Goal: Information Seeking & Learning: Learn about a topic

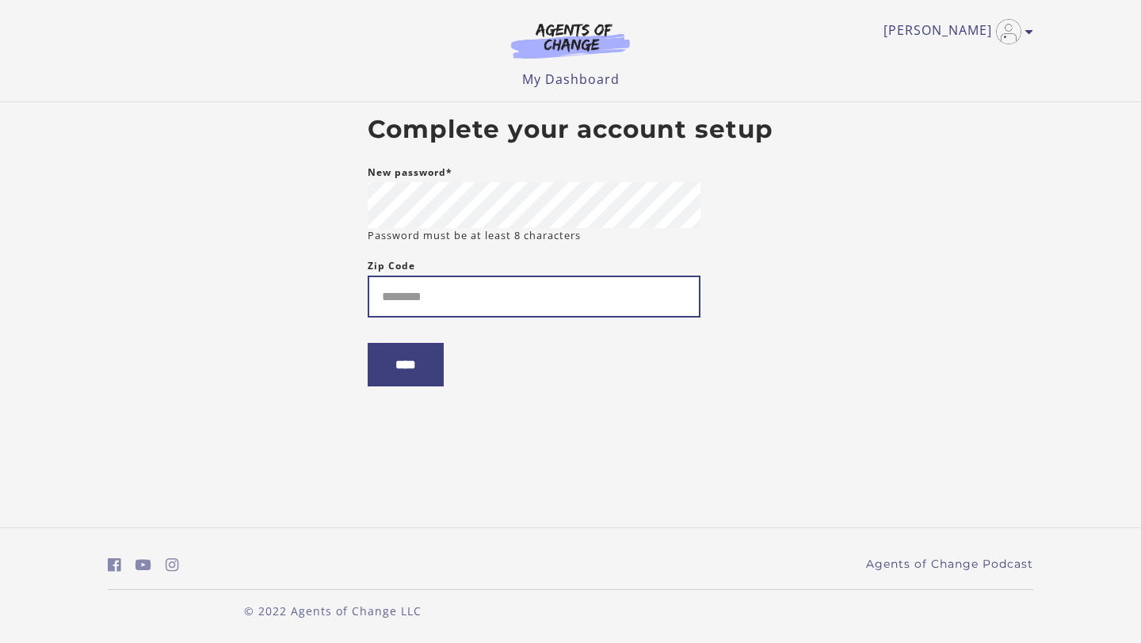
click at [528, 295] on input "Zip Code" at bounding box center [534, 297] width 333 height 42
type input "*****"
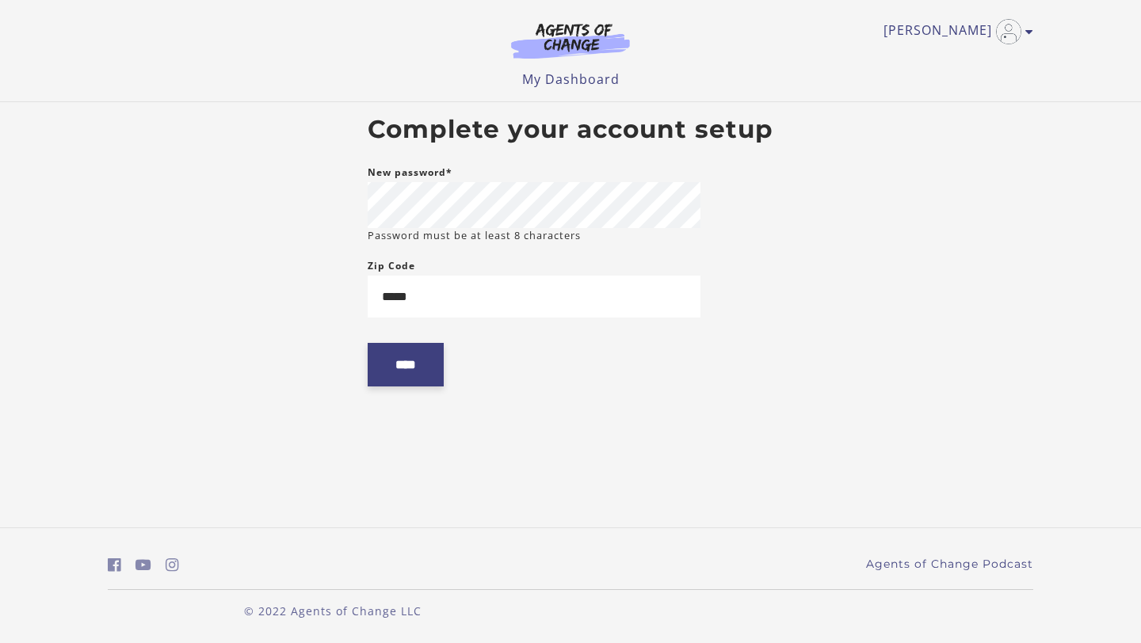
click at [426, 378] on input "****" at bounding box center [406, 365] width 76 height 44
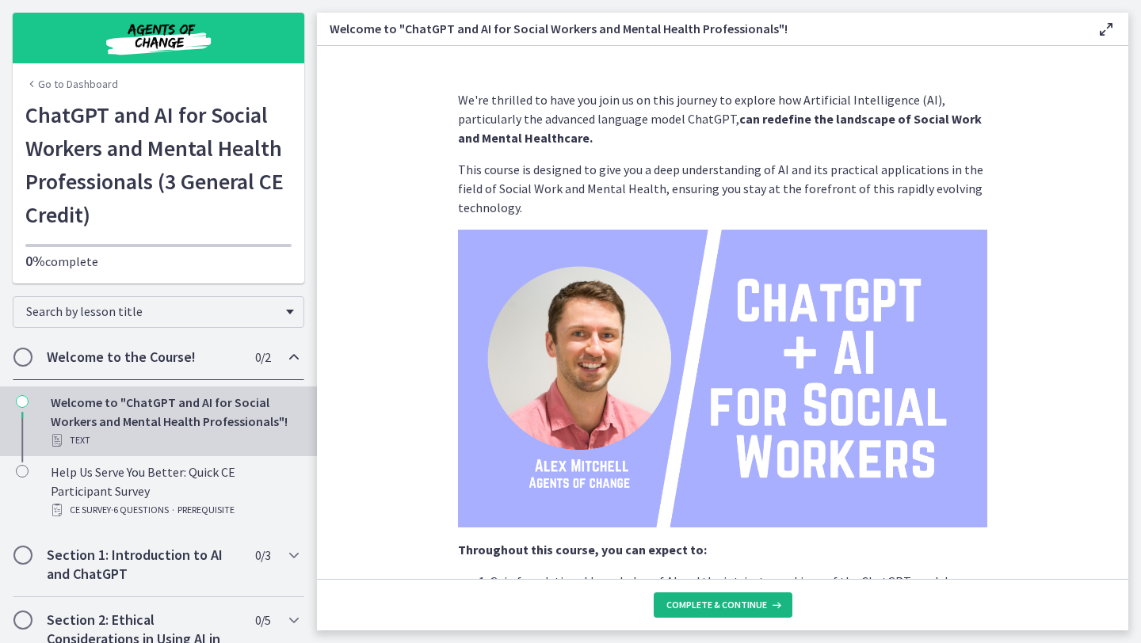
click at [757, 606] on span "Complete & continue" at bounding box center [716, 605] width 101 height 13
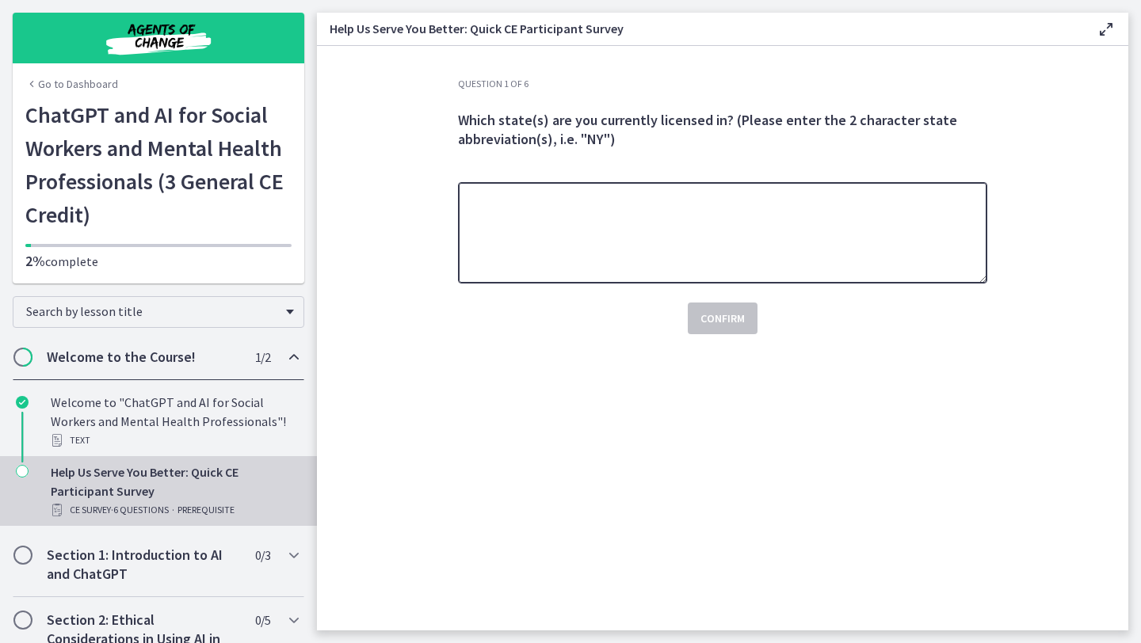
click at [698, 240] on textarea at bounding box center [722, 232] width 529 height 101
type textarea "******"
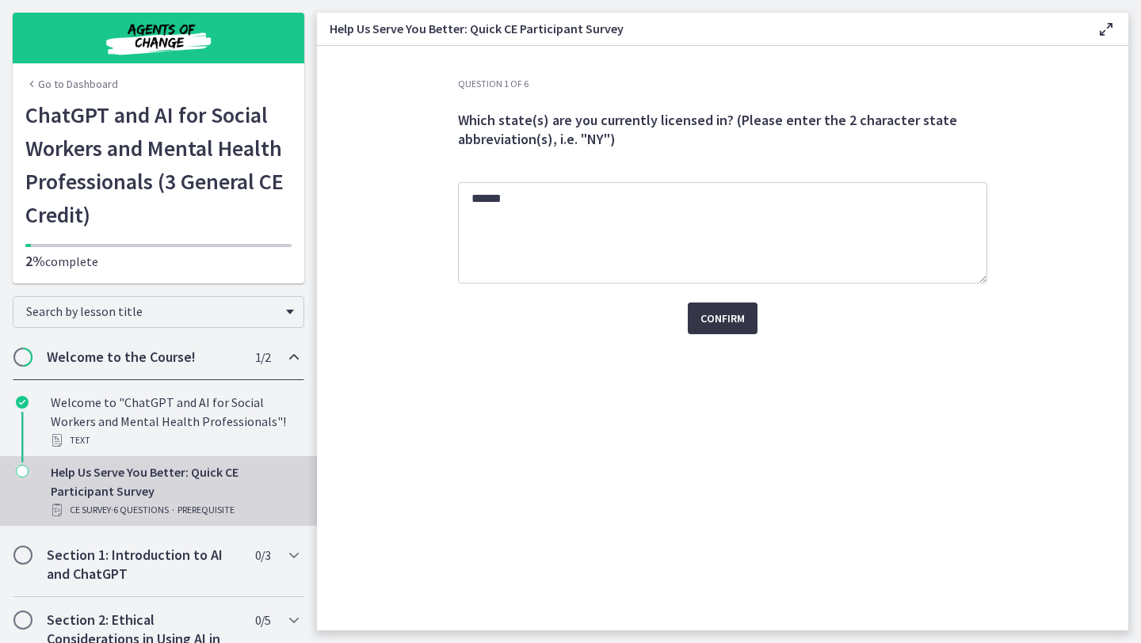
click at [733, 329] on button "Confirm" at bounding box center [723, 319] width 70 height 32
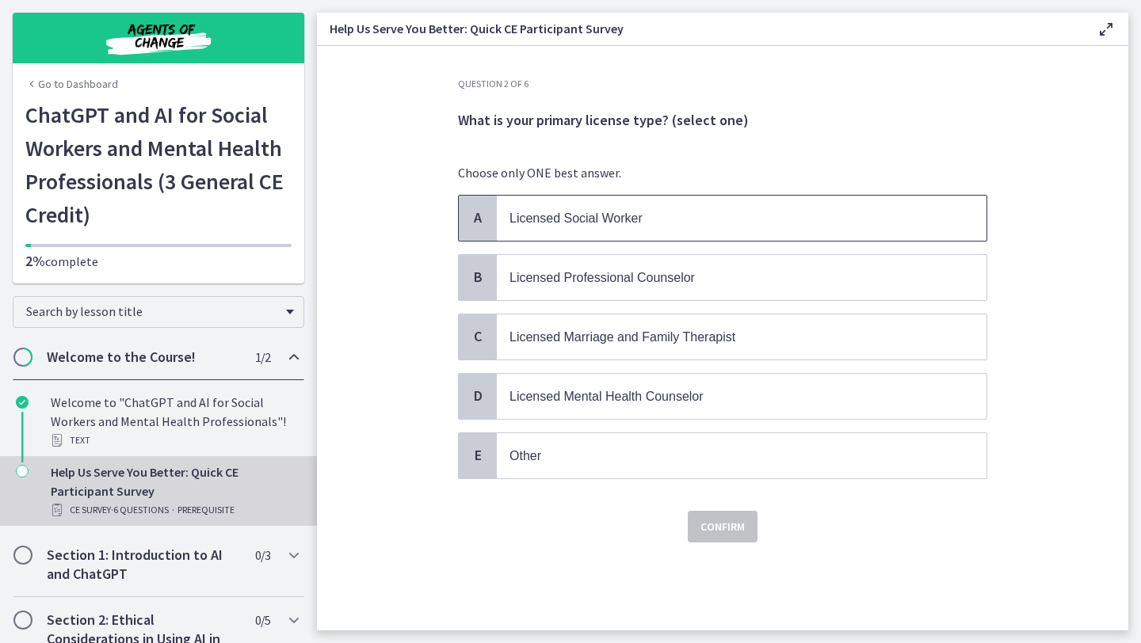
click at [694, 224] on p "Licensed Social Worker" at bounding box center [725, 218] width 432 height 20
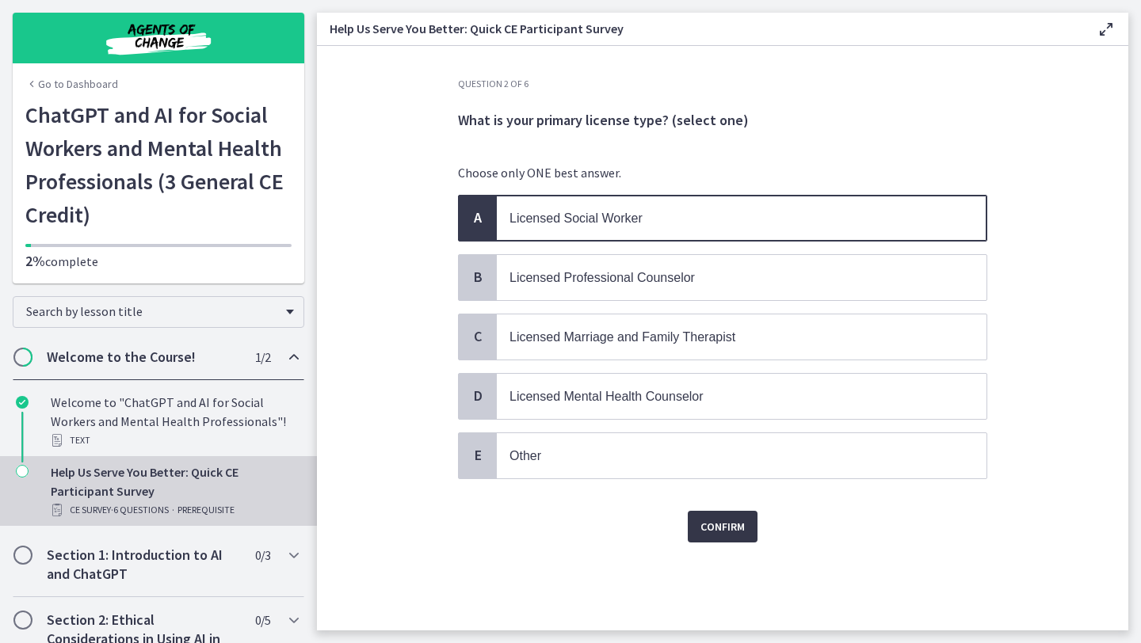
click at [715, 525] on span "Confirm" at bounding box center [722, 526] width 44 height 19
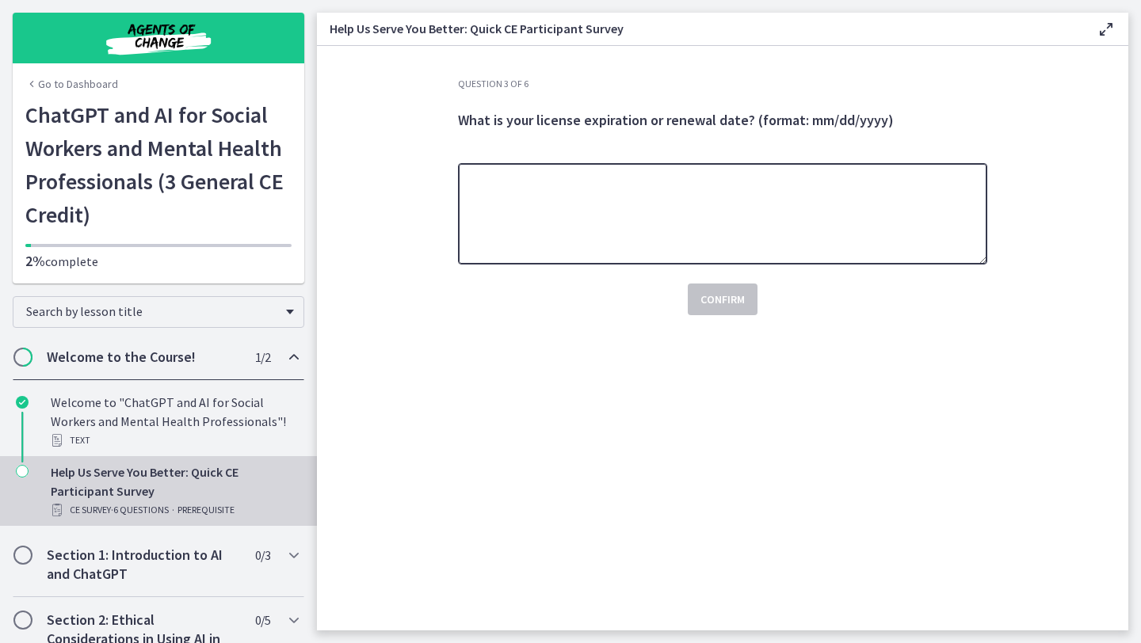
click at [664, 250] on textarea at bounding box center [722, 213] width 529 height 101
type textarea "**********"
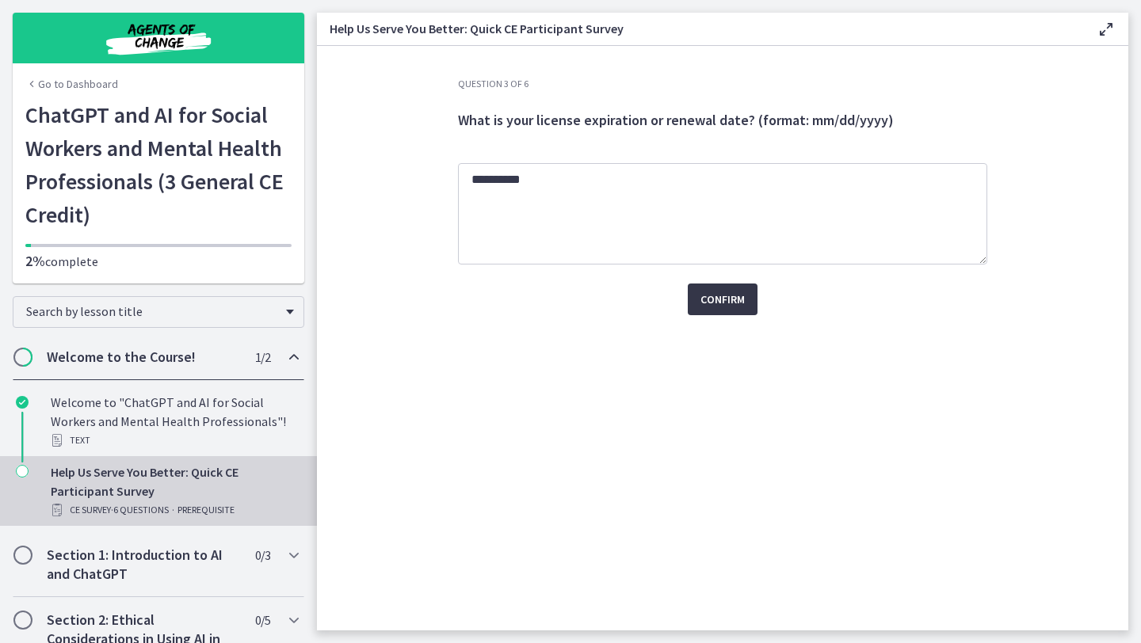
click at [707, 291] on span "Confirm" at bounding box center [722, 299] width 44 height 19
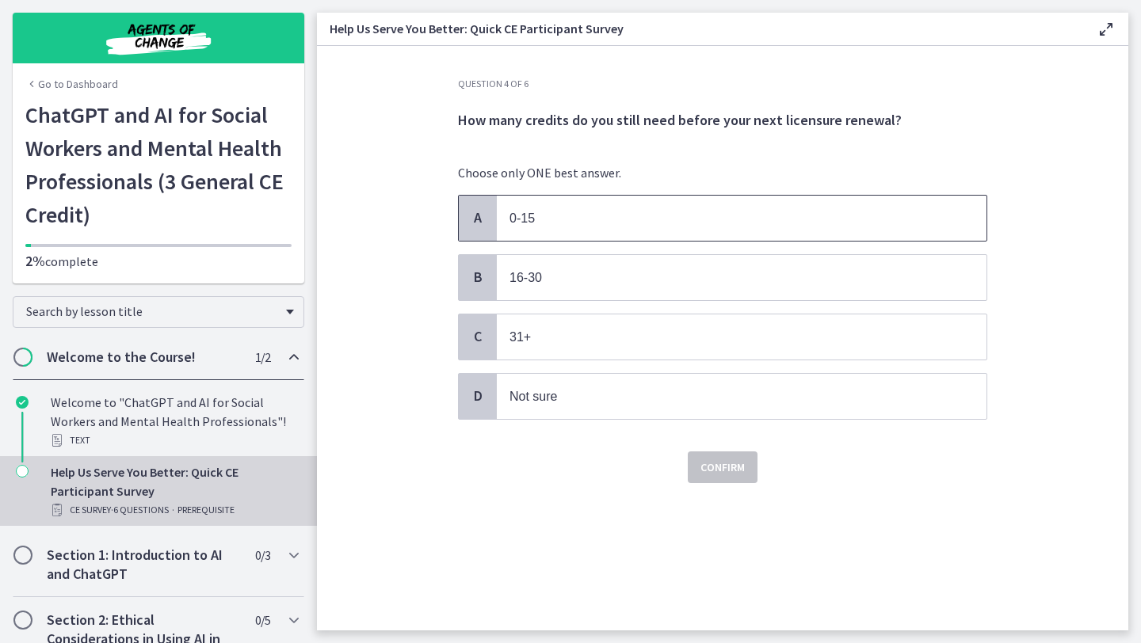
click at [653, 217] on p "0-15" at bounding box center [725, 218] width 432 height 20
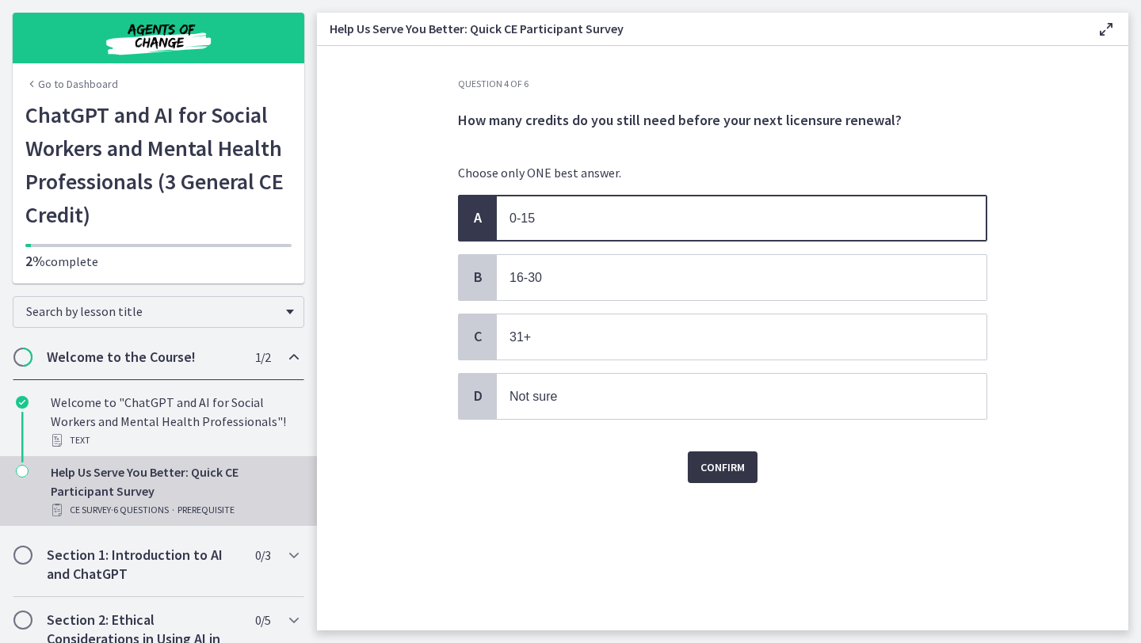
click at [721, 456] on button "Confirm" at bounding box center [723, 467] width 70 height 32
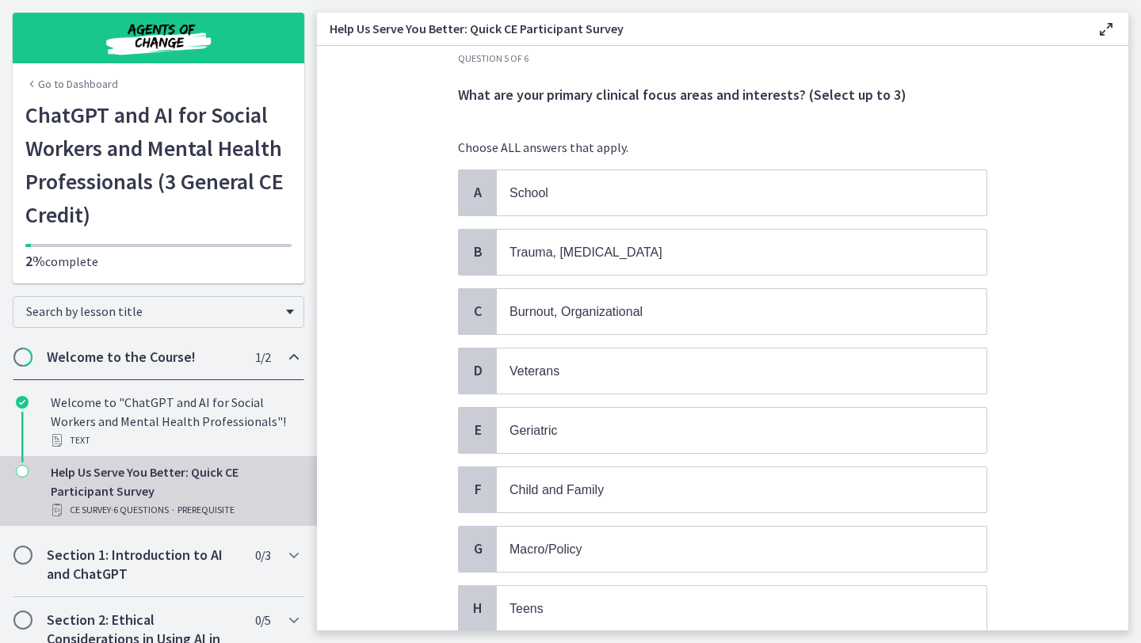
scroll to position [13, 0]
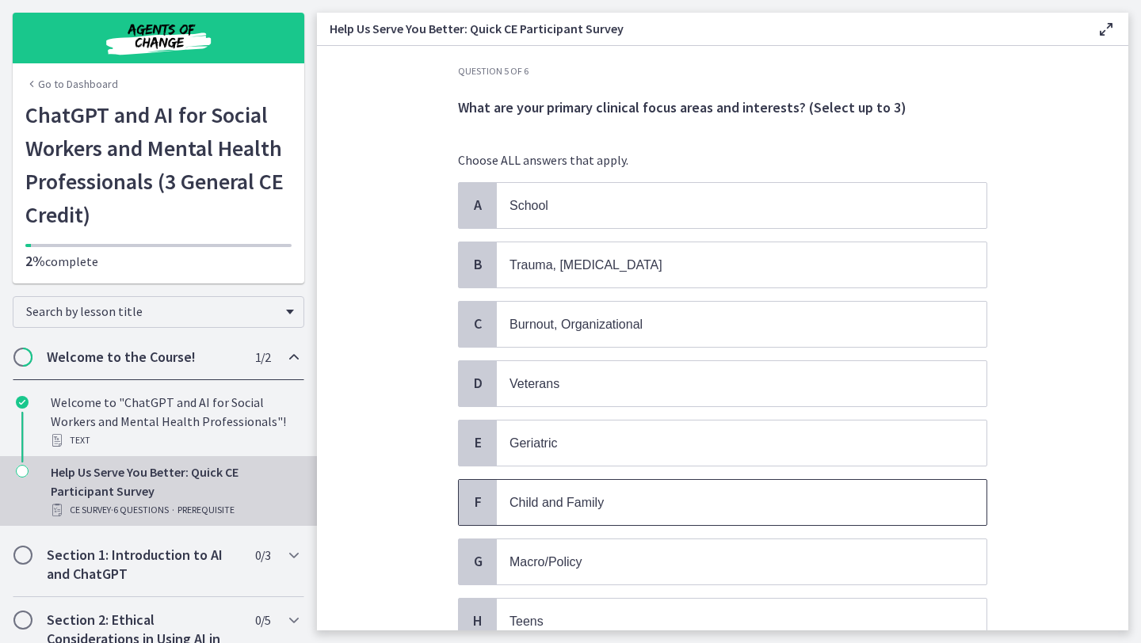
click at [651, 517] on span "Child and Family" at bounding box center [741, 502] width 489 height 45
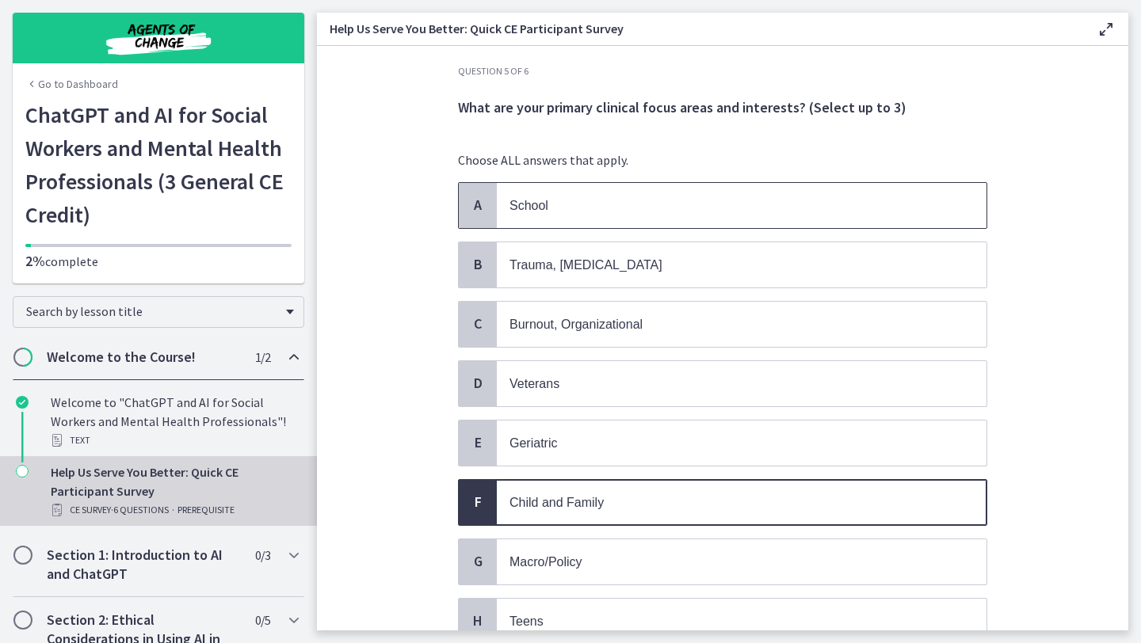
click at [618, 227] on span "School" at bounding box center [741, 205] width 489 height 45
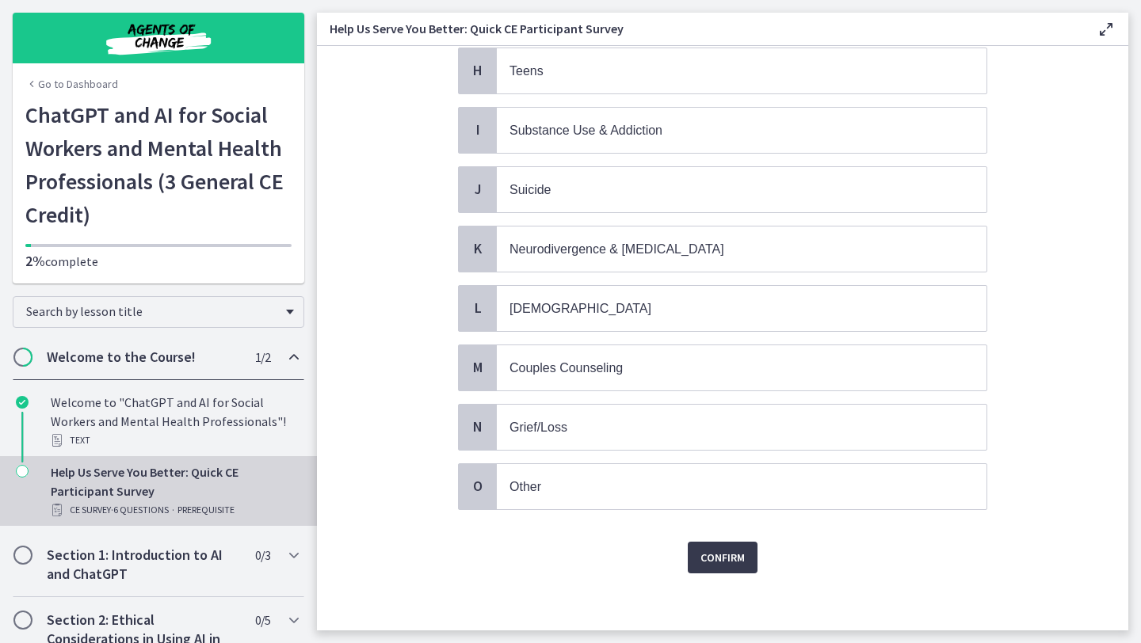
scroll to position [569, 0]
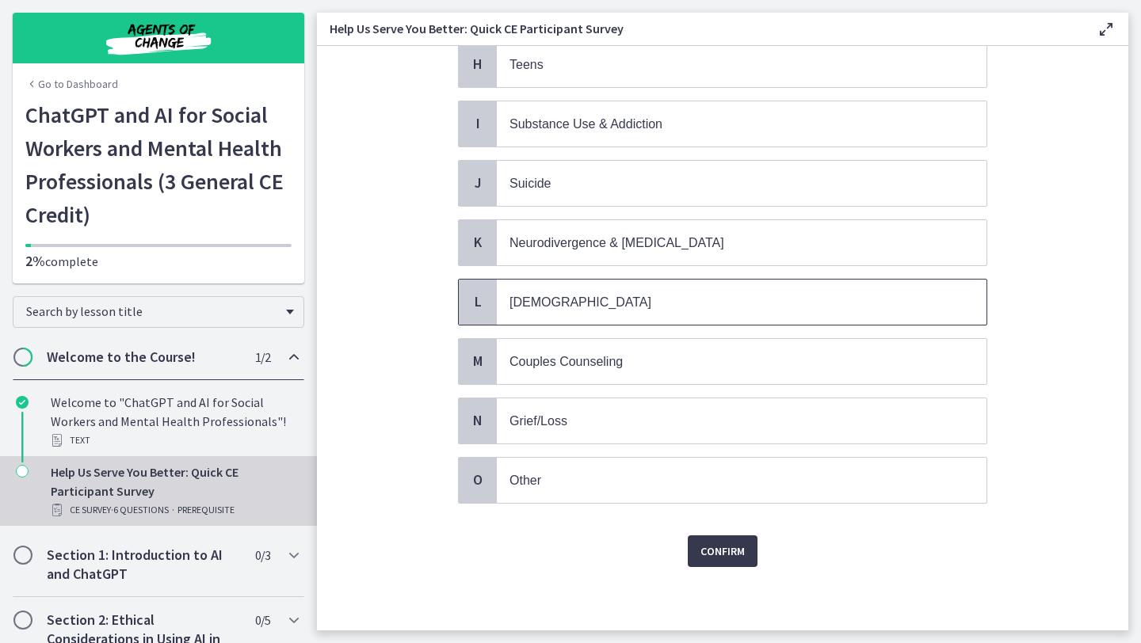
click at [596, 300] on p "[DEMOGRAPHIC_DATA]" at bounding box center [725, 302] width 432 height 20
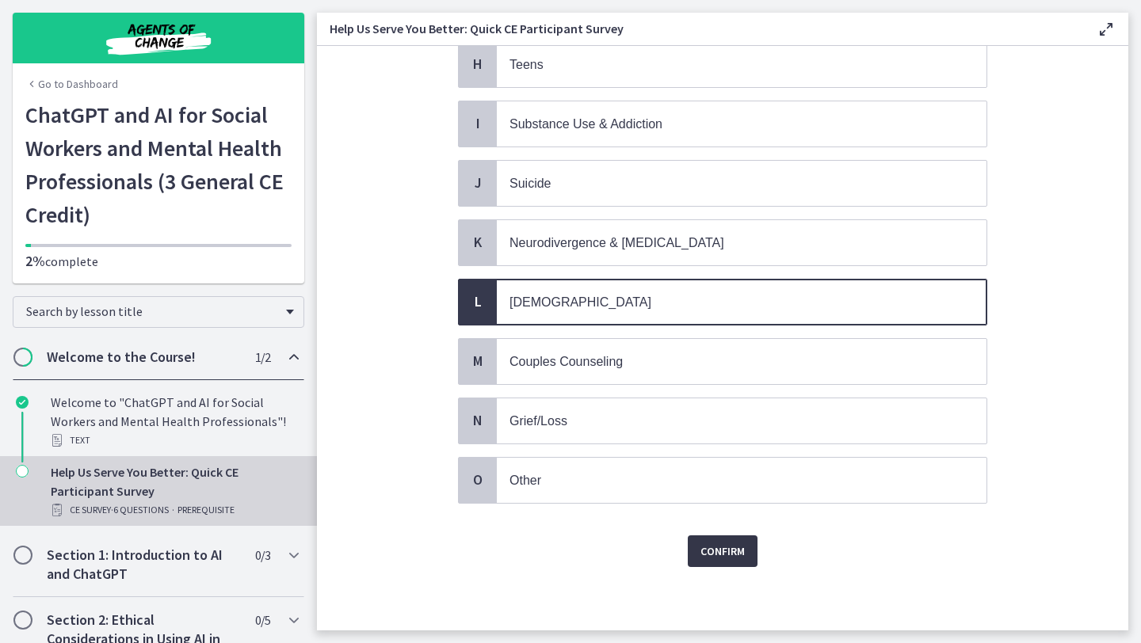
click at [737, 554] on span "Confirm" at bounding box center [722, 551] width 44 height 19
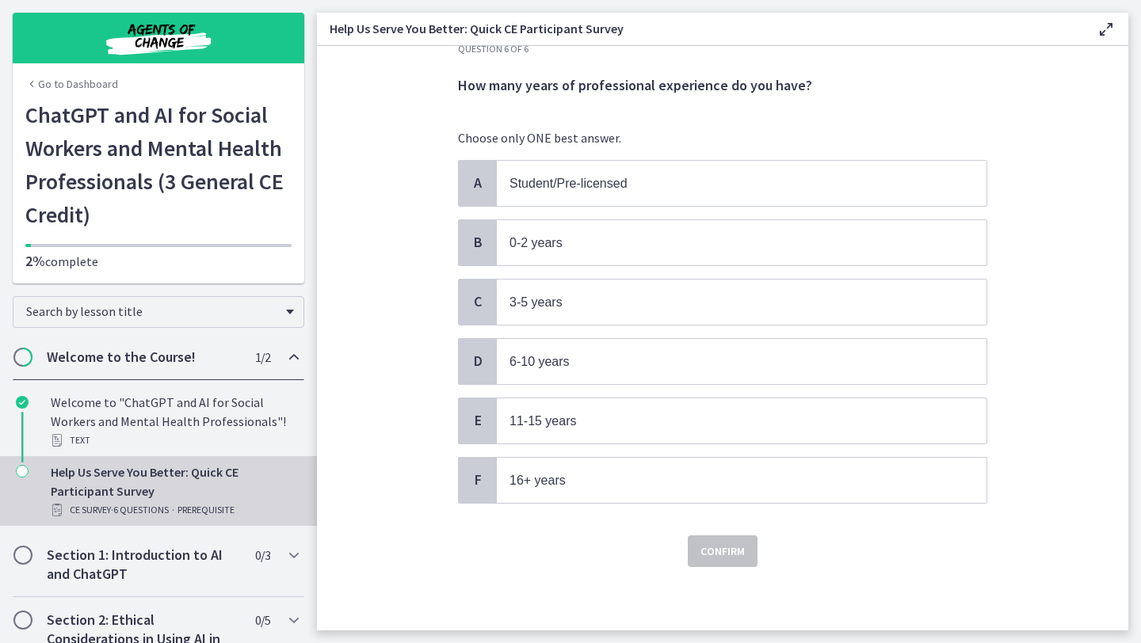
scroll to position [0, 0]
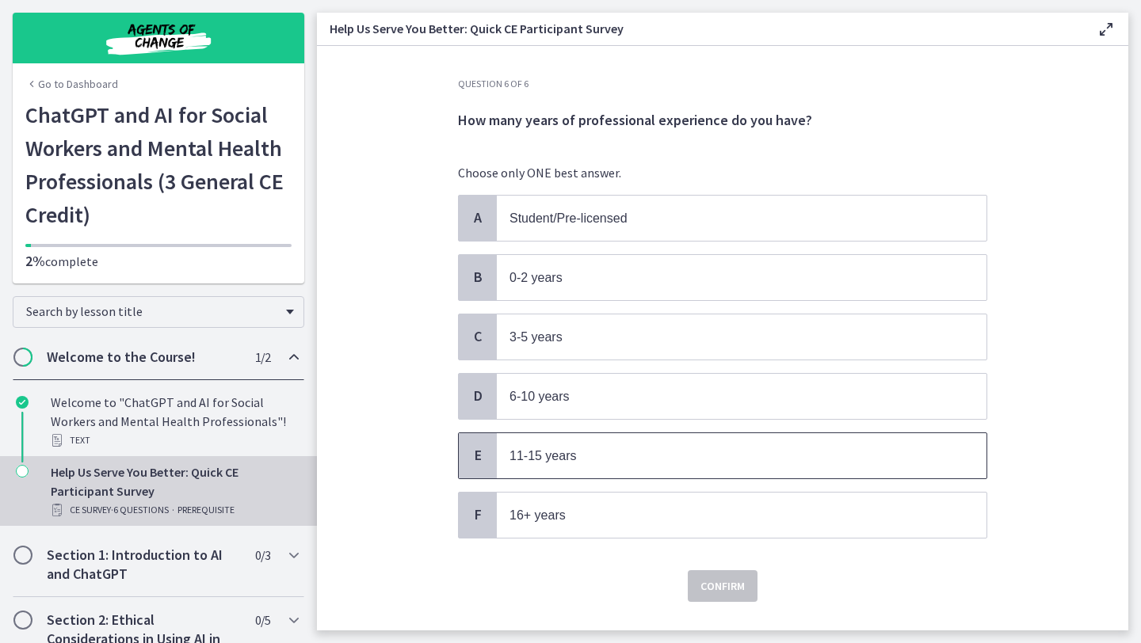
click at [661, 470] on span "11-15 years" at bounding box center [741, 455] width 489 height 45
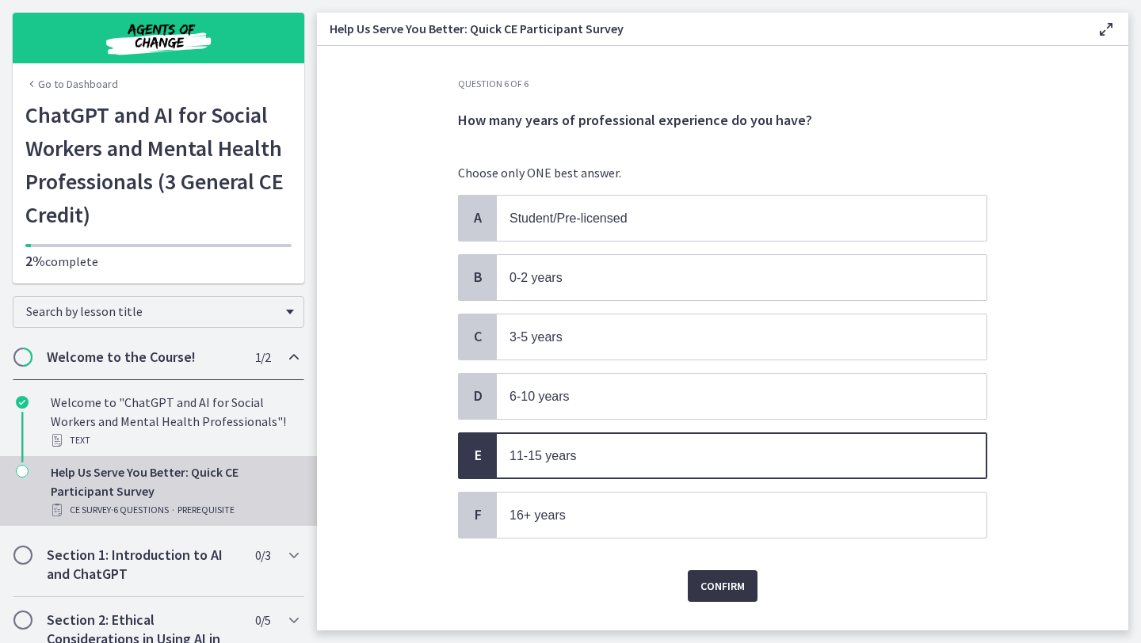
click at [702, 596] on button "Confirm" at bounding box center [723, 586] width 70 height 32
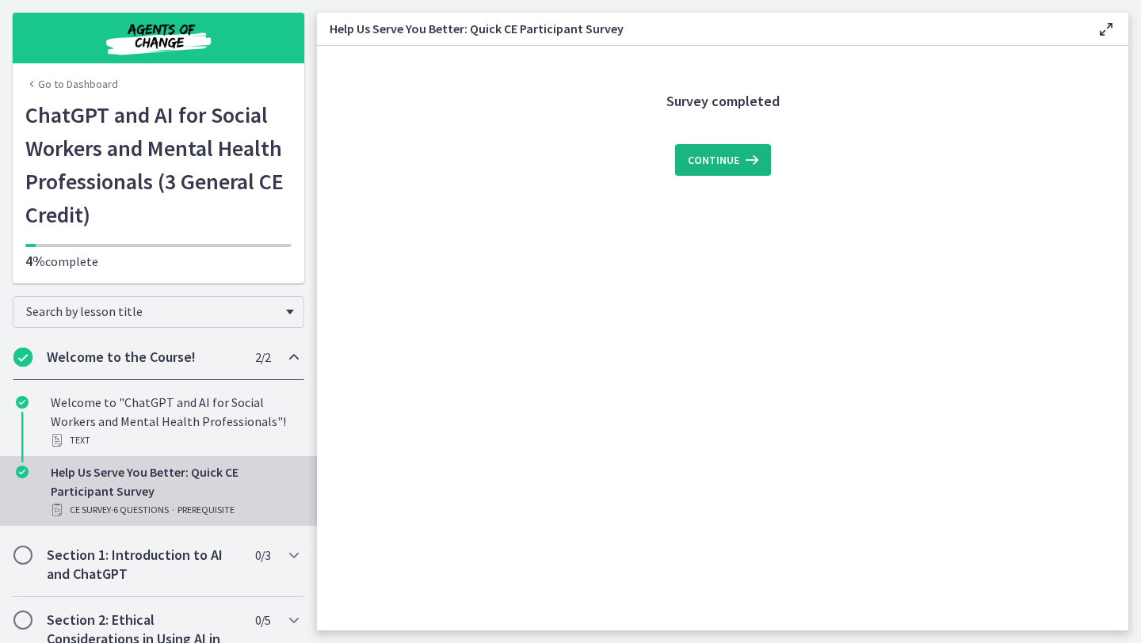
click at [722, 149] on button "Continue" at bounding box center [723, 160] width 96 height 32
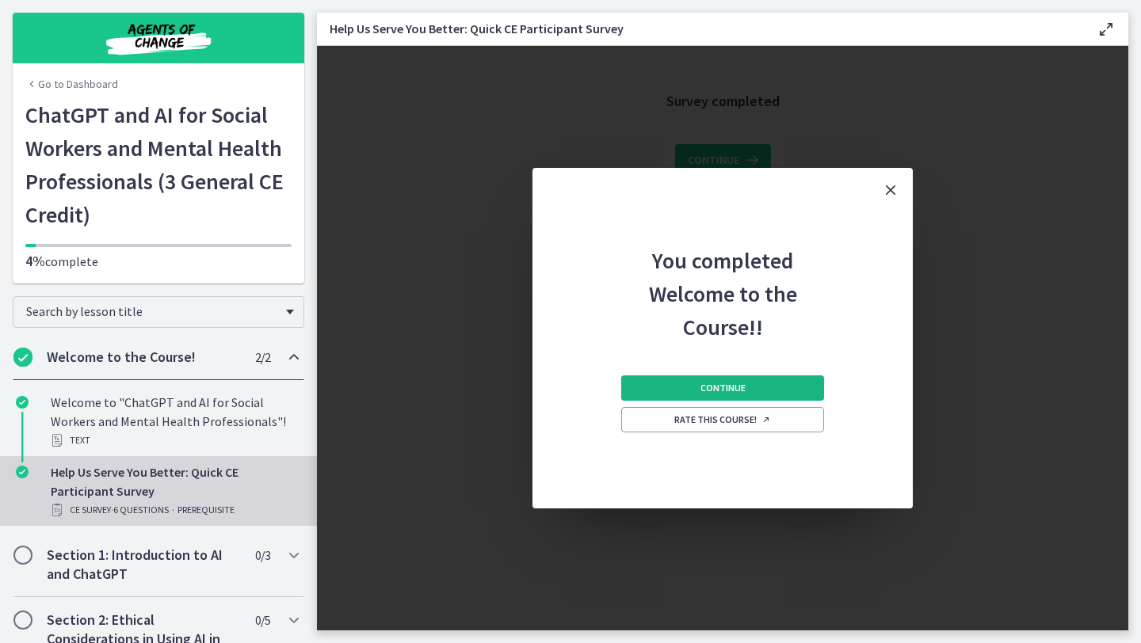
click at [765, 386] on button "Continue" at bounding box center [722, 387] width 203 height 25
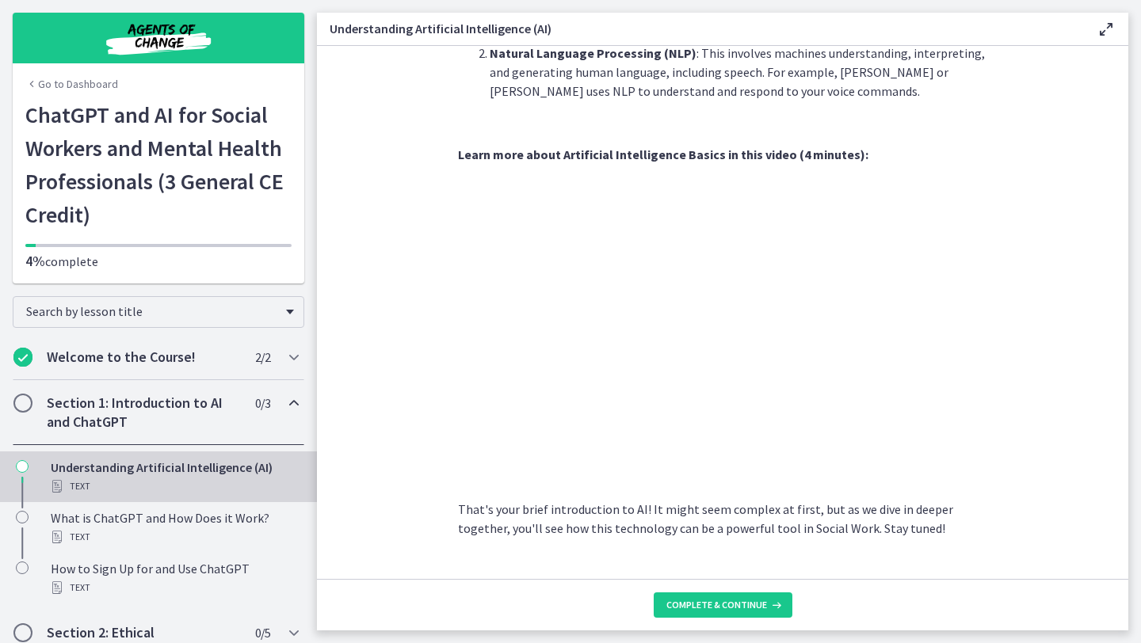
scroll to position [631, 0]
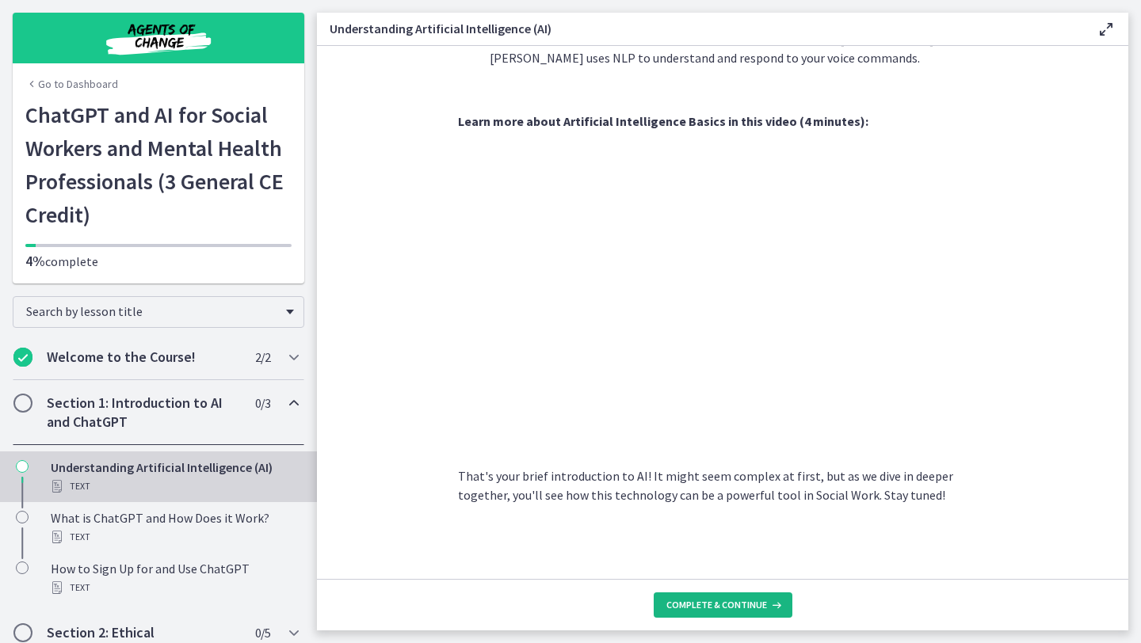
click at [728, 607] on span "Complete & continue" at bounding box center [716, 605] width 101 height 13
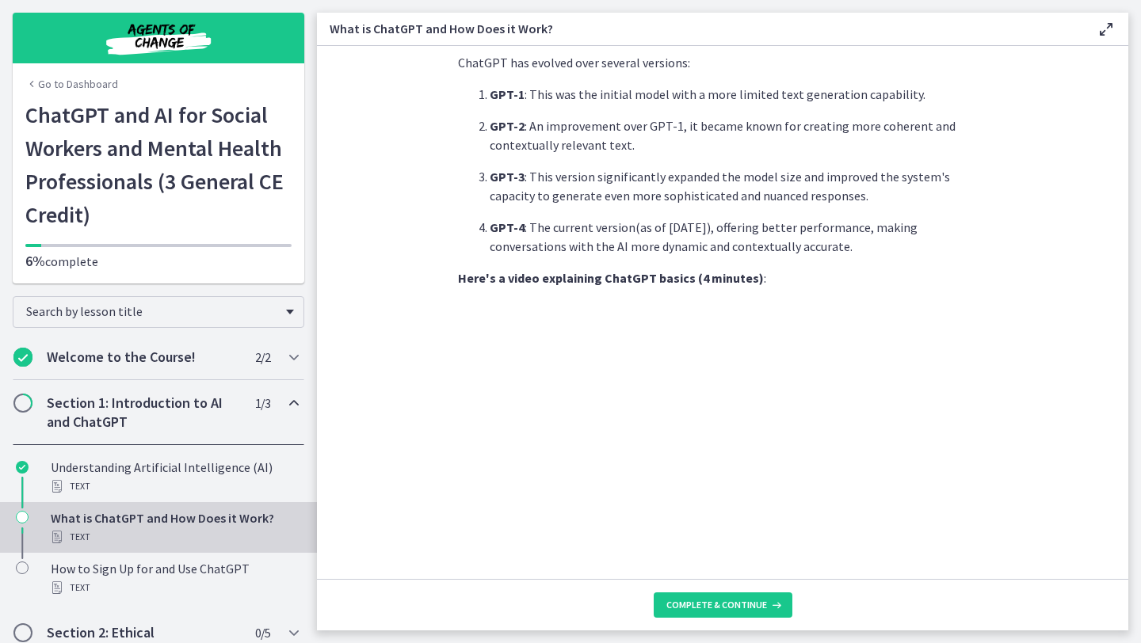
scroll to position [720, 0]
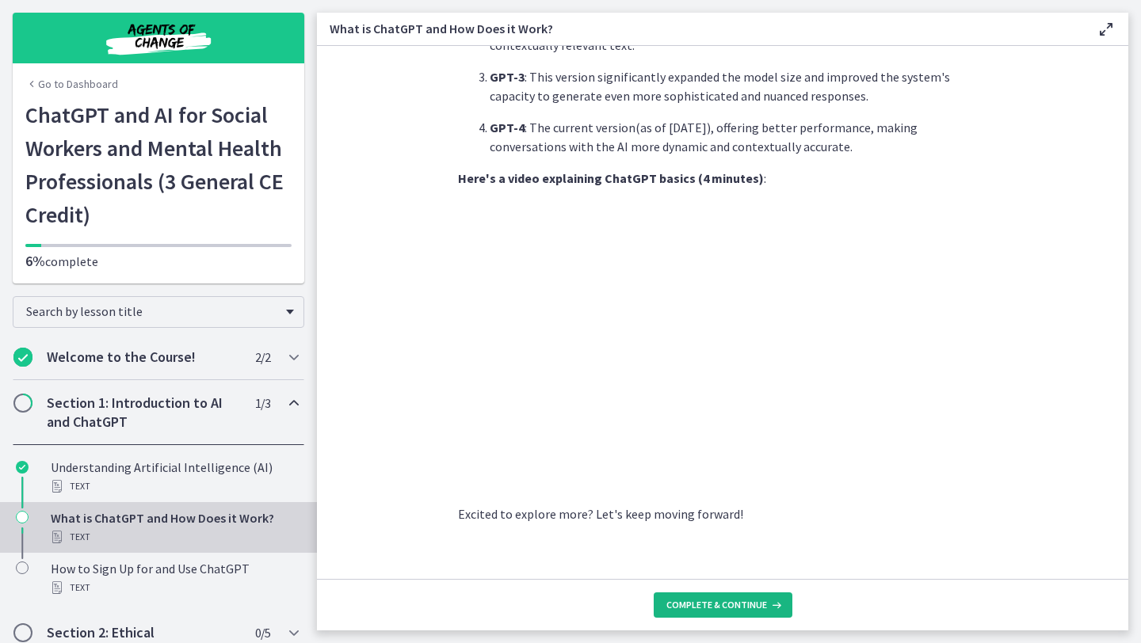
click at [733, 617] on button "Complete & continue" at bounding box center [722, 604] width 139 height 25
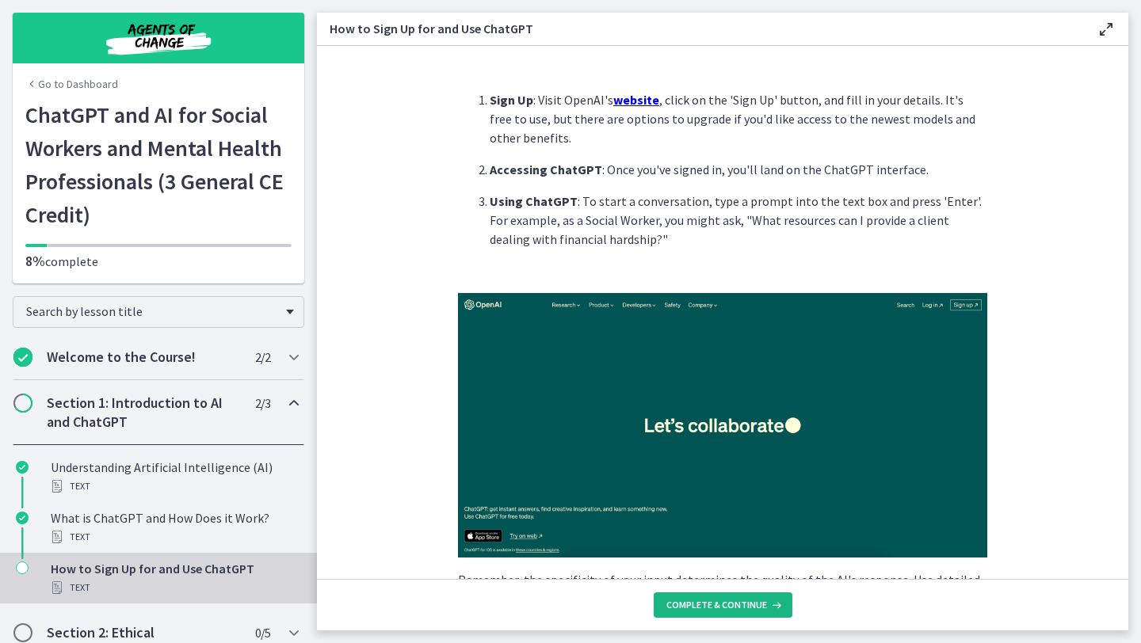
click at [727, 607] on span "Complete & continue" at bounding box center [716, 605] width 101 height 13
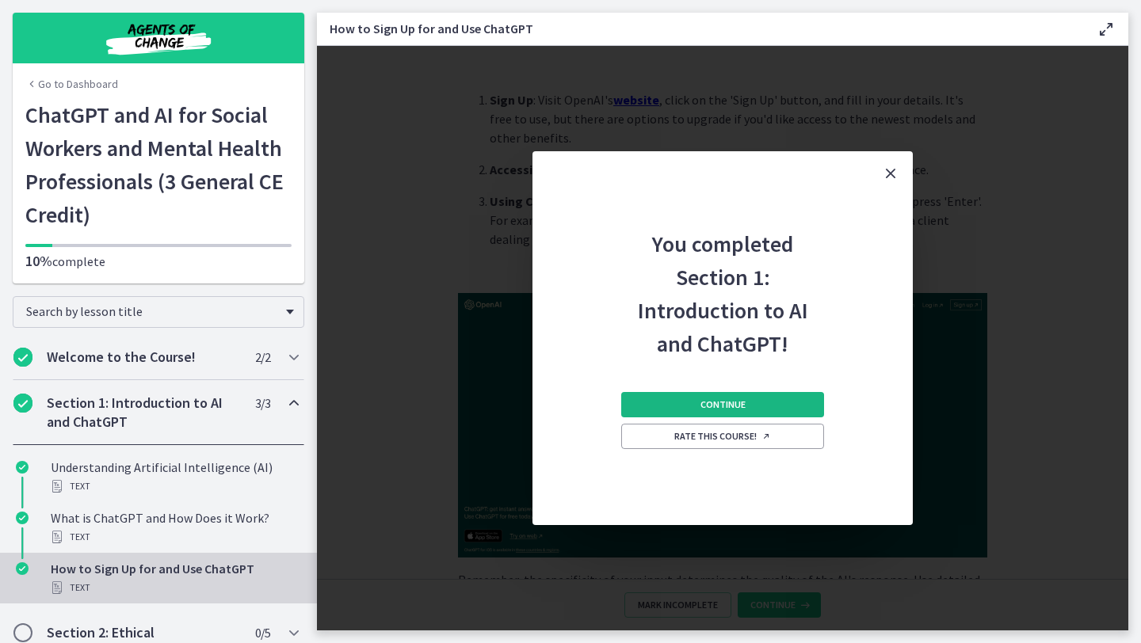
click at [752, 406] on button "Continue" at bounding box center [722, 404] width 203 height 25
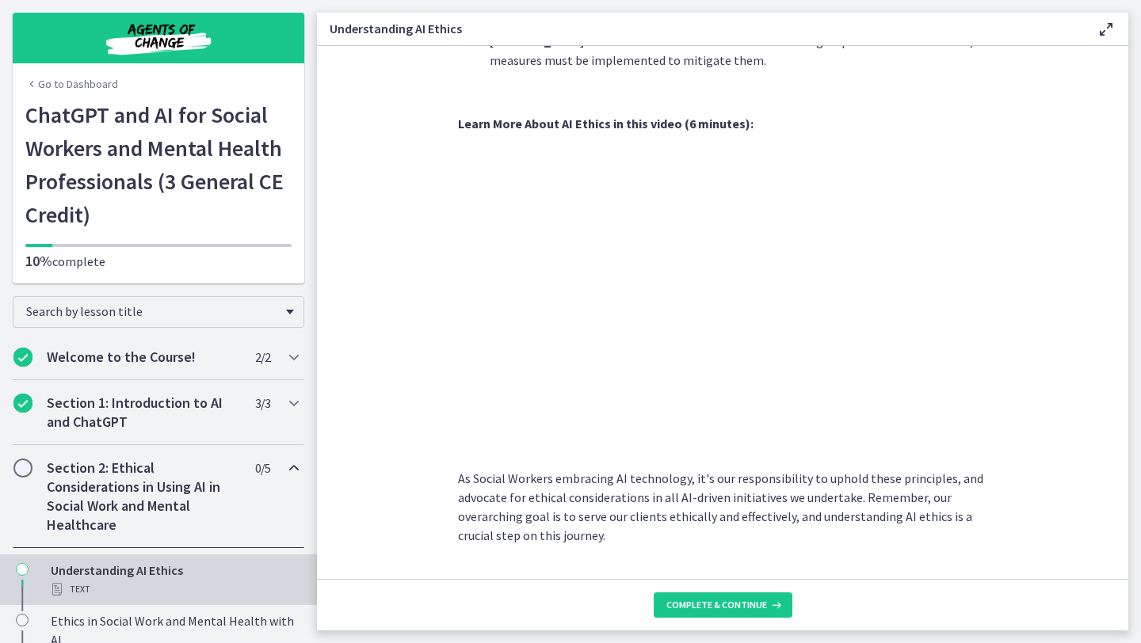
scroll to position [733, 0]
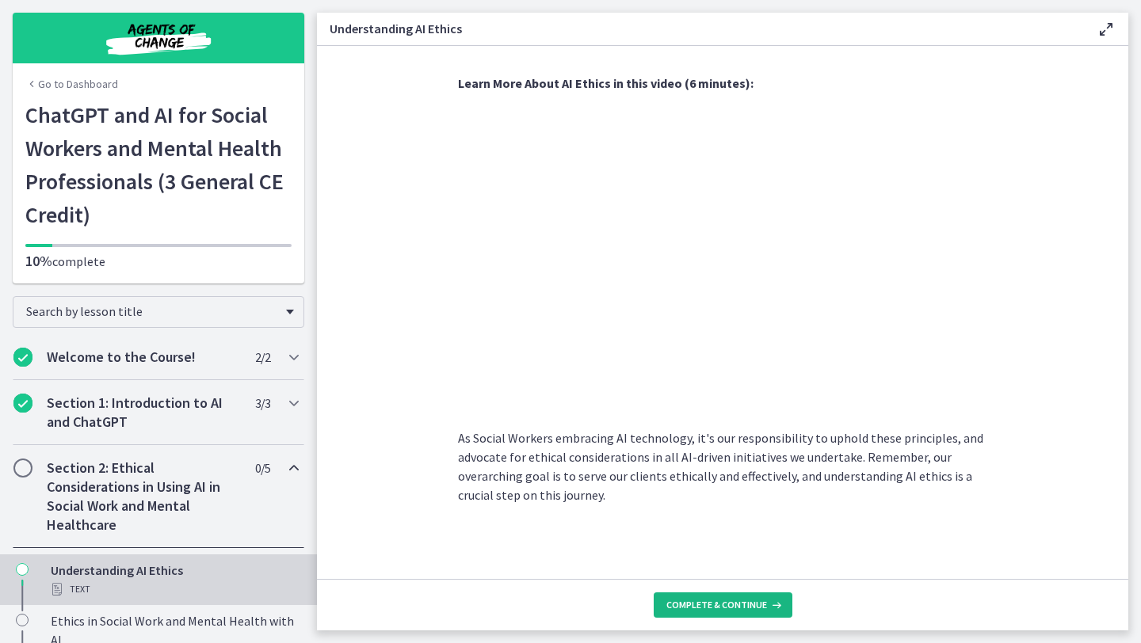
click at [750, 616] on button "Complete & continue" at bounding box center [722, 604] width 139 height 25
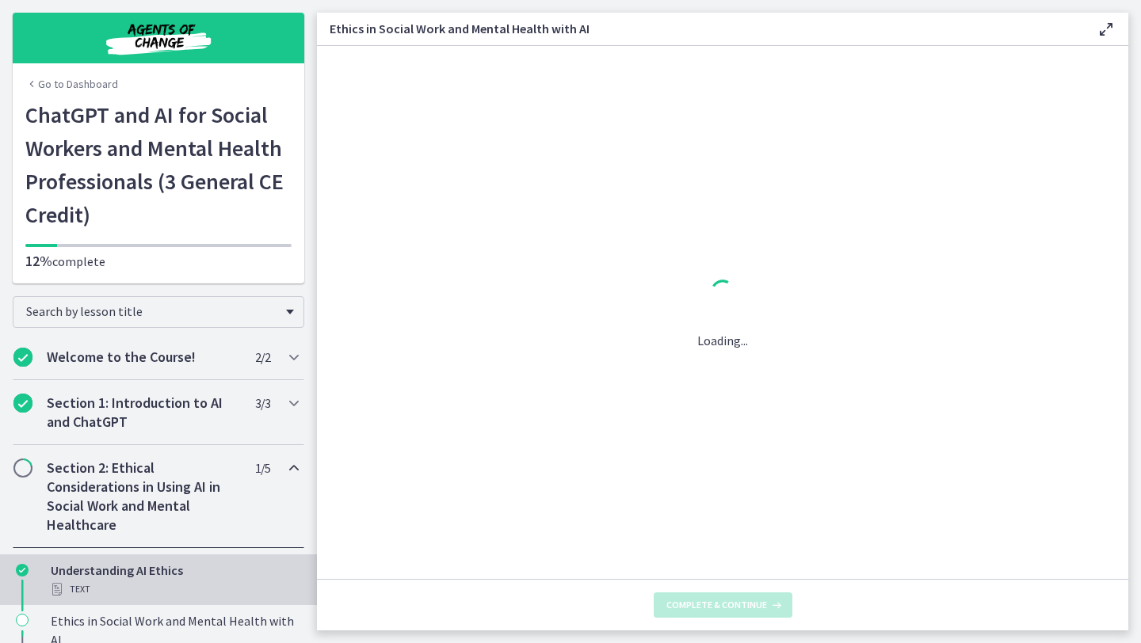
scroll to position [0, 0]
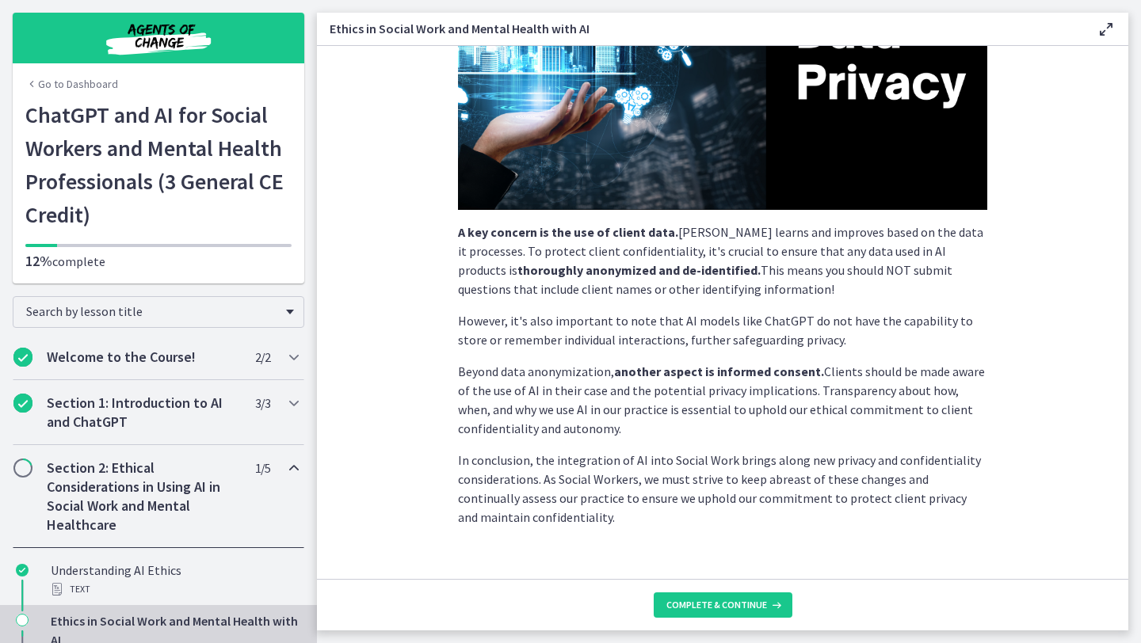
scroll to position [341, 0]
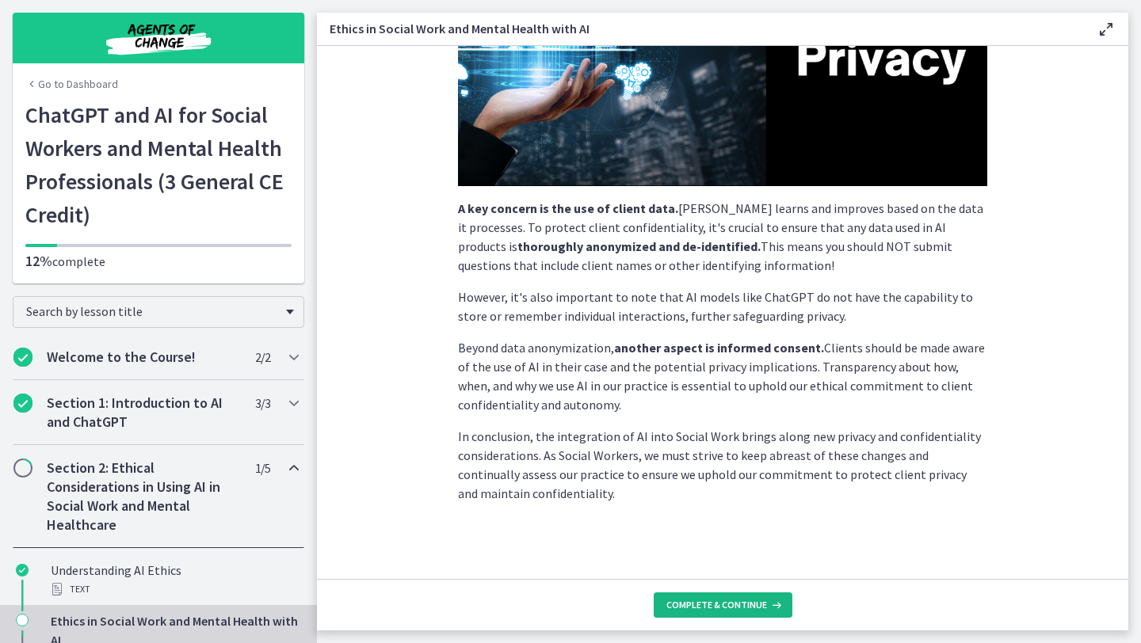
click at [707, 610] on span "Complete & continue" at bounding box center [716, 605] width 101 height 13
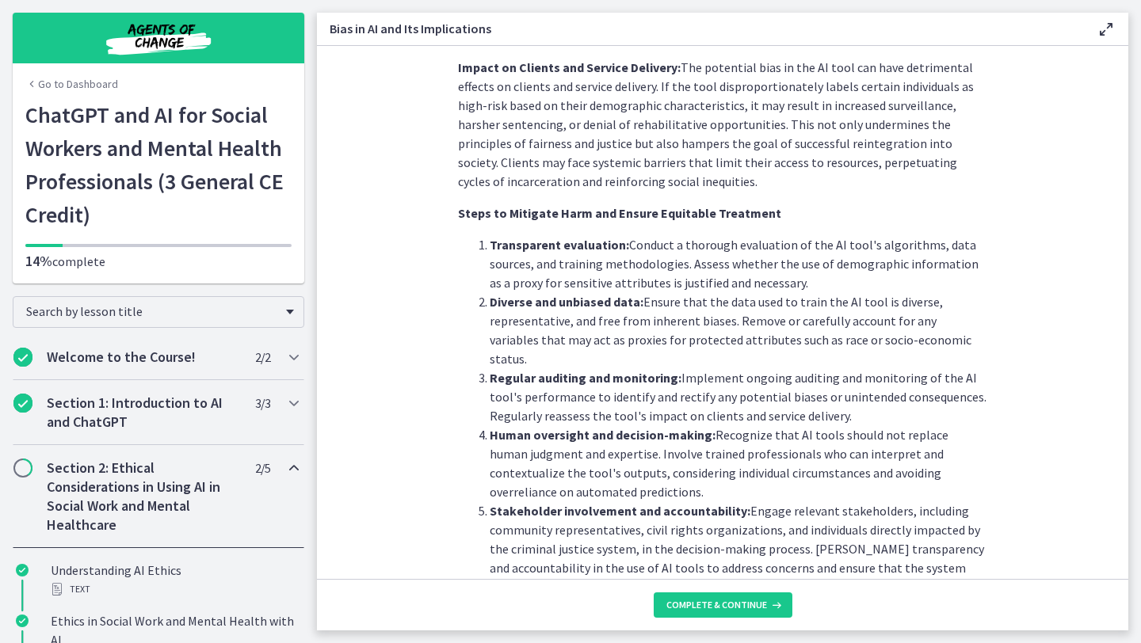
scroll to position [1400, 0]
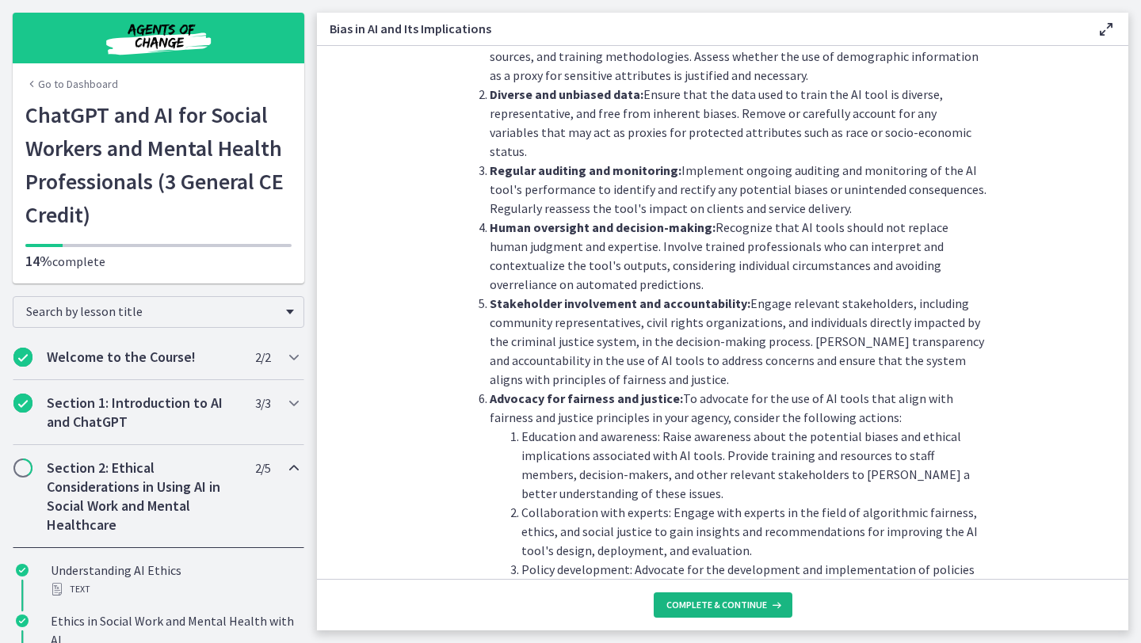
click at [695, 596] on button "Complete & continue" at bounding box center [722, 604] width 139 height 25
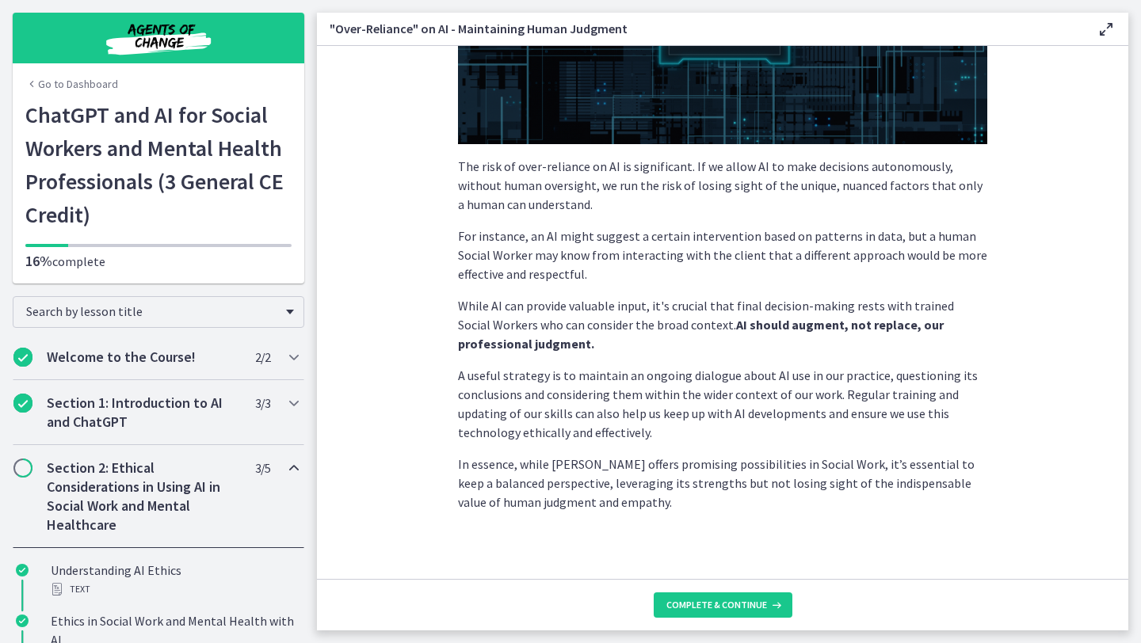
scroll to position [333, 0]
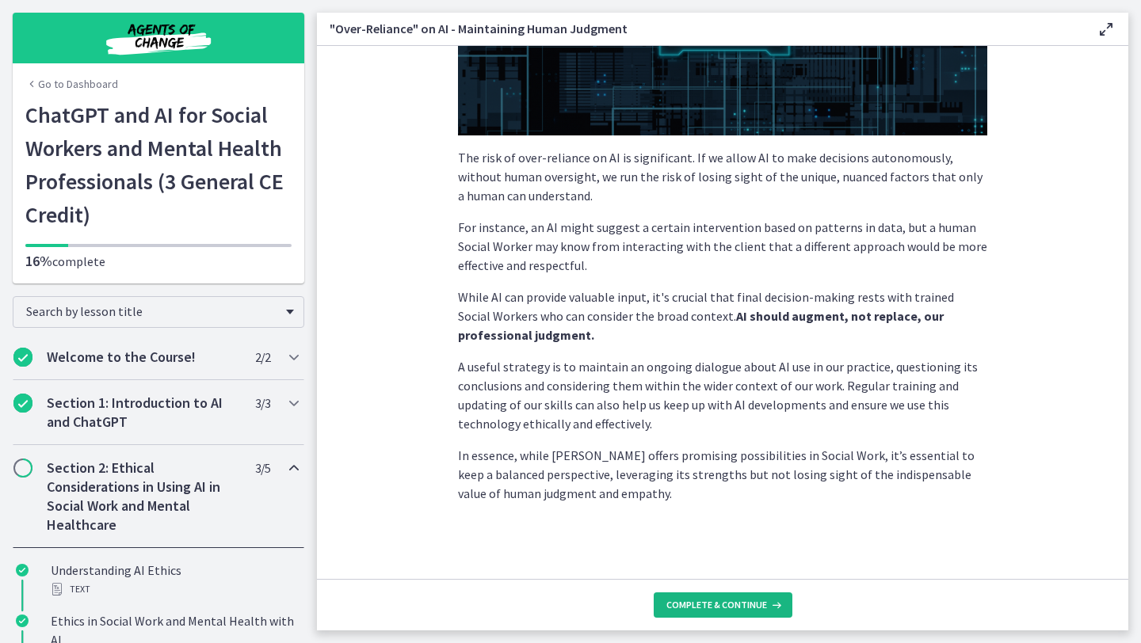
click at [697, 601] on span "Complete & continue" at bounding box center [716, 605] width 101 height 13
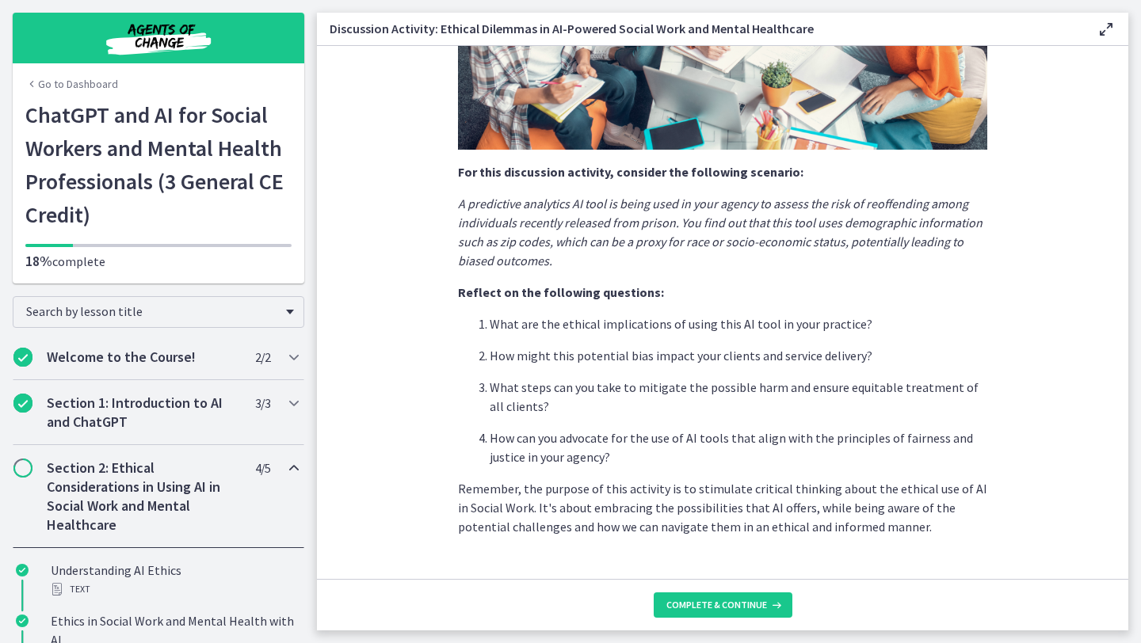
scroll to position [341, 0]
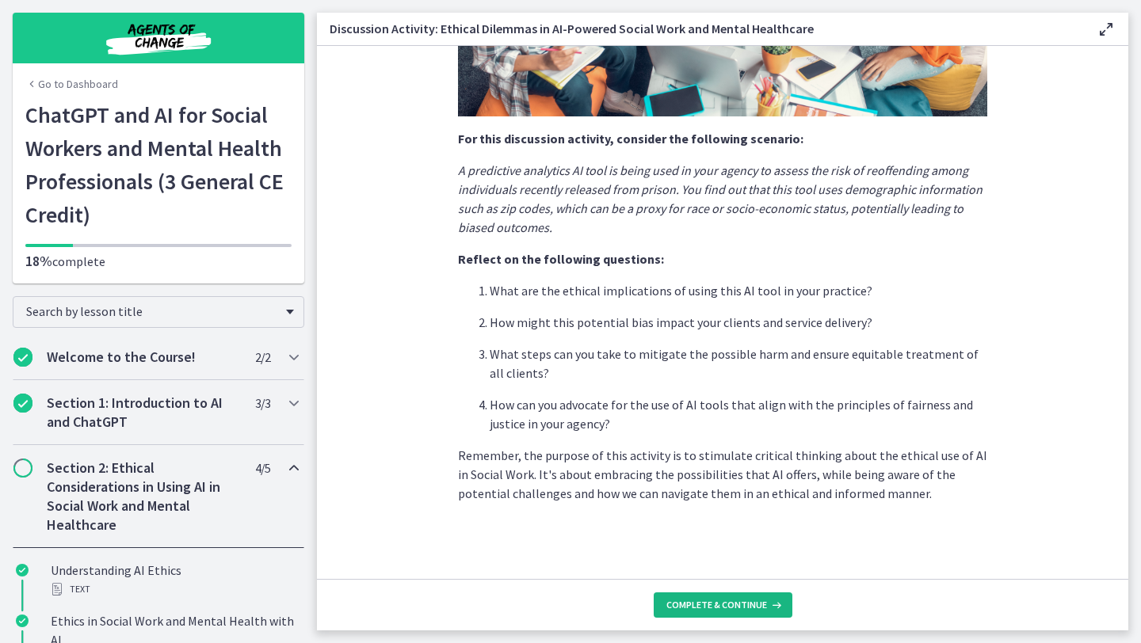
click at [687, 613] on button "Complete & continue" at bounding box center [722, 604] width 139 height 25
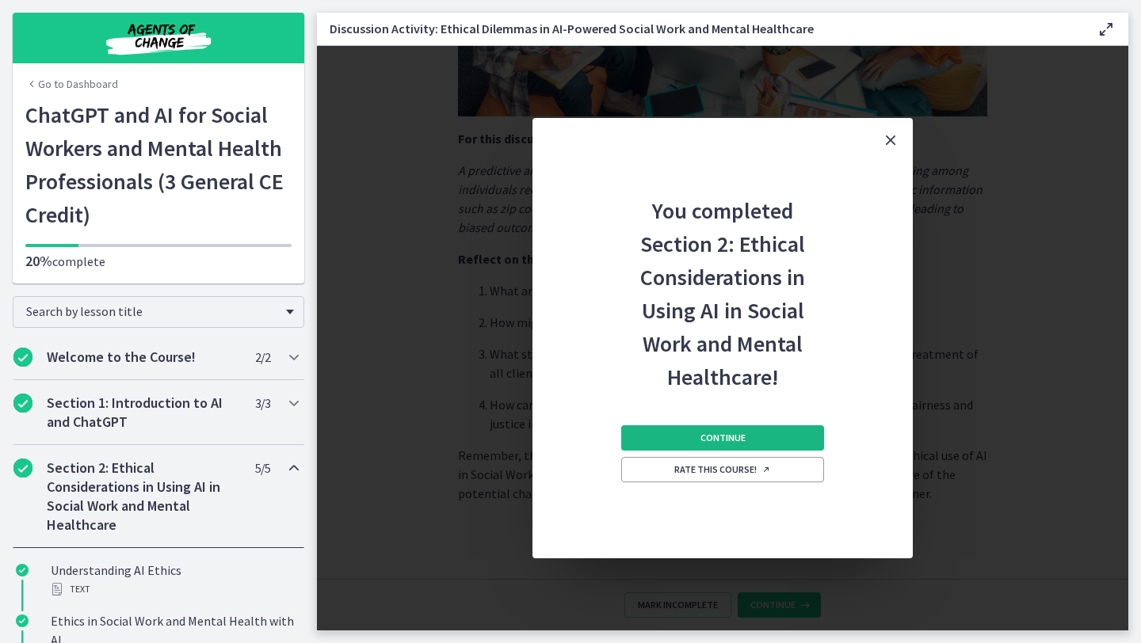
click at [702, 432] on span "Continue" at bounding box center [722, 438] width 45 height 13
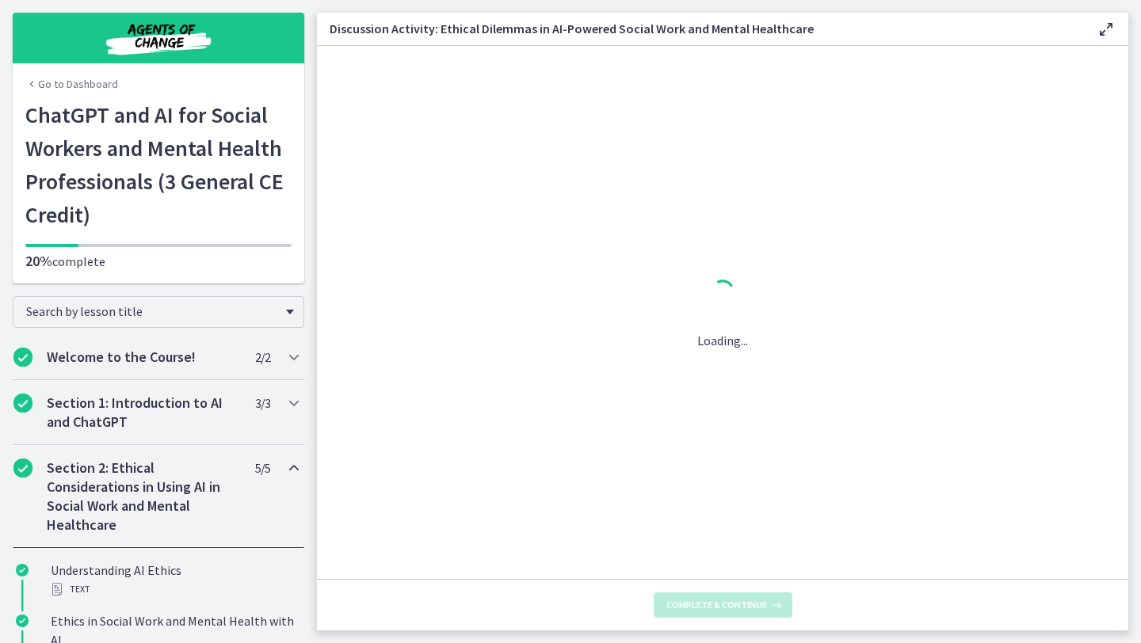
scroll to position [0, 0]
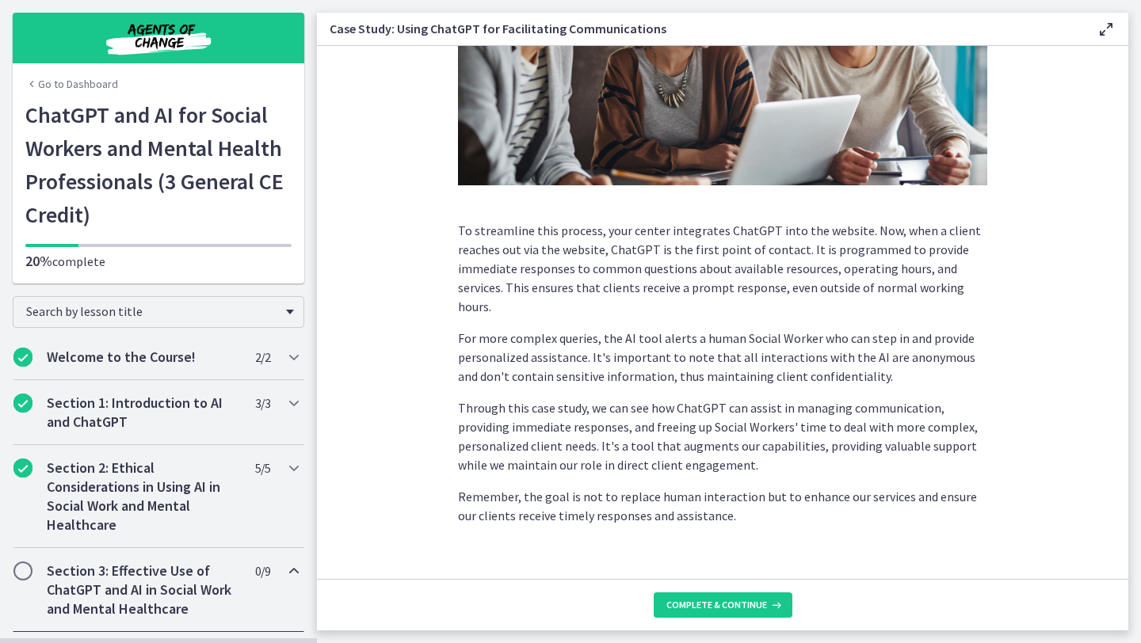
scroll to position [345, 0]
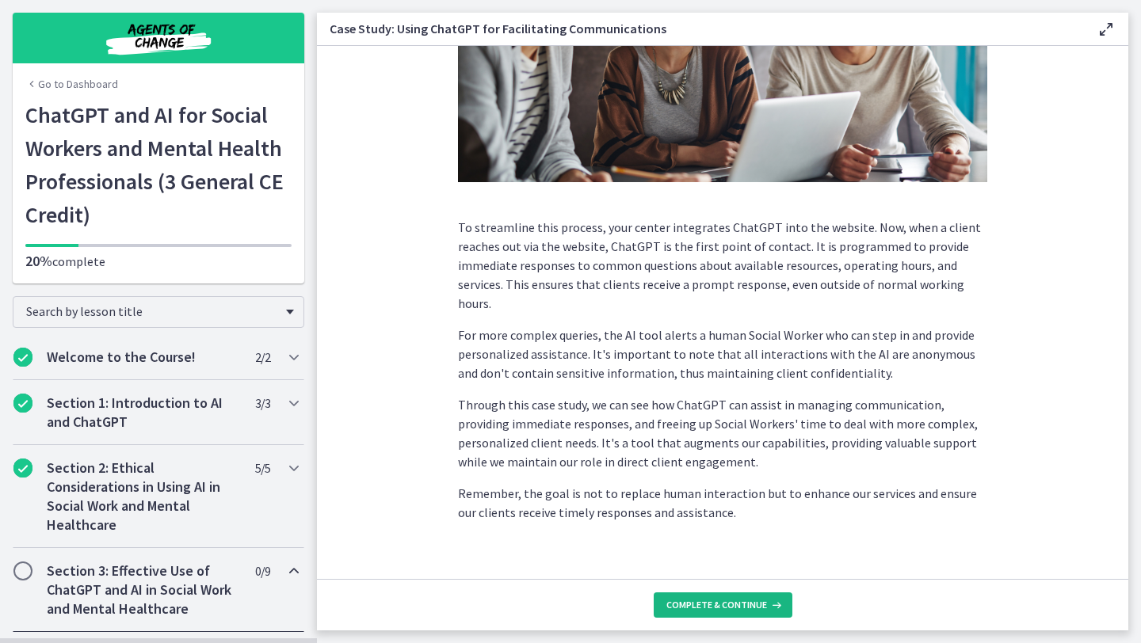
click at [726, 607] on span "Complete & continue" at bounding box center [716, 605] width 101 height 13
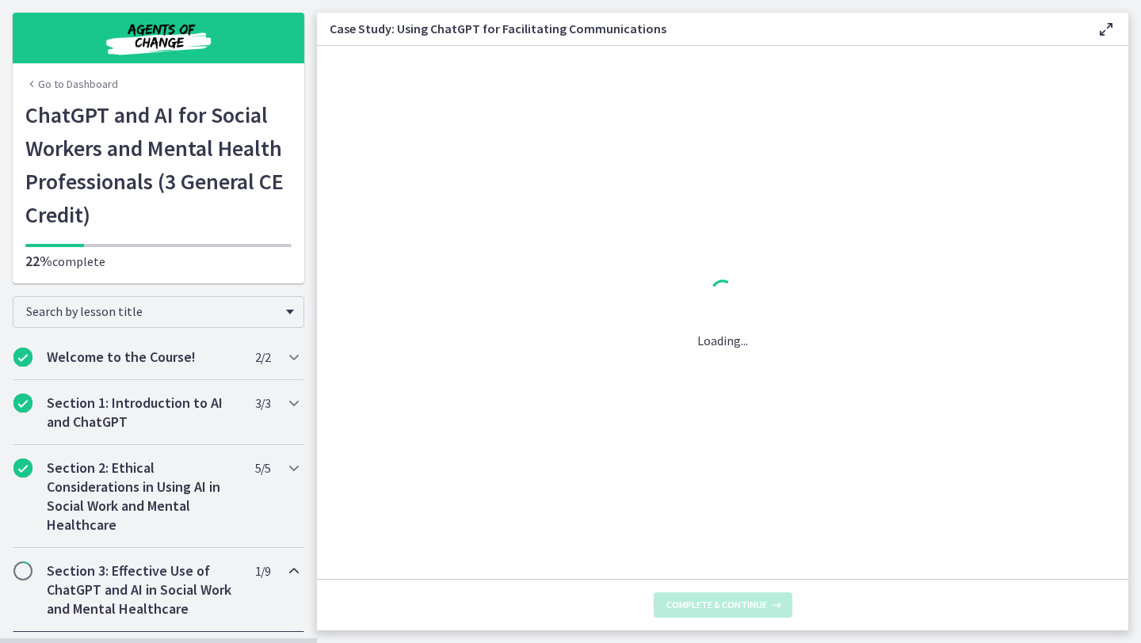
scroll to position [0, 0]
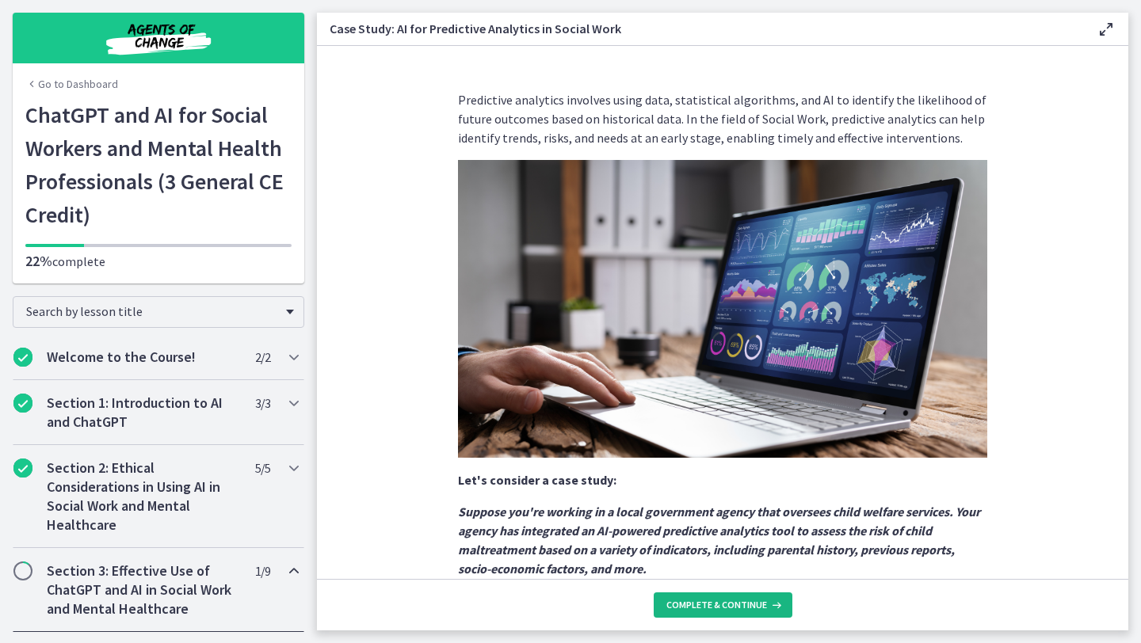
click at [750, 608] on span "Complete & continue" at bounding box center [716, 605] width 101 height 13
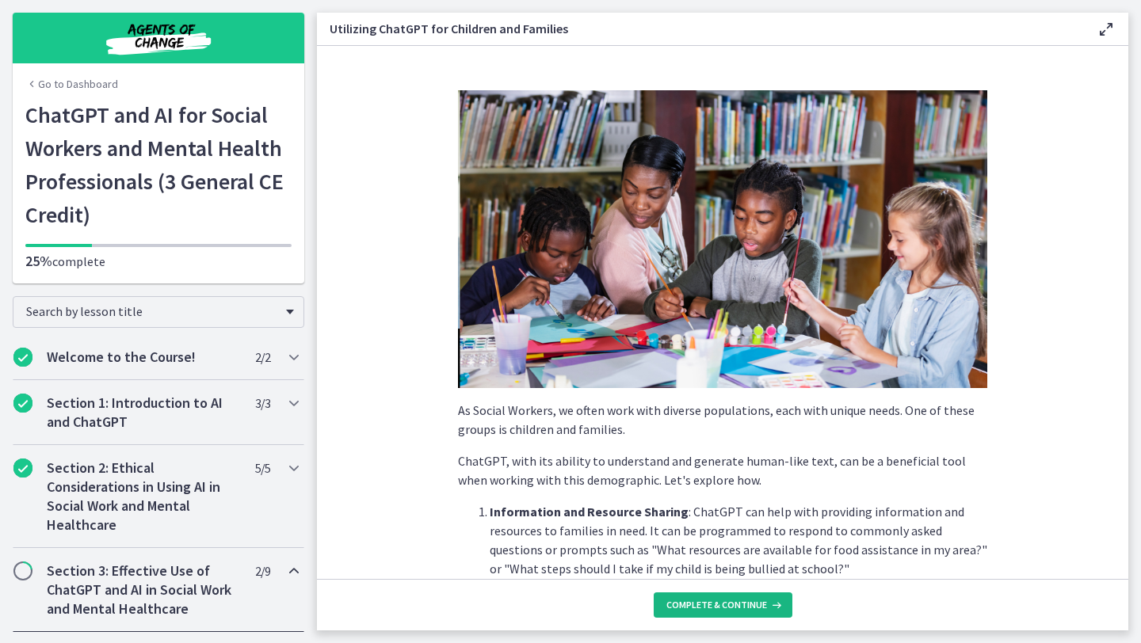
click at [750, 608] on span "Complete & continue" at bounding box center [716, 605] width 101 height 13
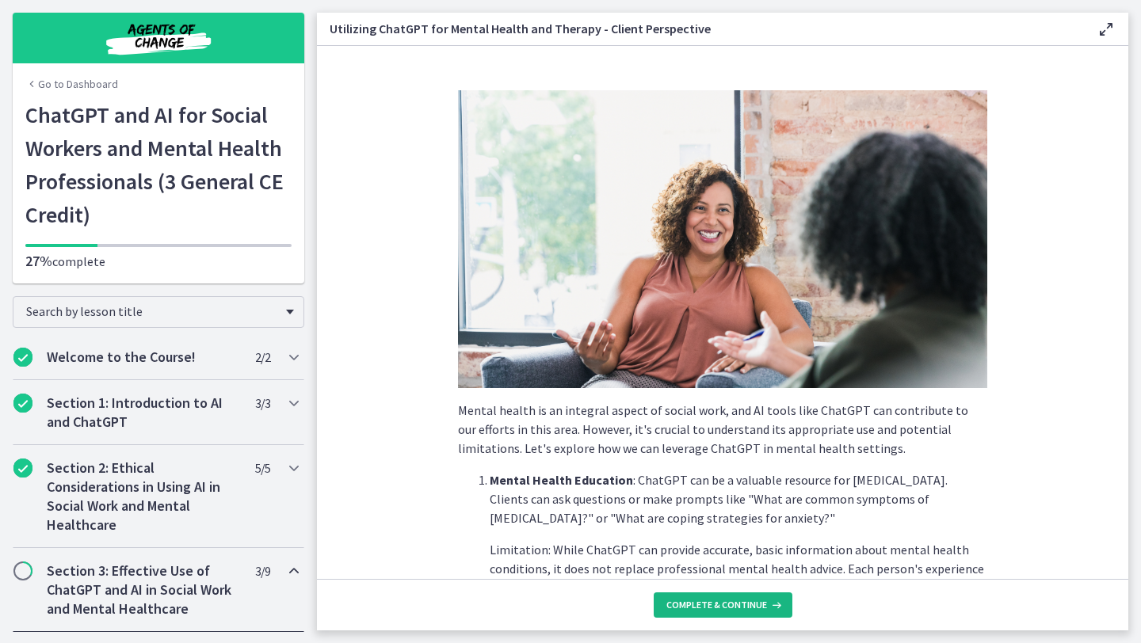
click at [750, 608] on span "Complete & continue" at bounding box center [716, 605] width 101 height 13
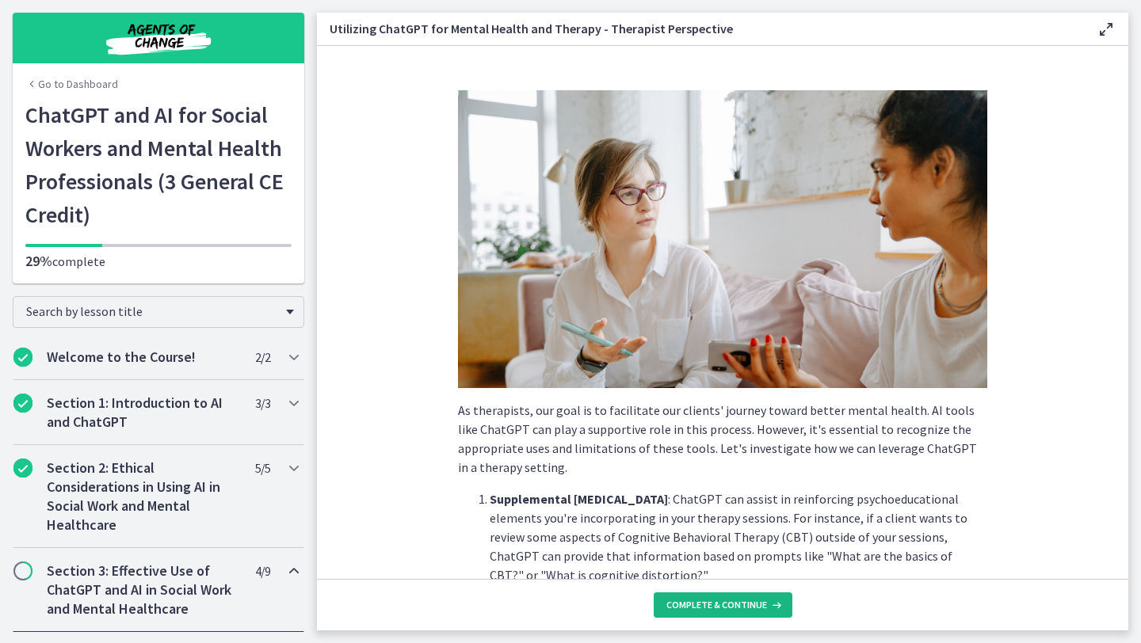
click at [750, 608] on span "Complete & continue" at bounding box center [716, 605] width 101 height 13
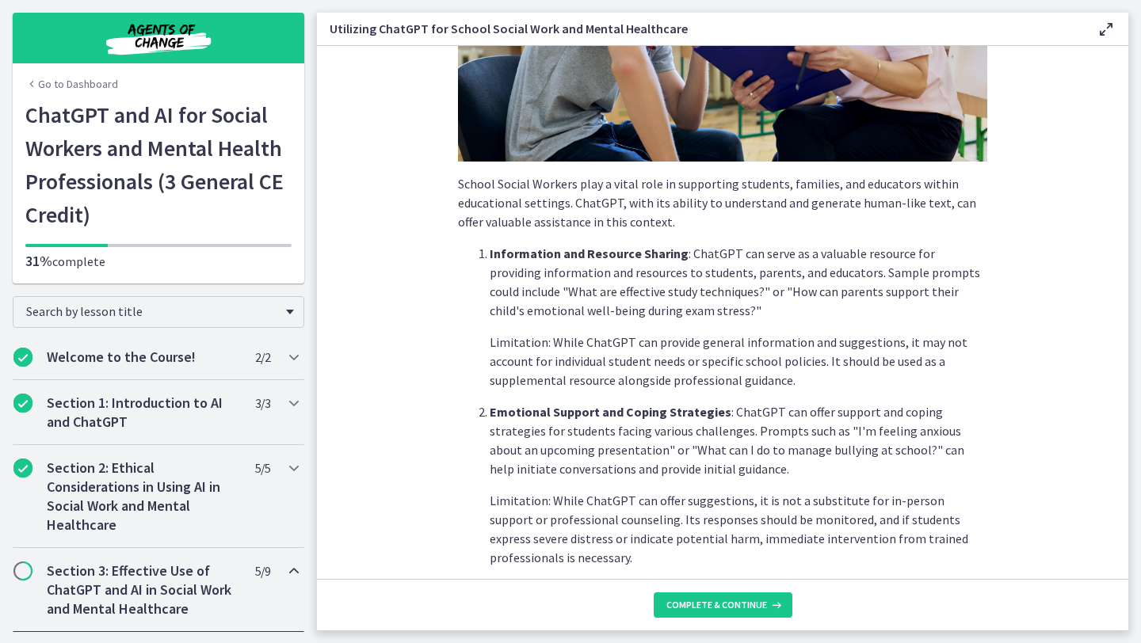
scroll to position [480, 0]
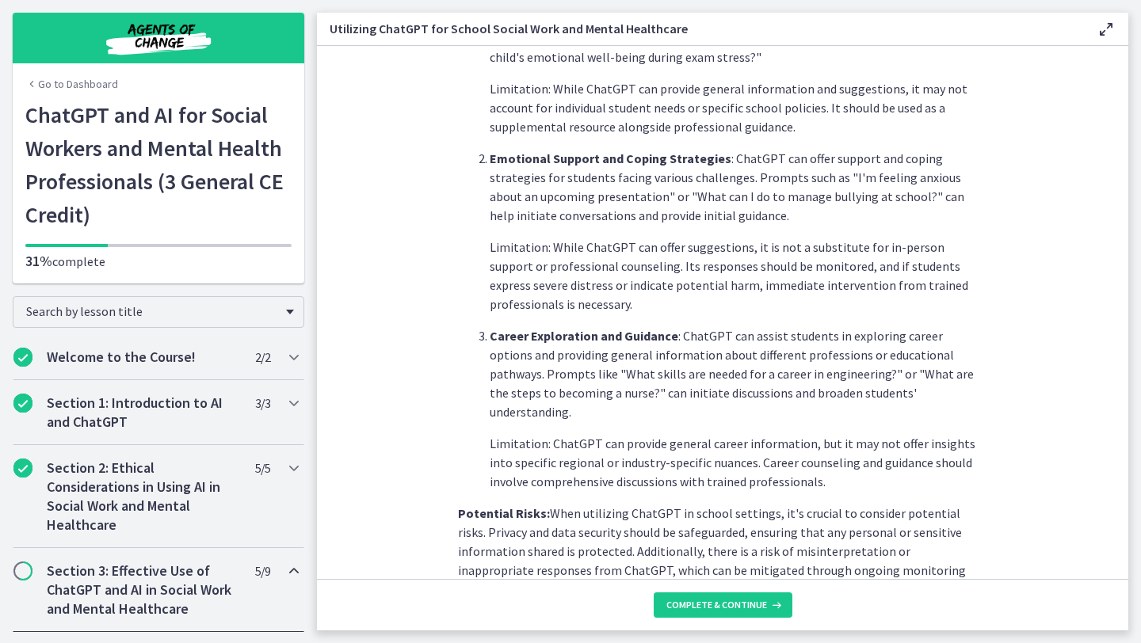
click at [712, 618] on footer "Complete & continue" at bounding box center [722, 604] width 811 height 51
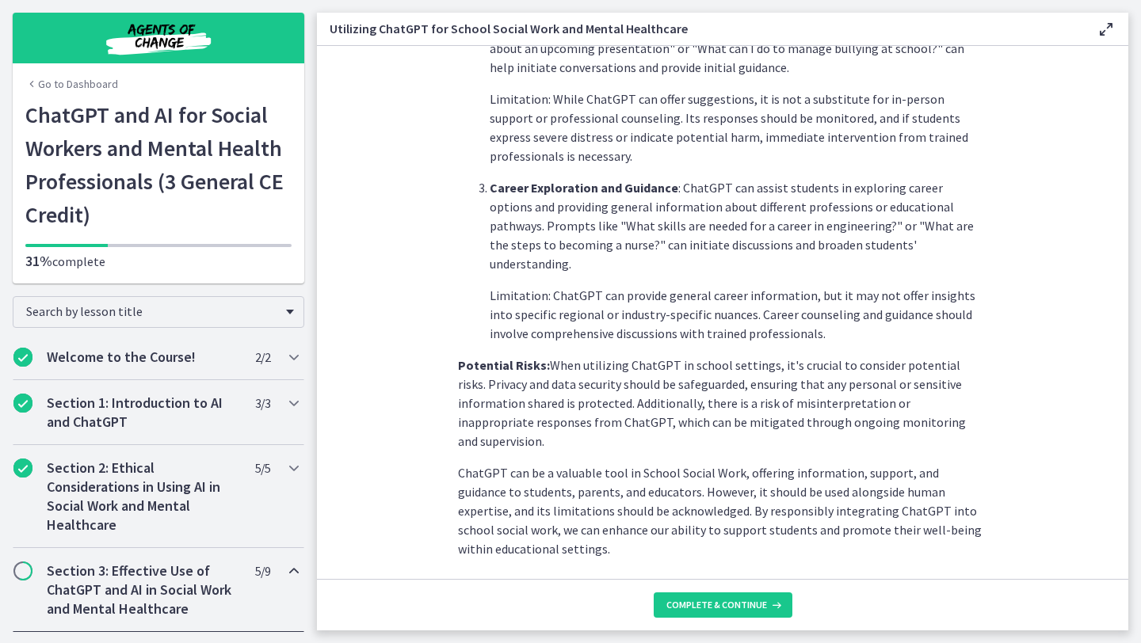
scroll to position [646, 0]
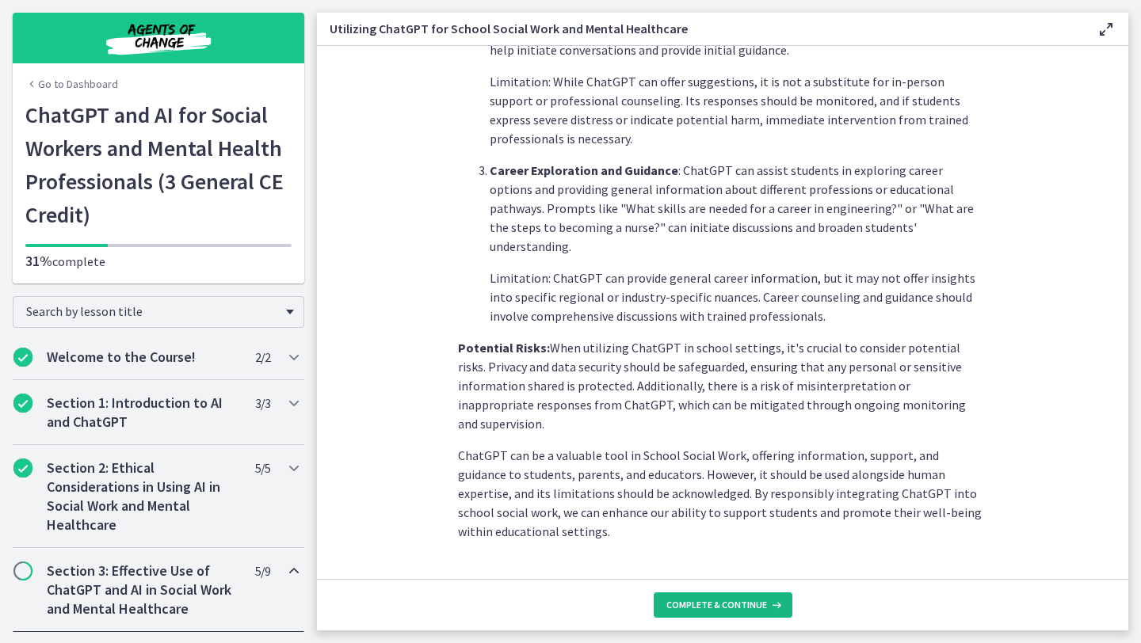
click at [708, 613] on button "Complete & continue" at bounding box center [722, 604] width 139 height 25
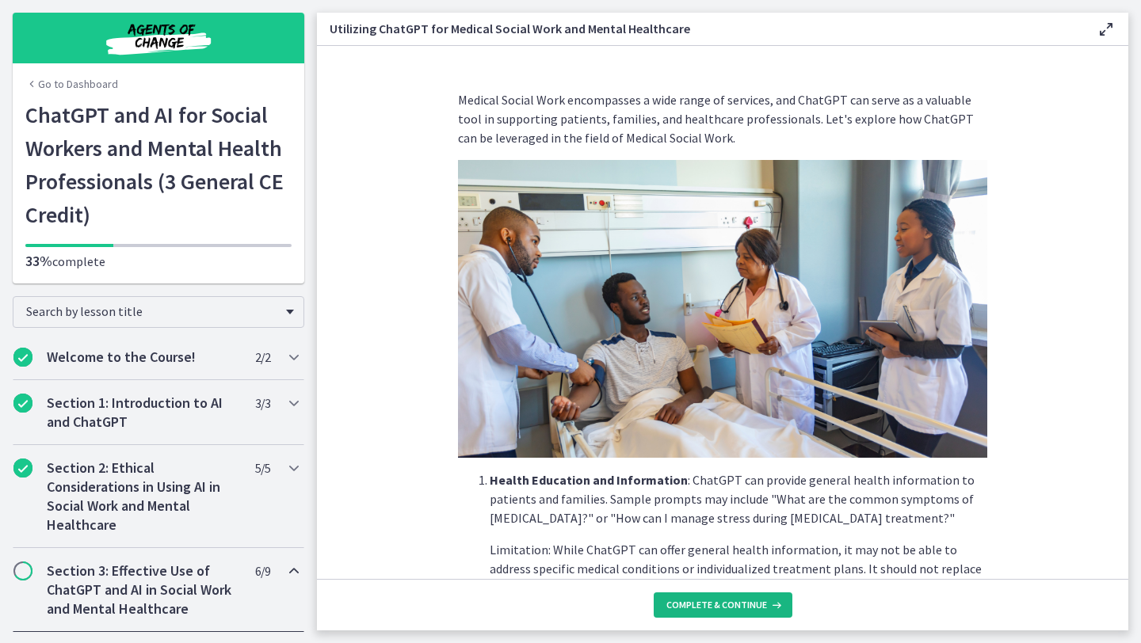
click at [705, 604] on span "Complete & continue" at bounding box center [716, 605] width 101 height 13
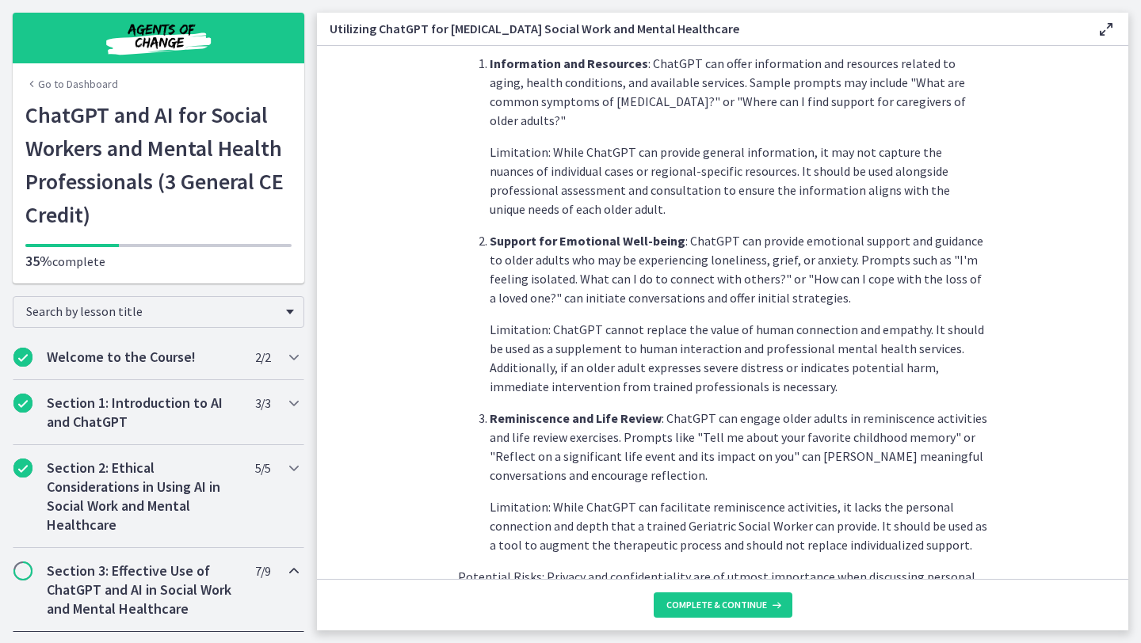
scroll to position [665, 0]
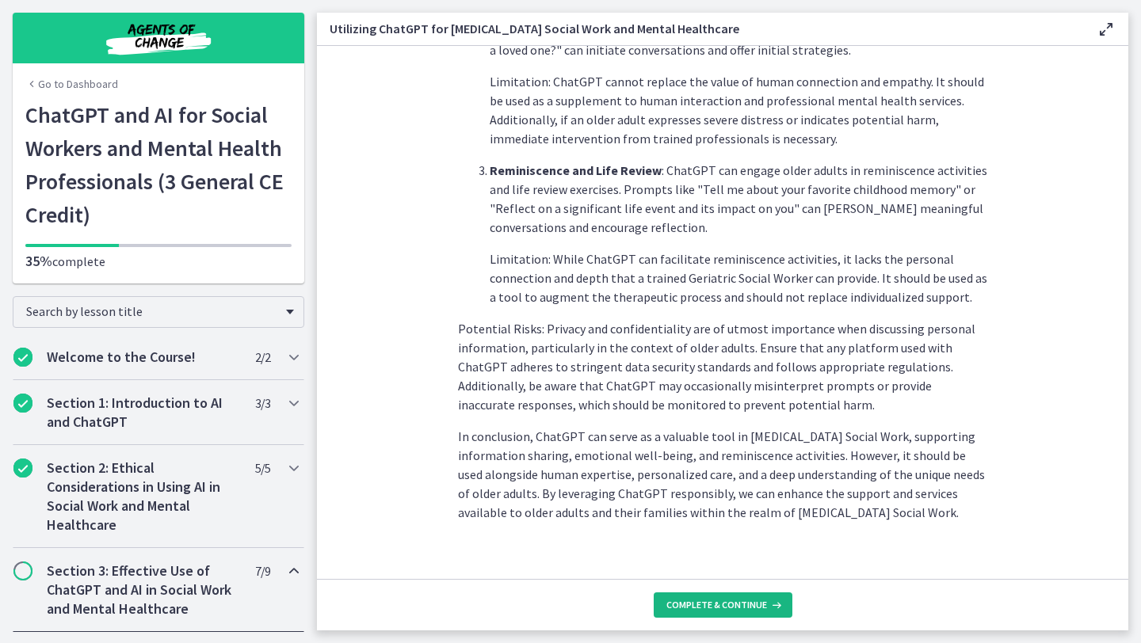
click at [719, 609] on span "Complete & continue" at bounding box center [716, 605] width 101 height 13
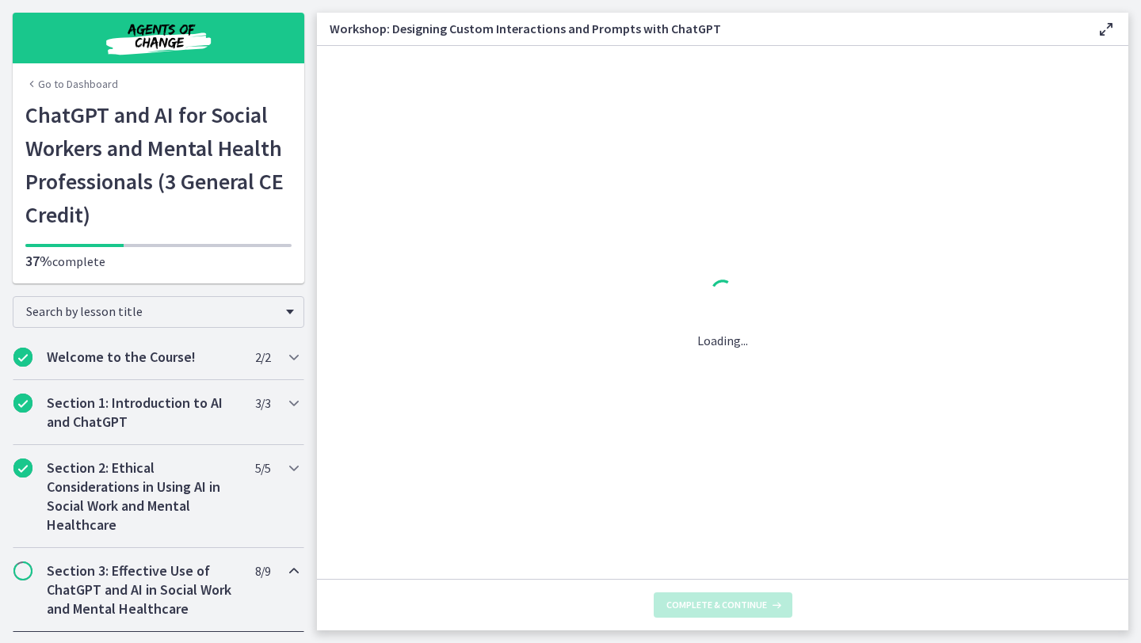
scroll to position [0, 0]
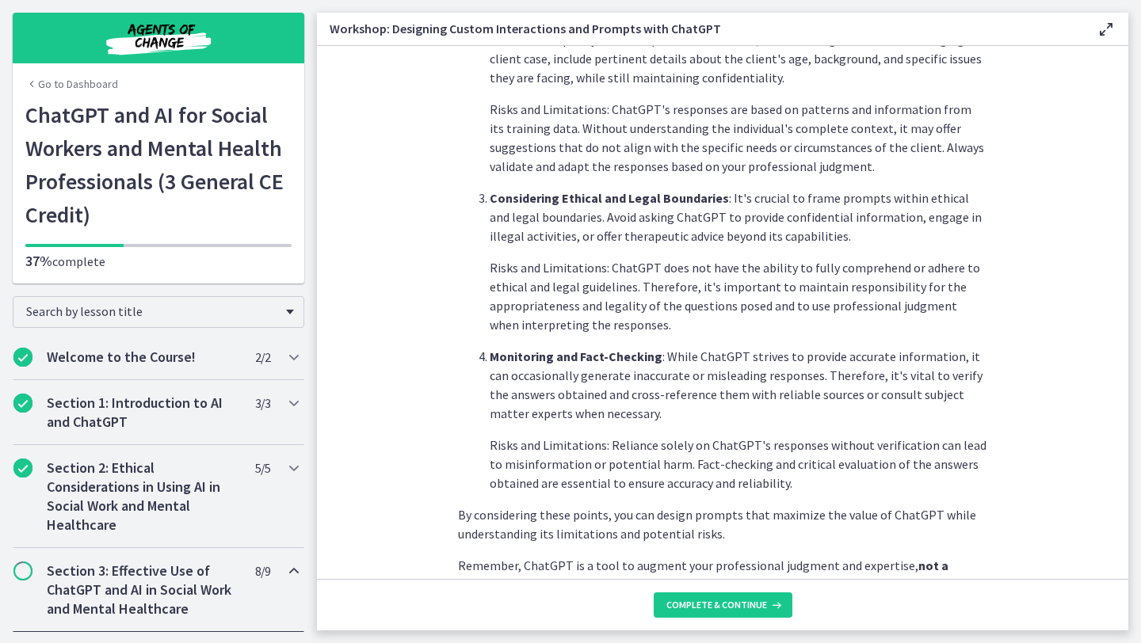
scroll to position [798, 0]
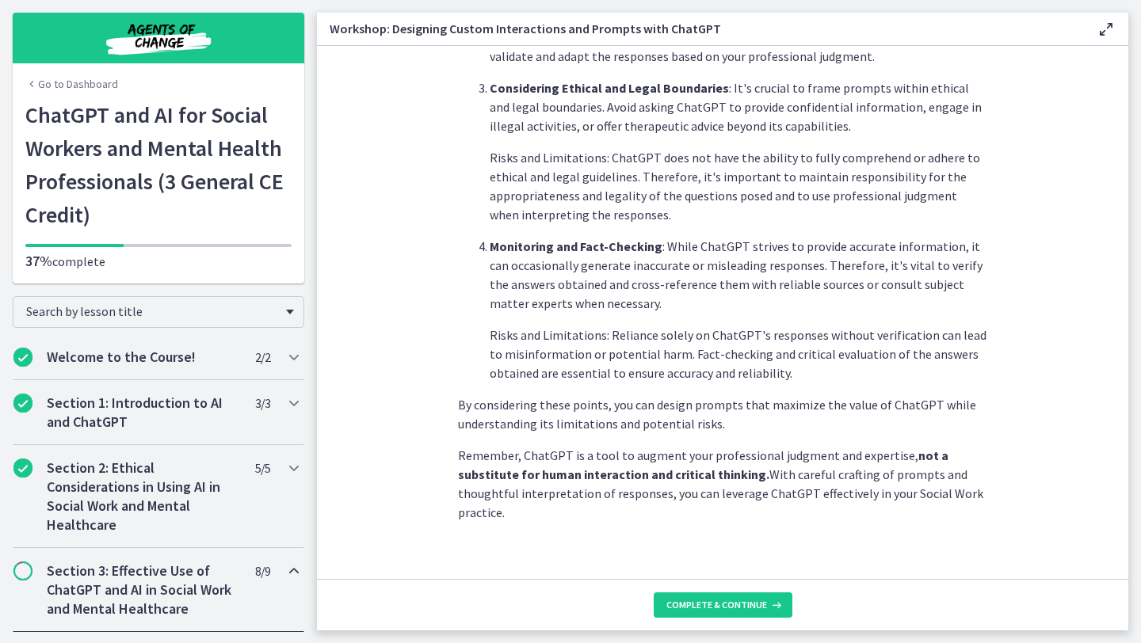
click at [707, 619] on footer "Complete & continue" at bounding box center [722, 604] width 811 height 51
click at [701, 604] on span "Complete & continue" at bounding box center [716, 605] width 101 height 13
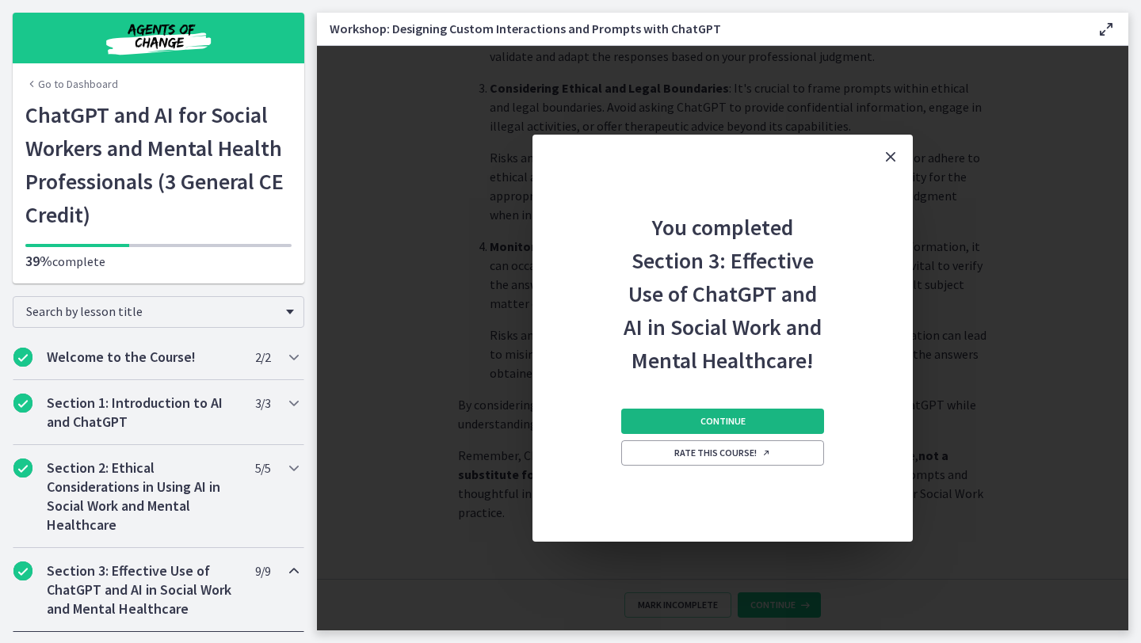
click at [707, 425] on span "Continue" at bounding box center [722, 421] width 45 height 13
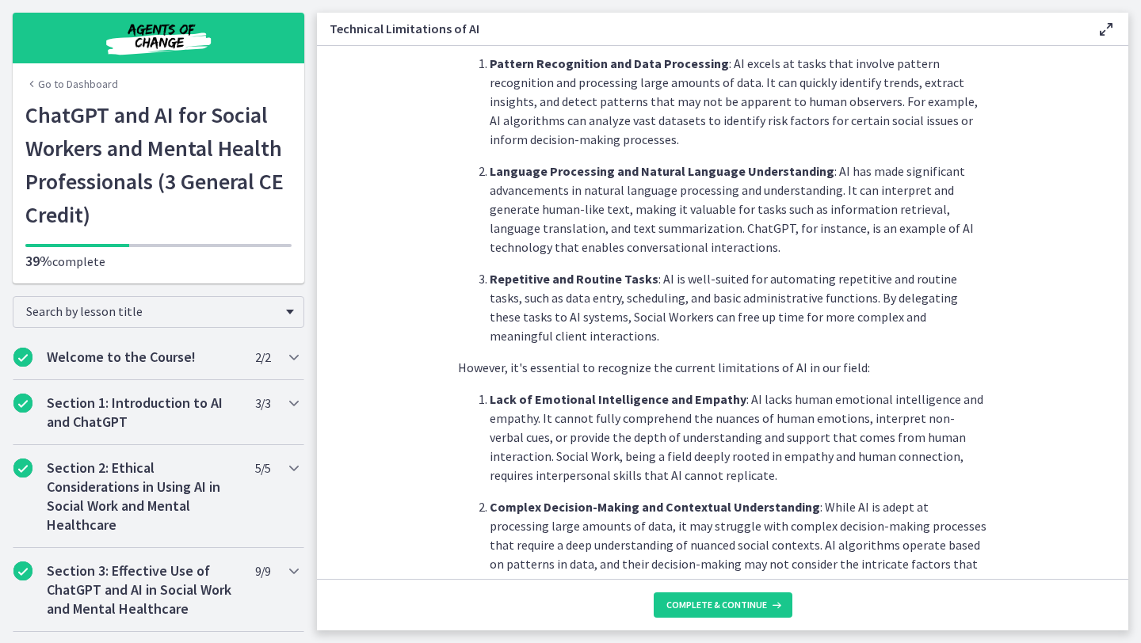
scroll to position [422, 0]
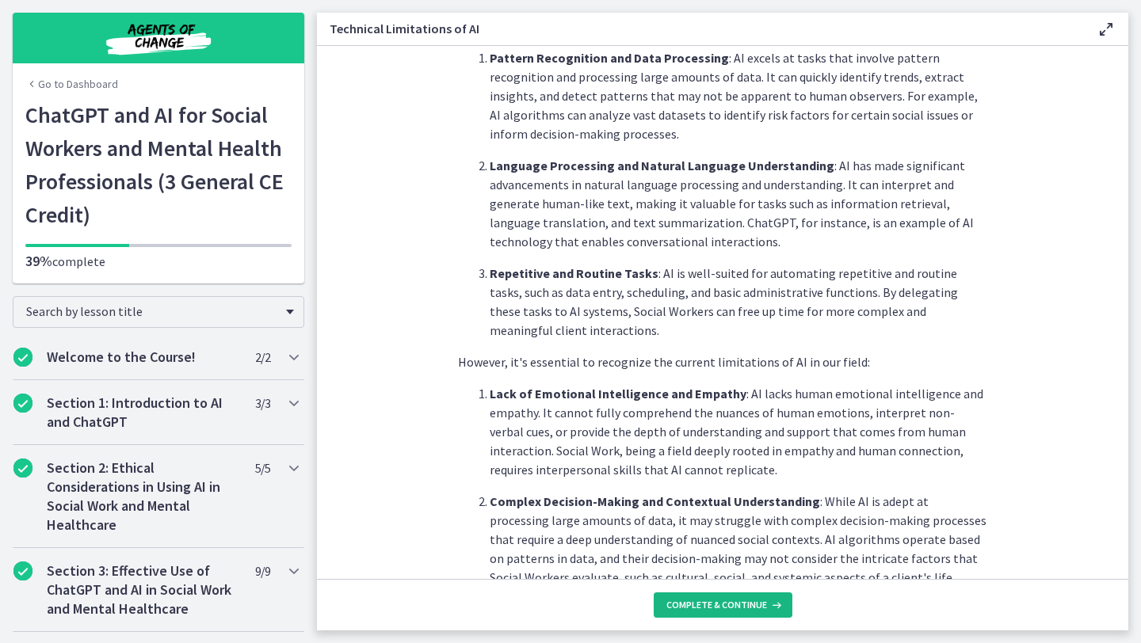
click at [703, 611] on span "Complete & continue" at bounding box center [716, 605] width 101 height 13
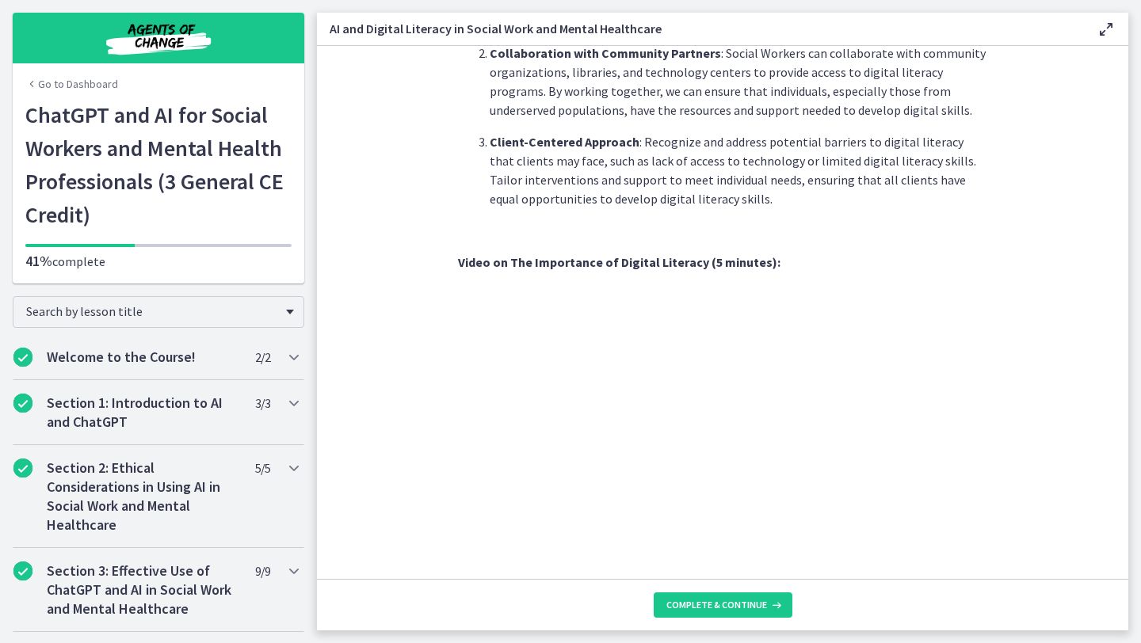
scroll to position [1284, 0]
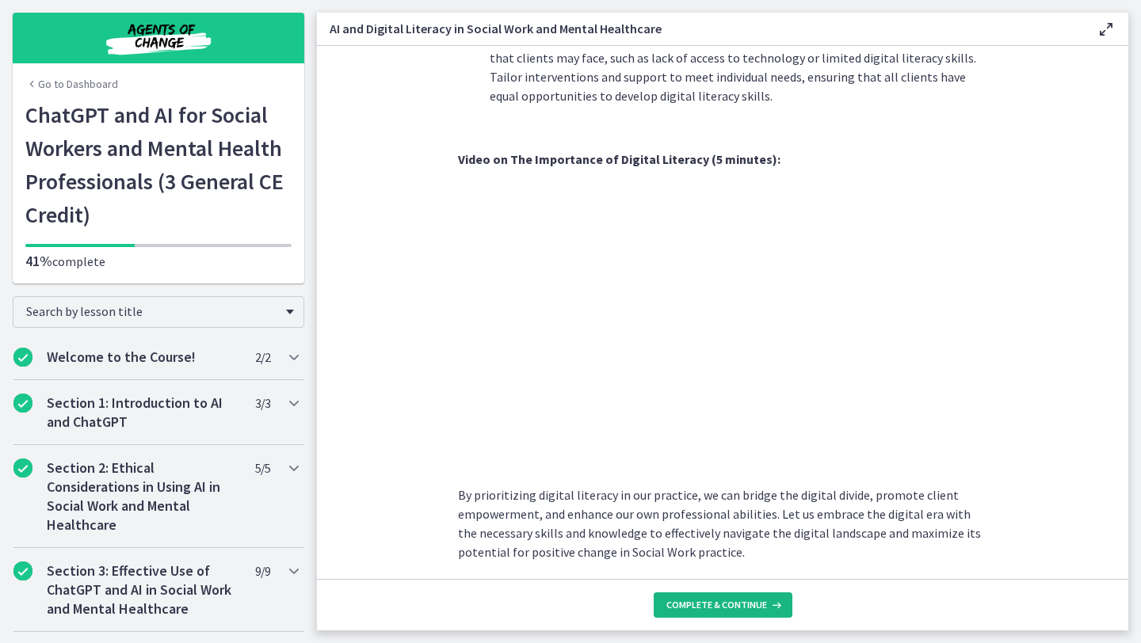
click at [733, 599] on span "Complete & continue" at bounding box center [716, 605] width 101 height 13
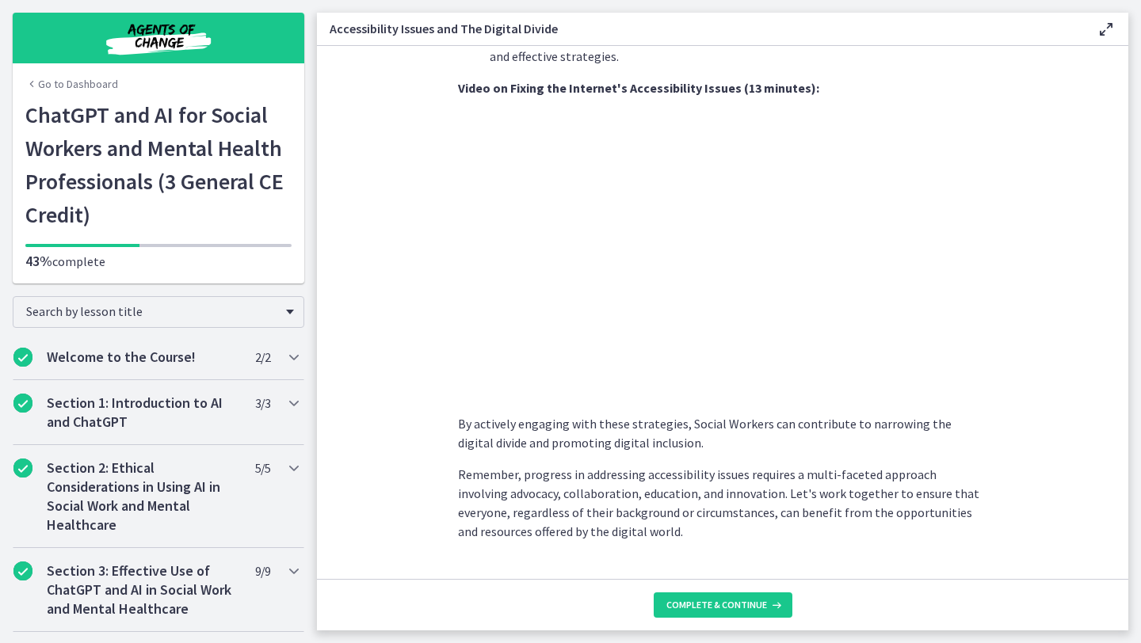
scroll to position [1290, 0]
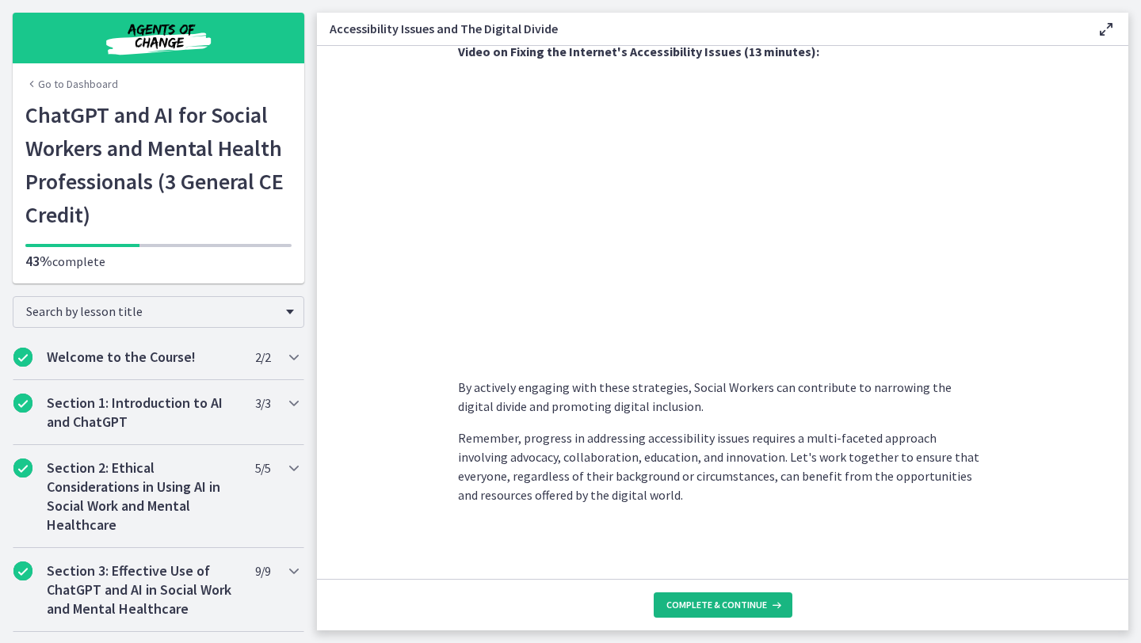
click at [717, 601] on span "Complete & continue" at bounding box center [716, 605] width 101 height 13
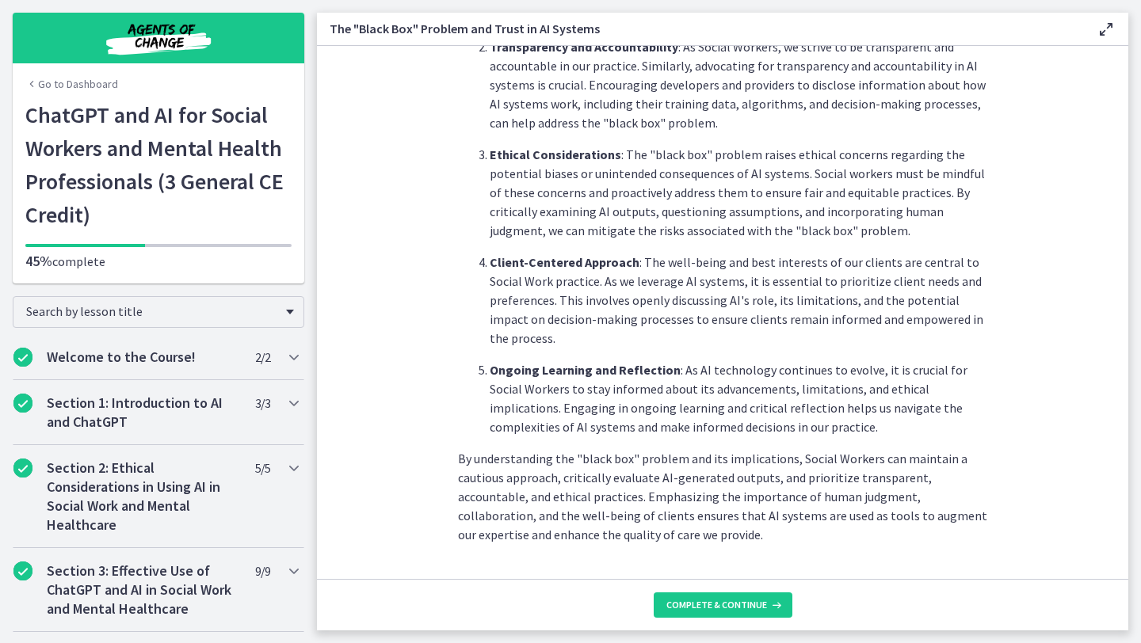
scroll to position [722, 0]
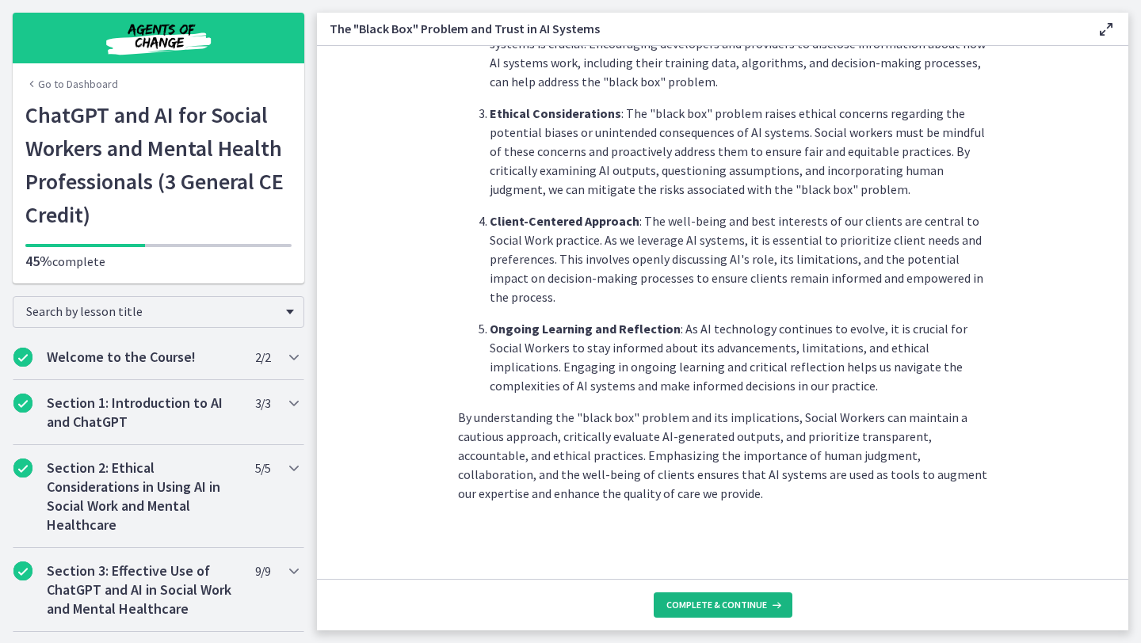
click at [695, 604] on span "Complete & continue" at bounding box center [716, 605] width 101 height 13
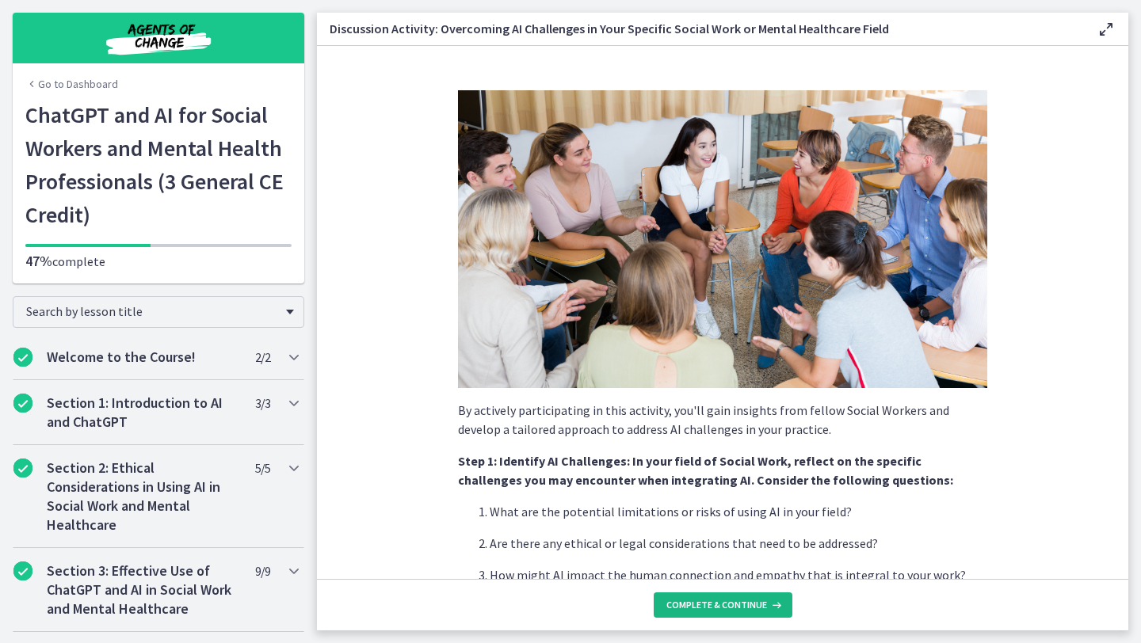
click at [695, 604] on span "Complete & continue" at bounding box center [716, 605] width 101 height 13
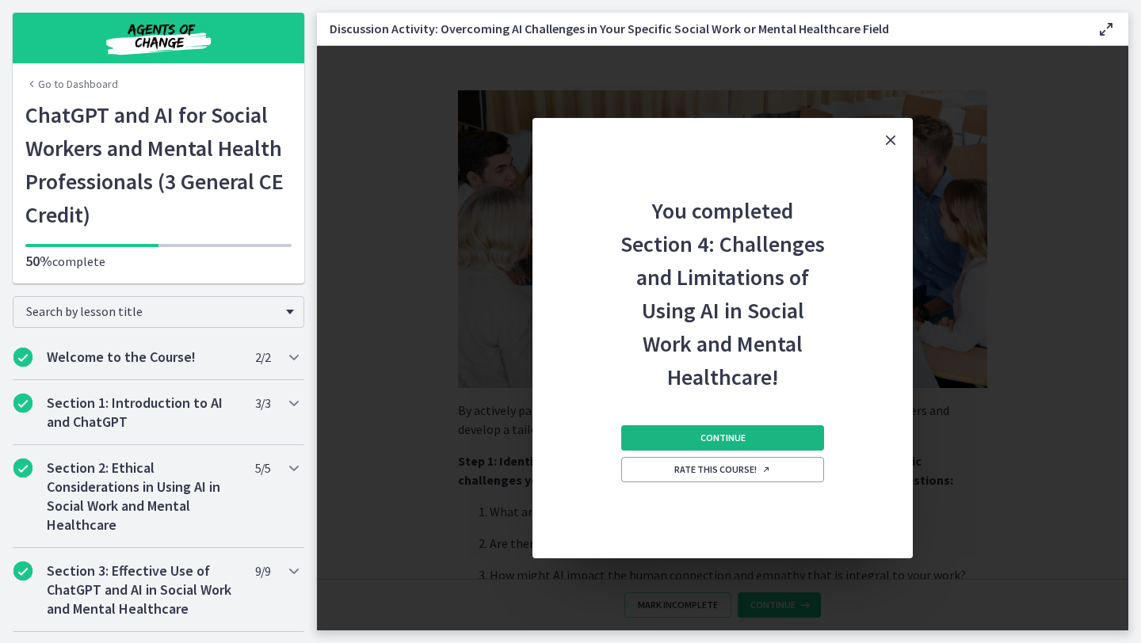
click at [736, 438] on span "Continue" at bounding box center [722, 438] width 45 height 13
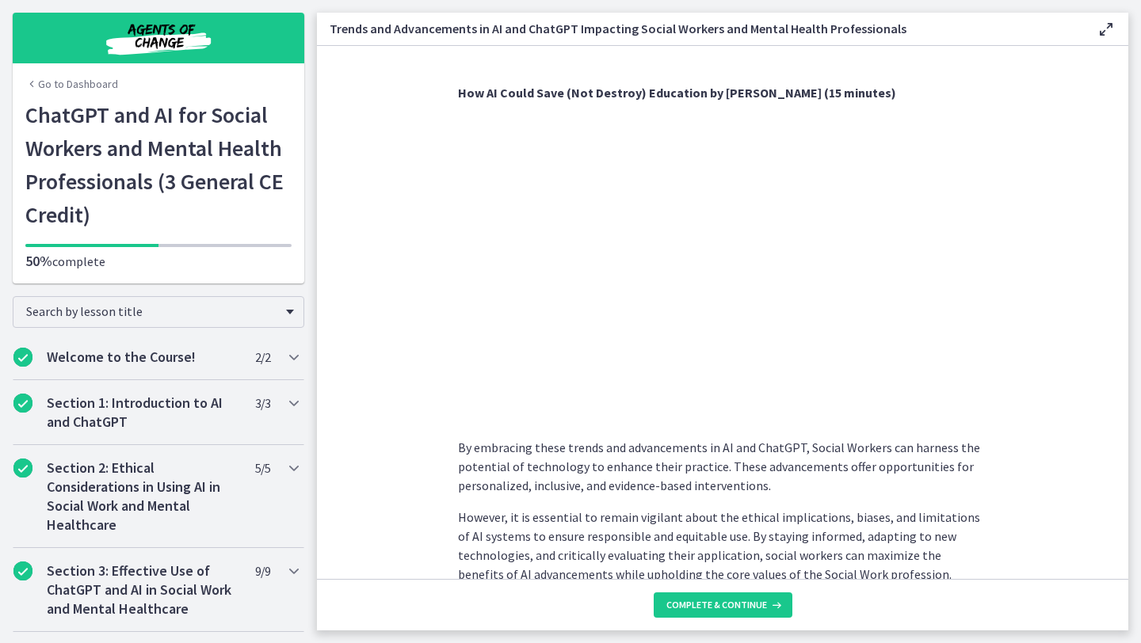
scroll to position [1221, 0]
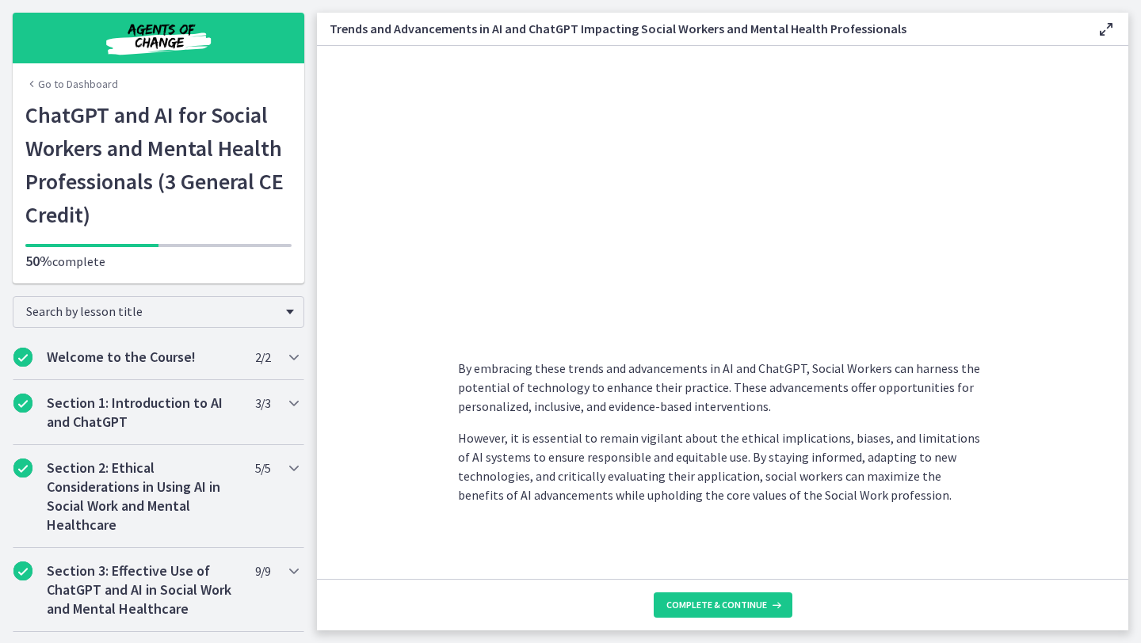
click at [732, 591] on footer "Complete & continue" at bounding box center [722, 604] width 811 height 51
click at [721, 617] on button "Complete & continue" at bounding box center [722, 604] width 139 height 25
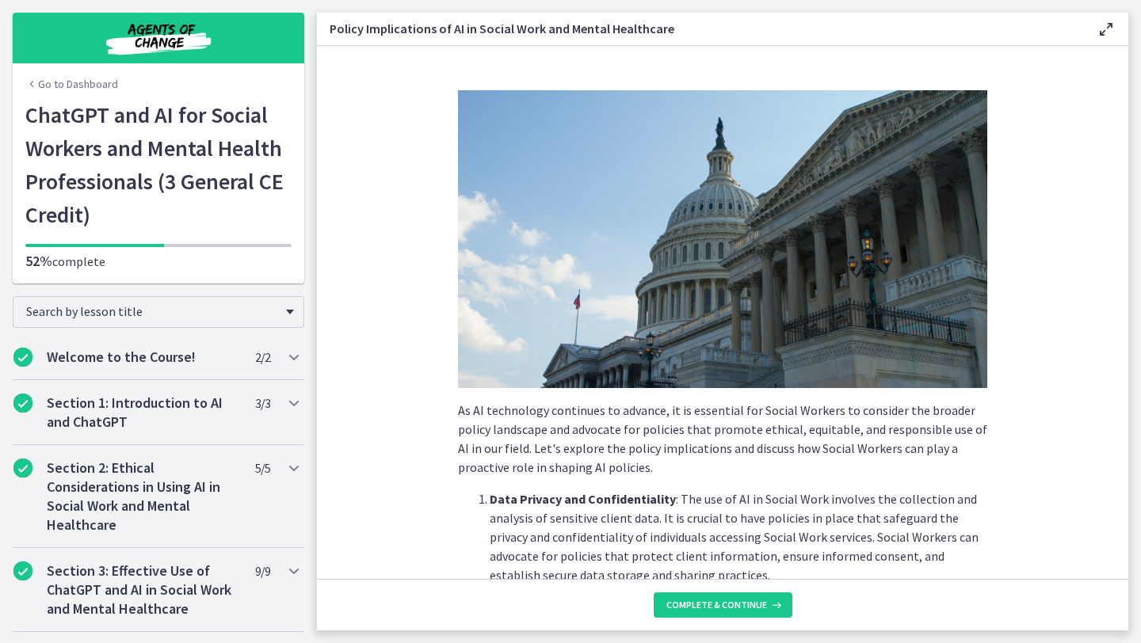
click at [741, 589] on footer "Complete & continue" at bounding box center [722, 604] width 811 height 51
click at [749, 609] on span "Complete & continue" at bounding box center [716, 605] width 101 height 13
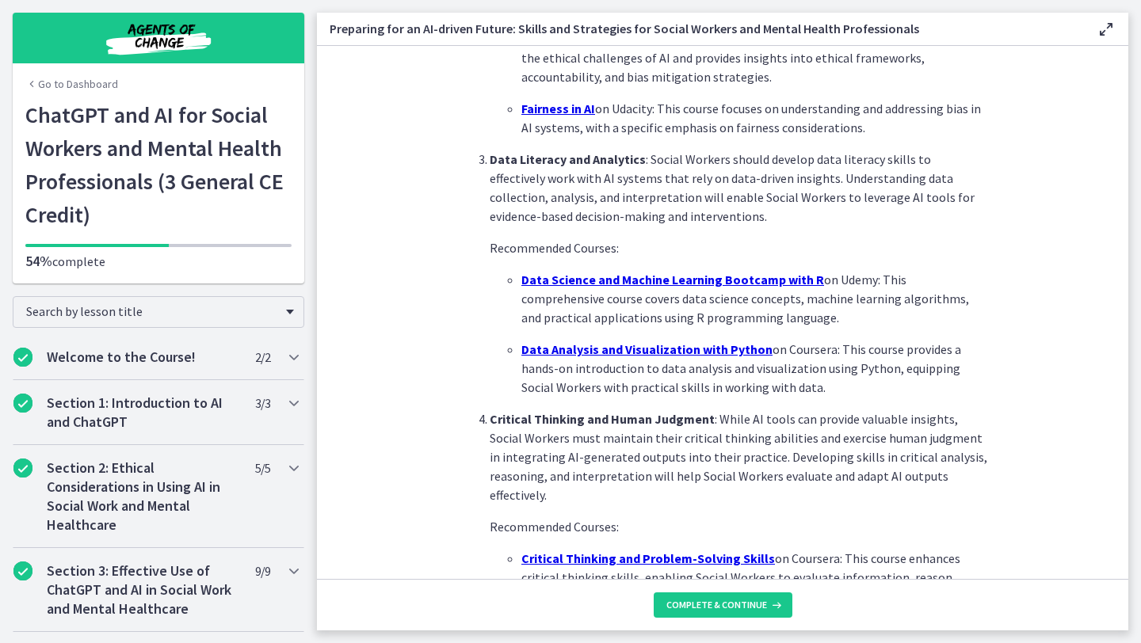
scroll to position [1064, 0]
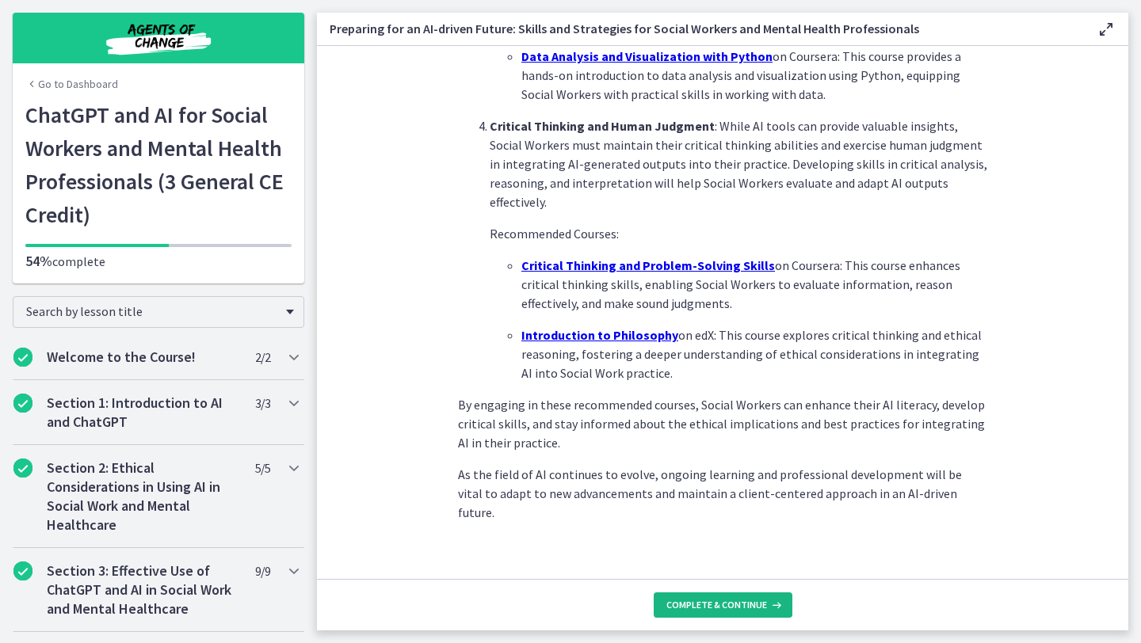
click at [724, 606] on span "Complete & continue" at bounding box center [716, 605] width 101 height 13
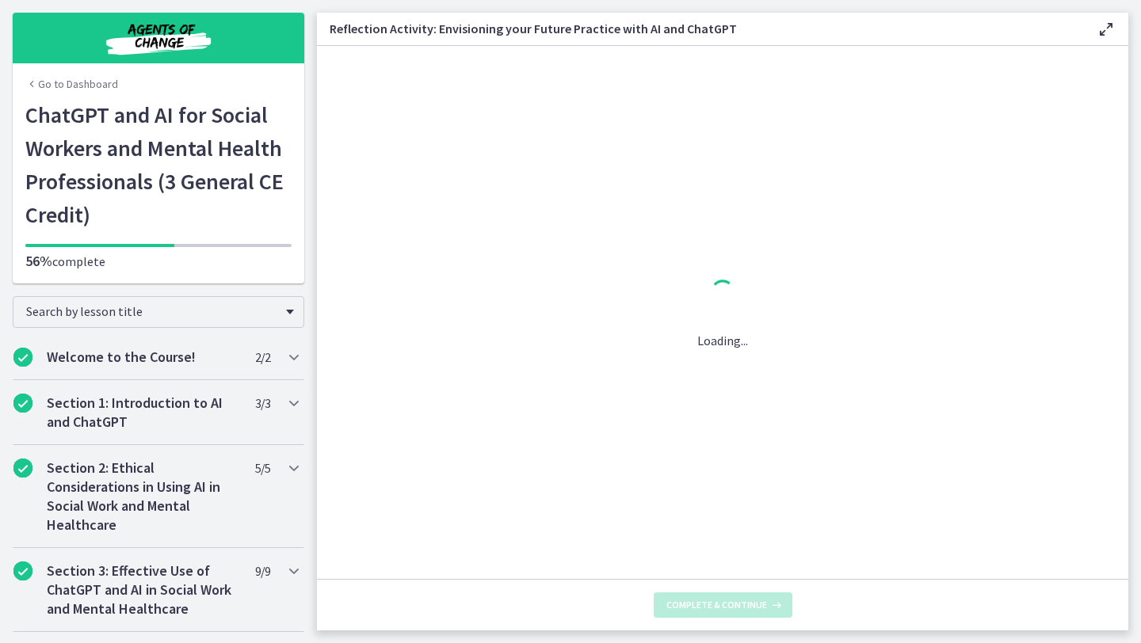
scroll to position [0, 0]
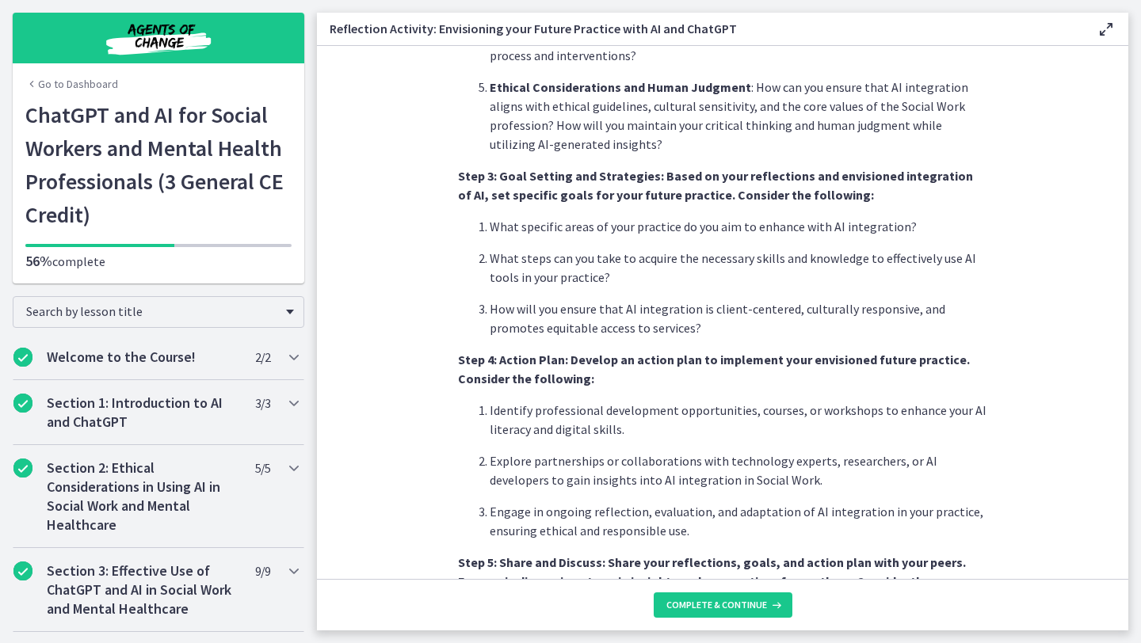
scroll to position [1279, 0]
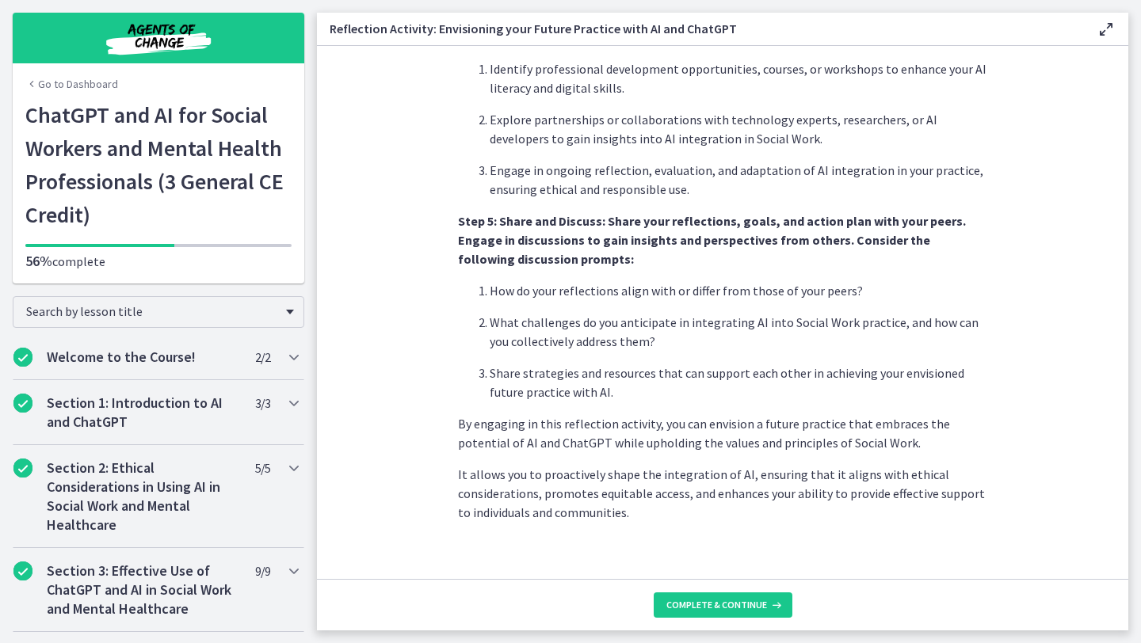
click at [728, 625] on footer "Complete & continue" at bounding box center [722, 604] width 811 height 51
click at [725, 619] on footer "Complete & continue" at bounding box center [722, 604] width 811 height 51
click at [722, 602] on span "Complete & continue" at bounding box center [716, 605] width 101 height 13
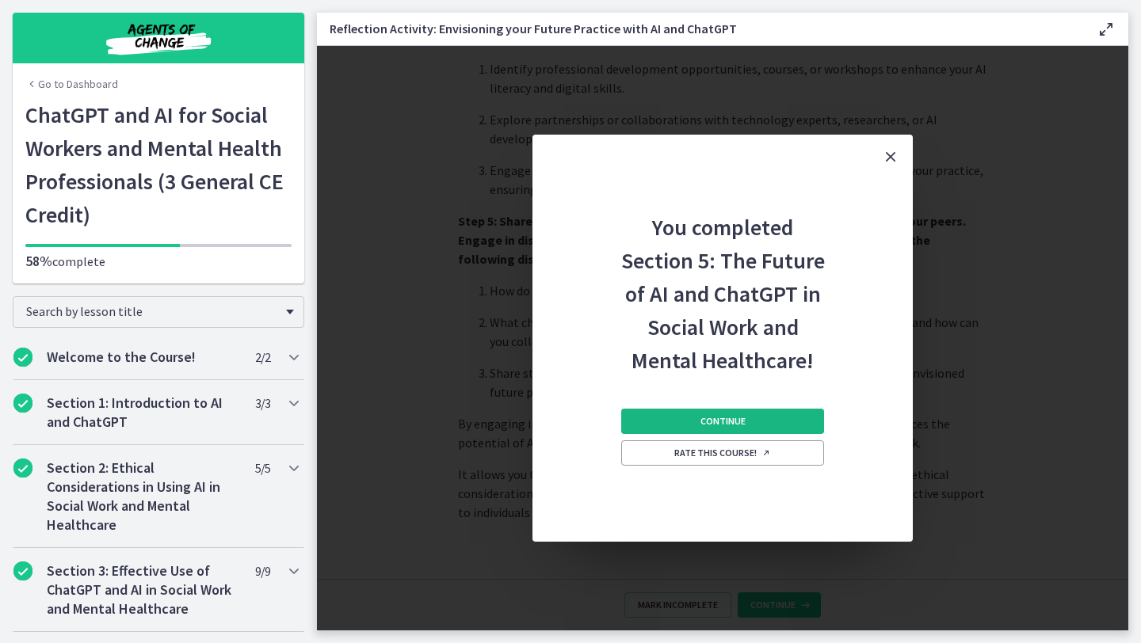
click at [700, 423] on span "Continue" at bounding box center [722, 421] width 45 height 13
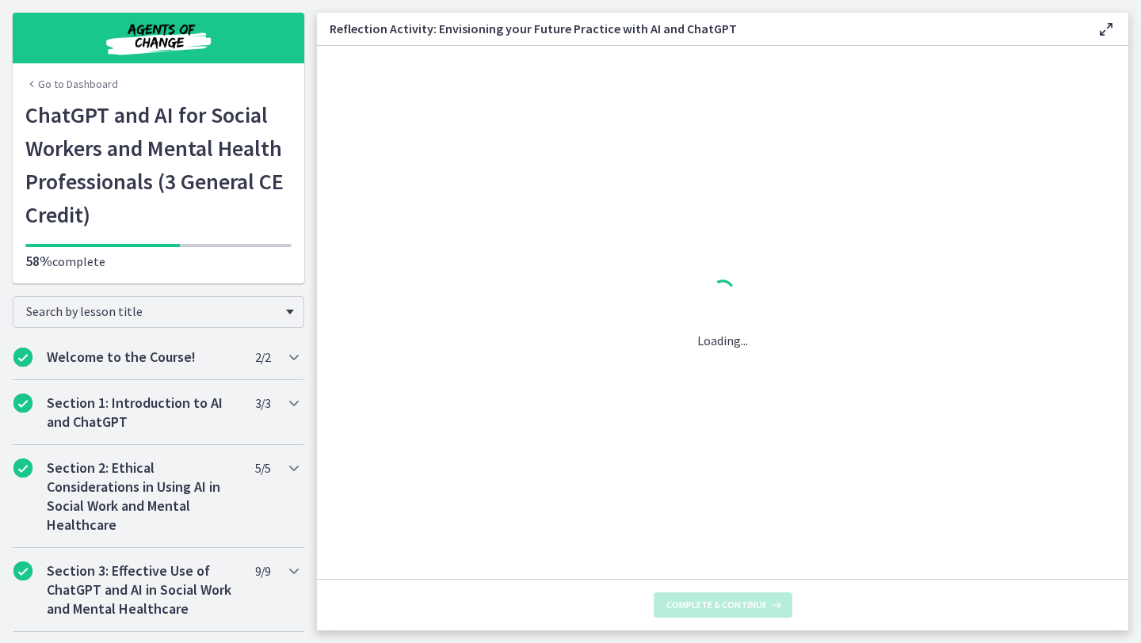
scroll to position [0, 0]
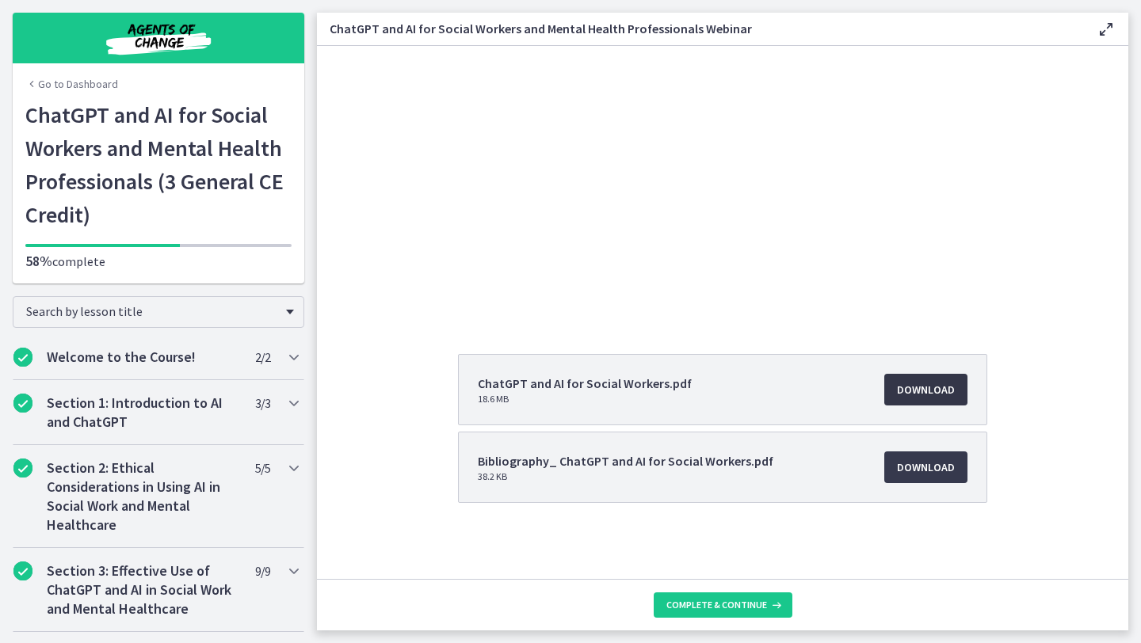
click at [928, 396] on span "Download Opens in a new window" at bounding box center [926, 389] width 58 height 19
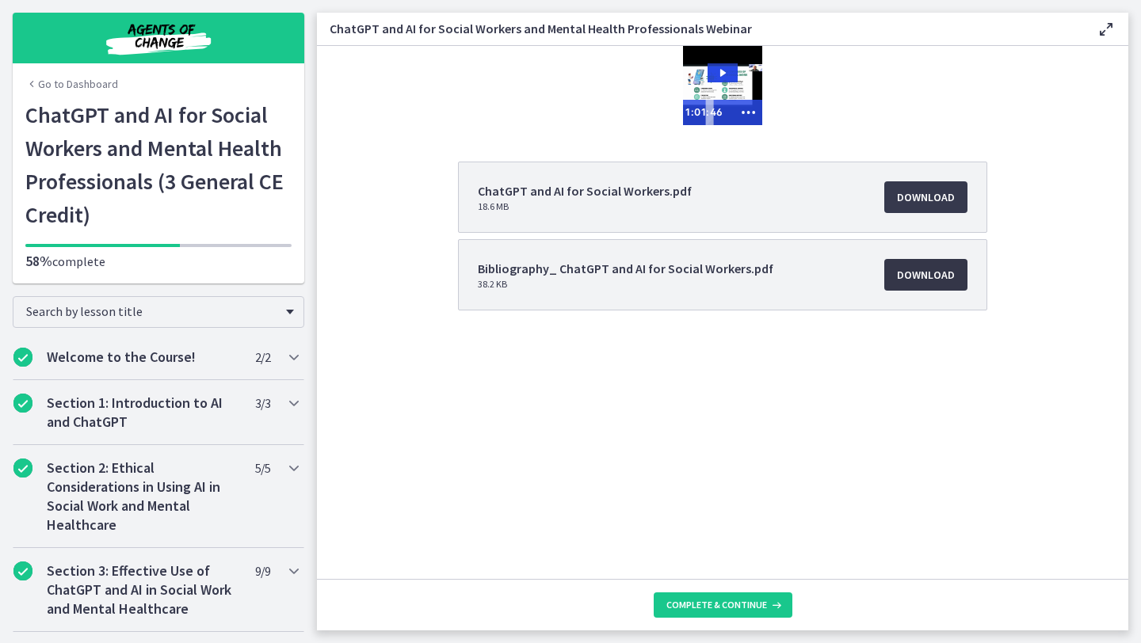
click at [923, 284] on link "Download Opens in a new window" at bounding box center [925, 275] width 83 height 32
click at [710, 600] on span "Complete & continue" at bounding box center [716, 605] width 101 height 13
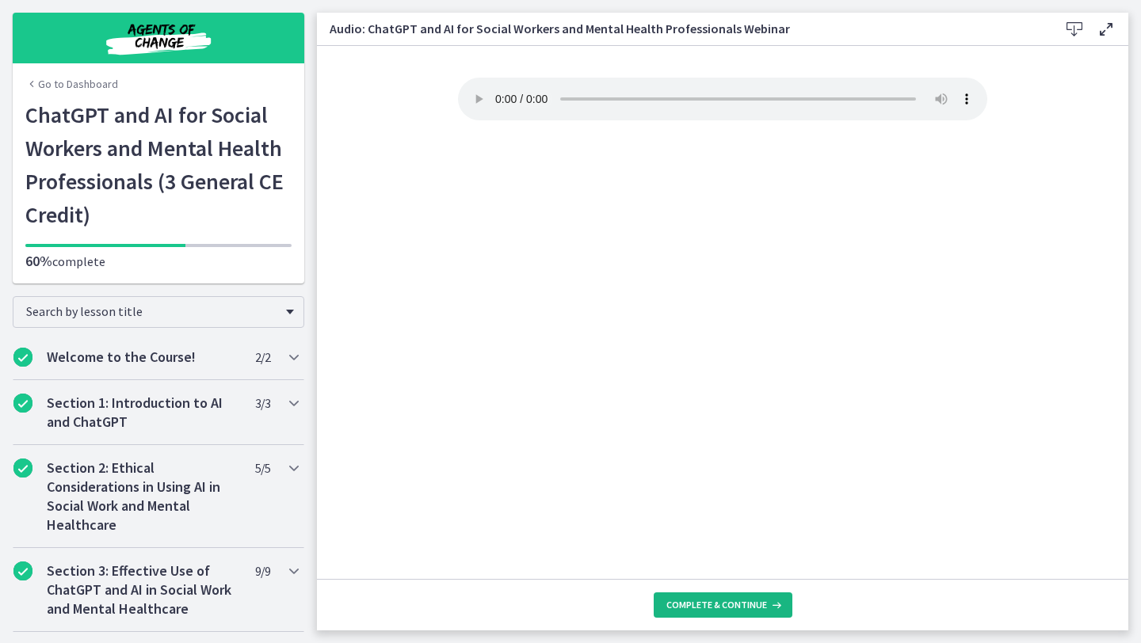
click at [710, 602] on span "Complete & continue" at bounding box center [716, 605] width 101 height 13
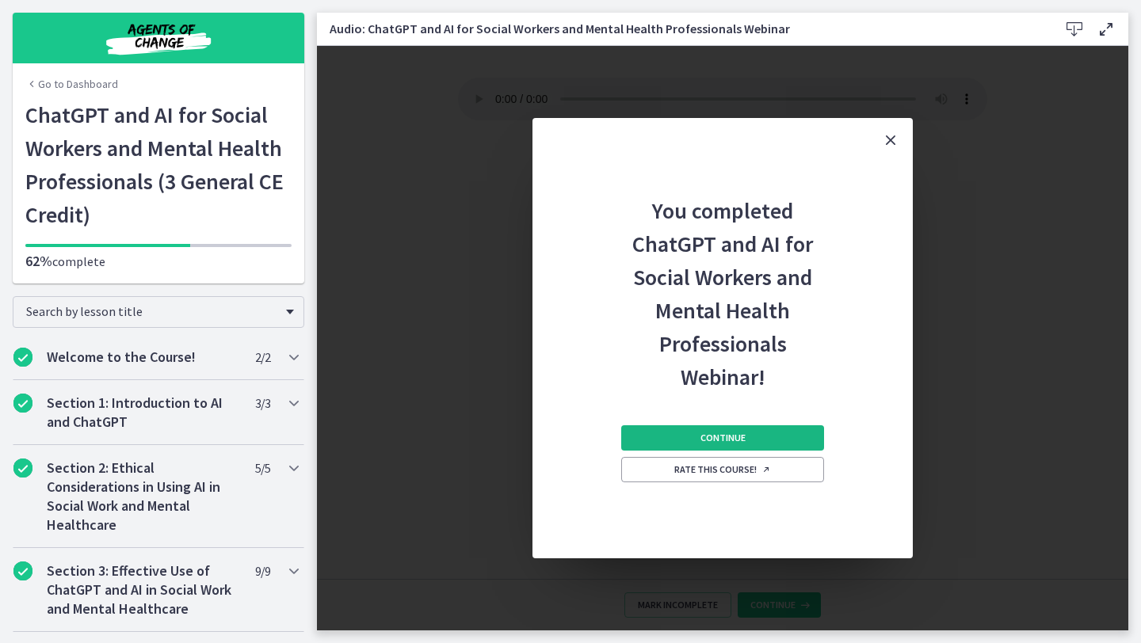
click at [707, 430] on button "Continue" at bounding box center [722, 437] width 203 height 25
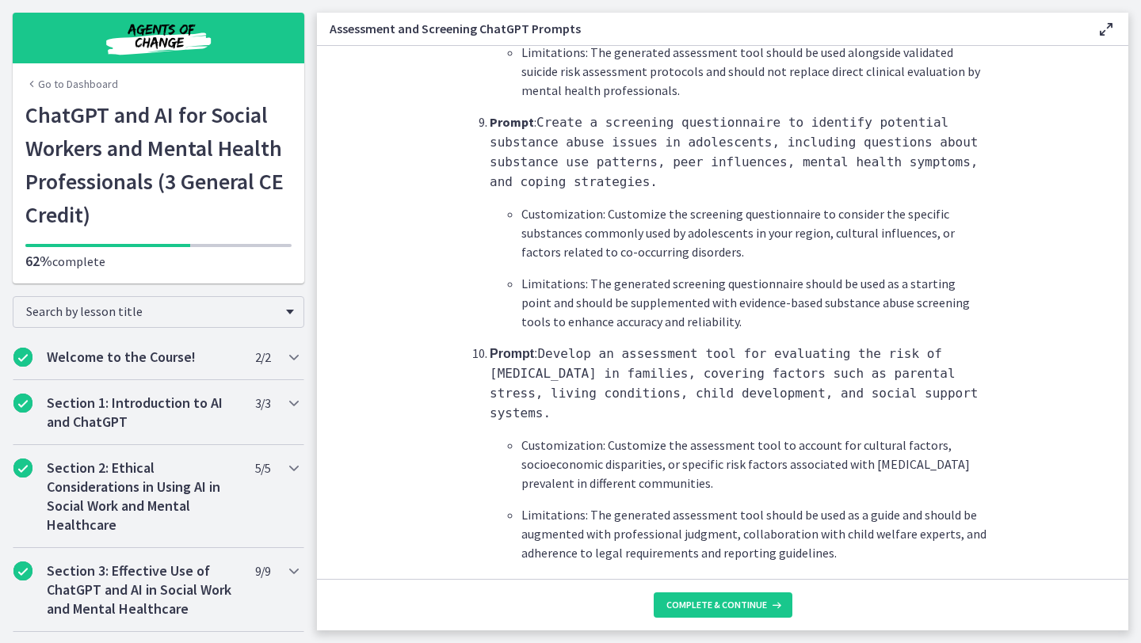
scroll to position [2393, 0]
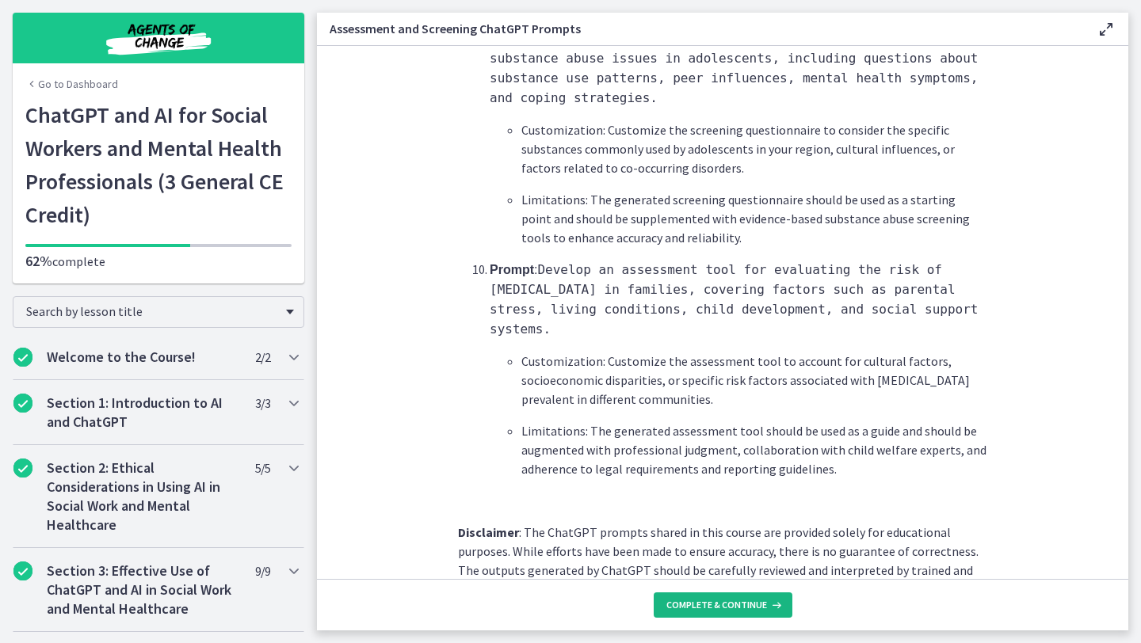
click at [729, 605] on span "Complete & continue" at bounding box center [716, 605] width 101 height 13
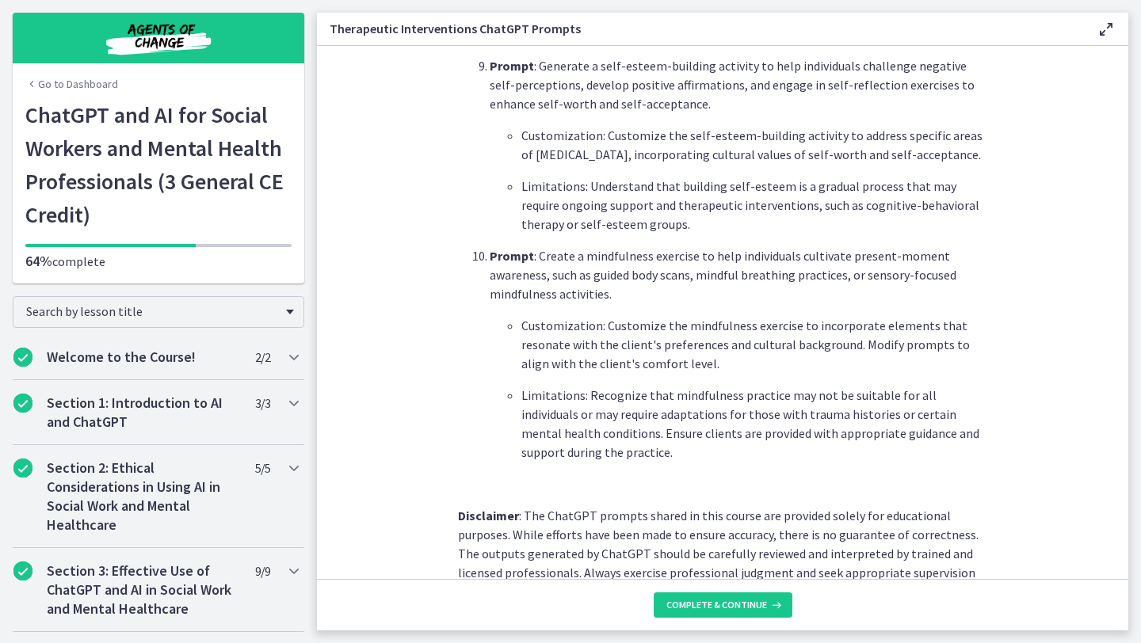
scroll to position [2192, 0]
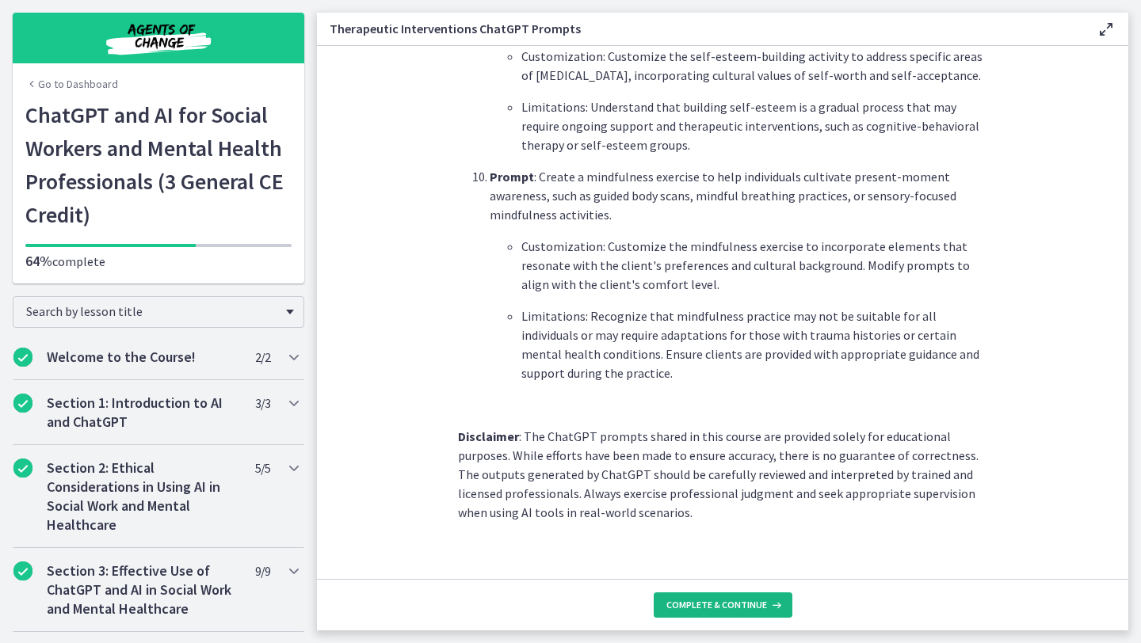
click at [719, 604] on span "Complete & continue" at bounding box center [716, 605] width 101 height 13
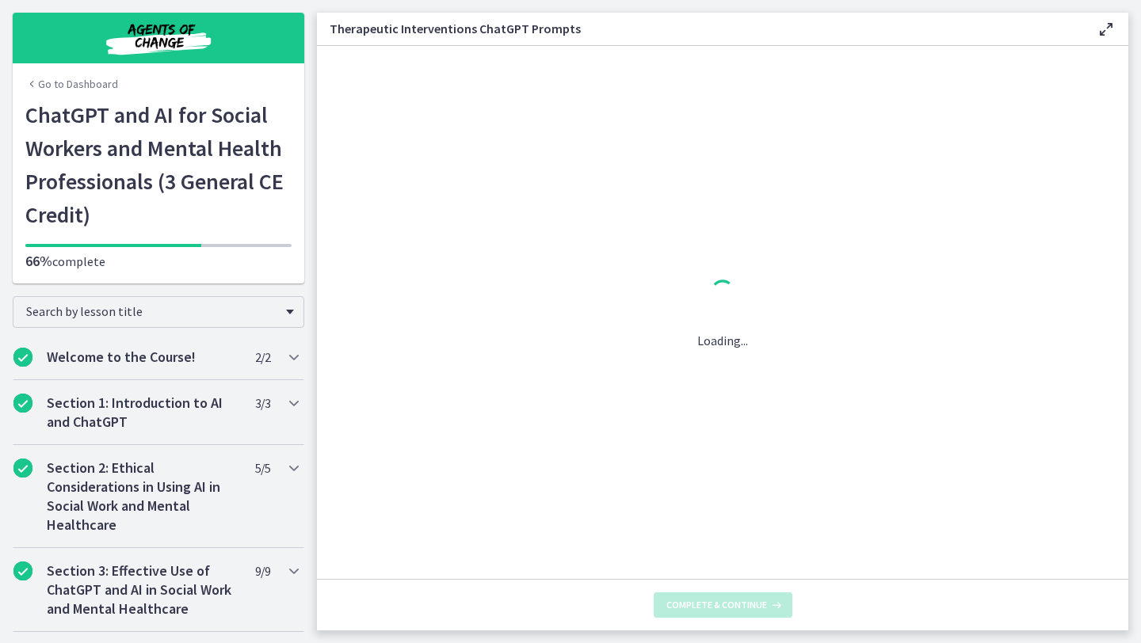
scroll to position [0, 0]
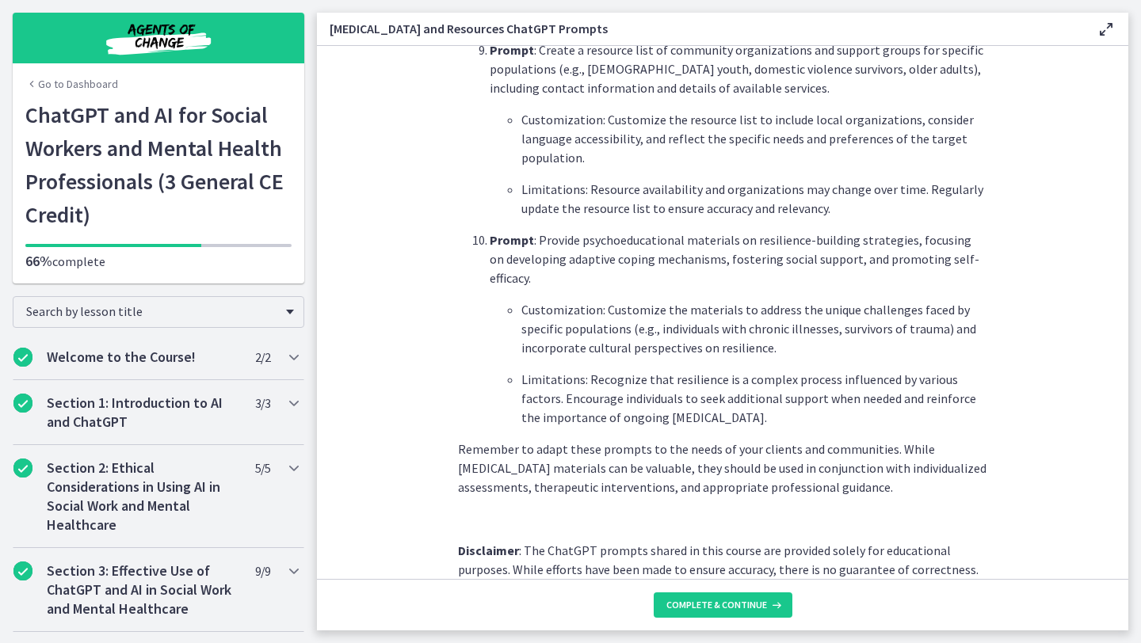
scroll to position [2128, 0]
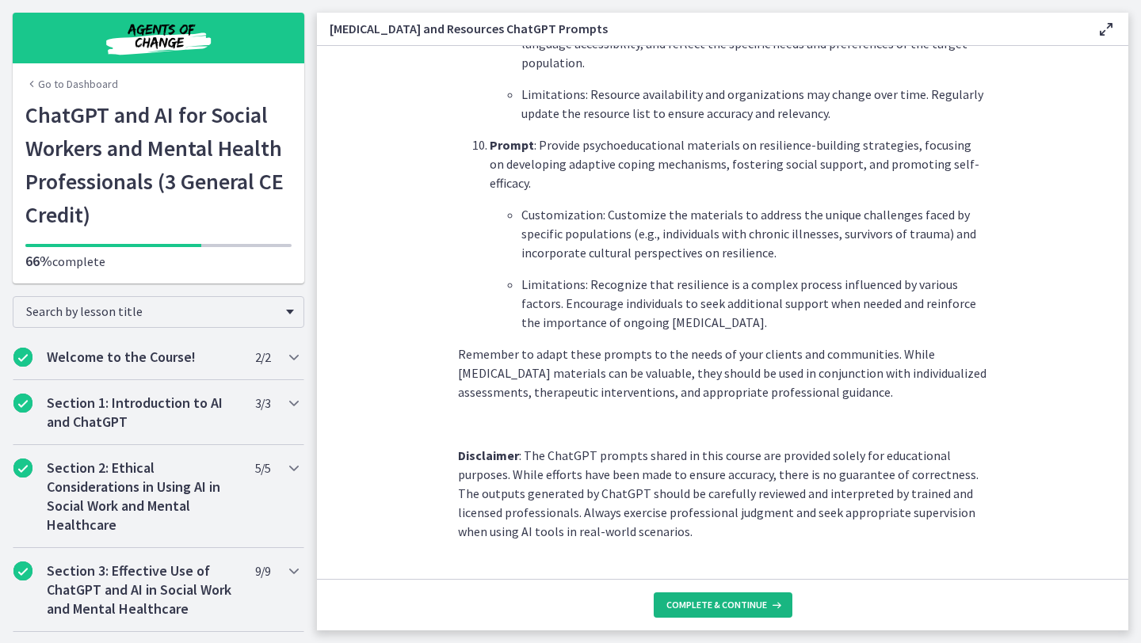
click at [730, 606] on span "Complete & continue" at bounding box center [716, 605] width 101 height 13
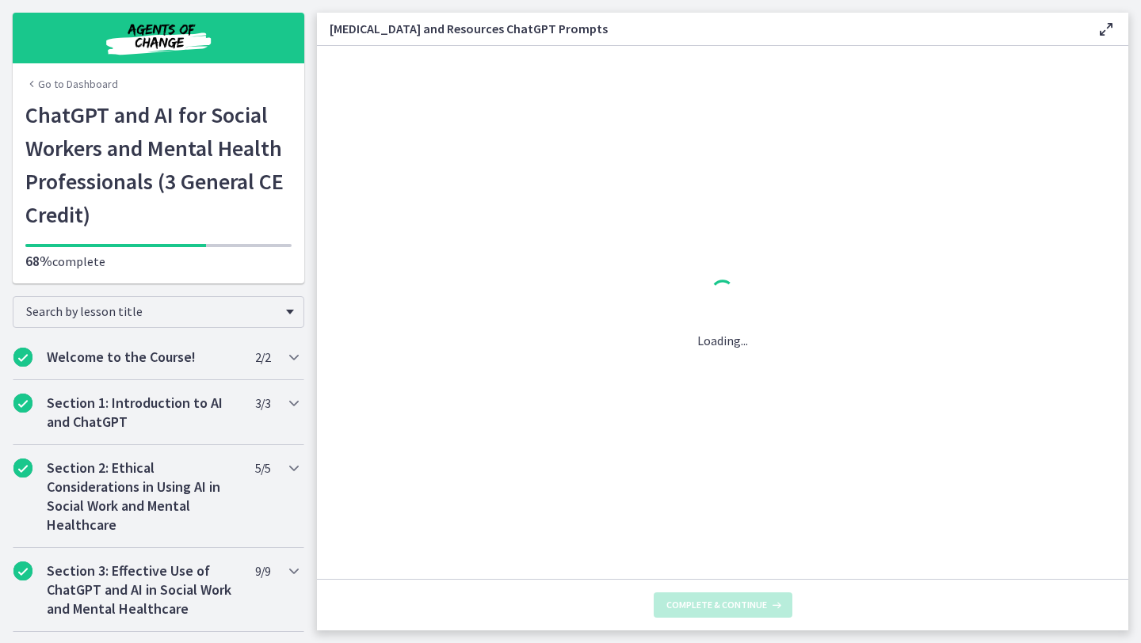
scroll to position [0, 0]
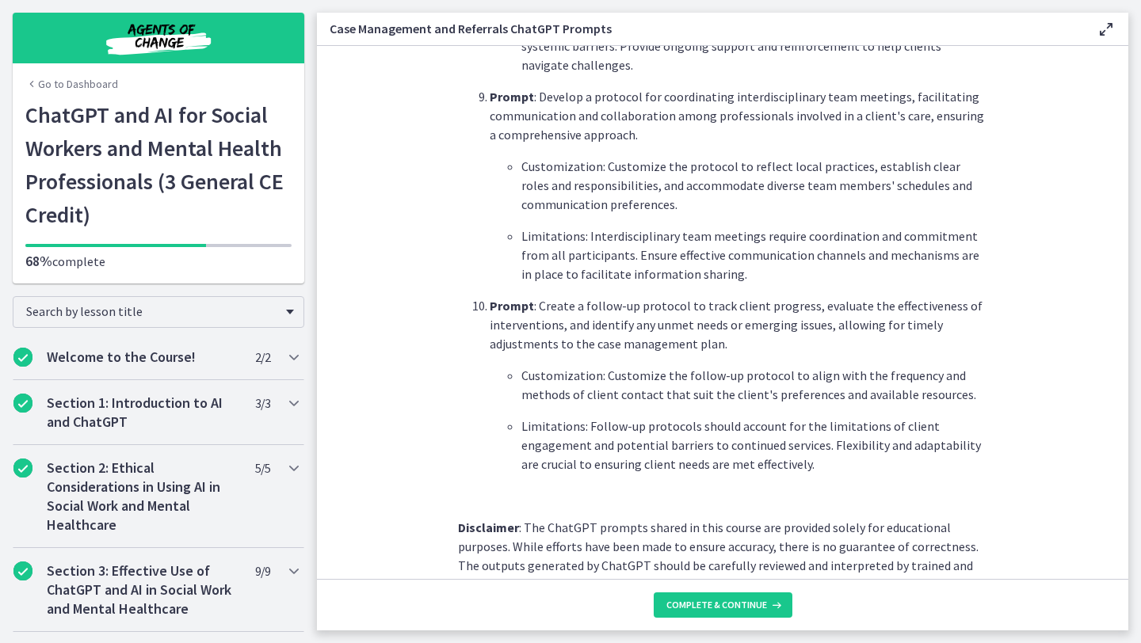
scroll to position [2078, 0]
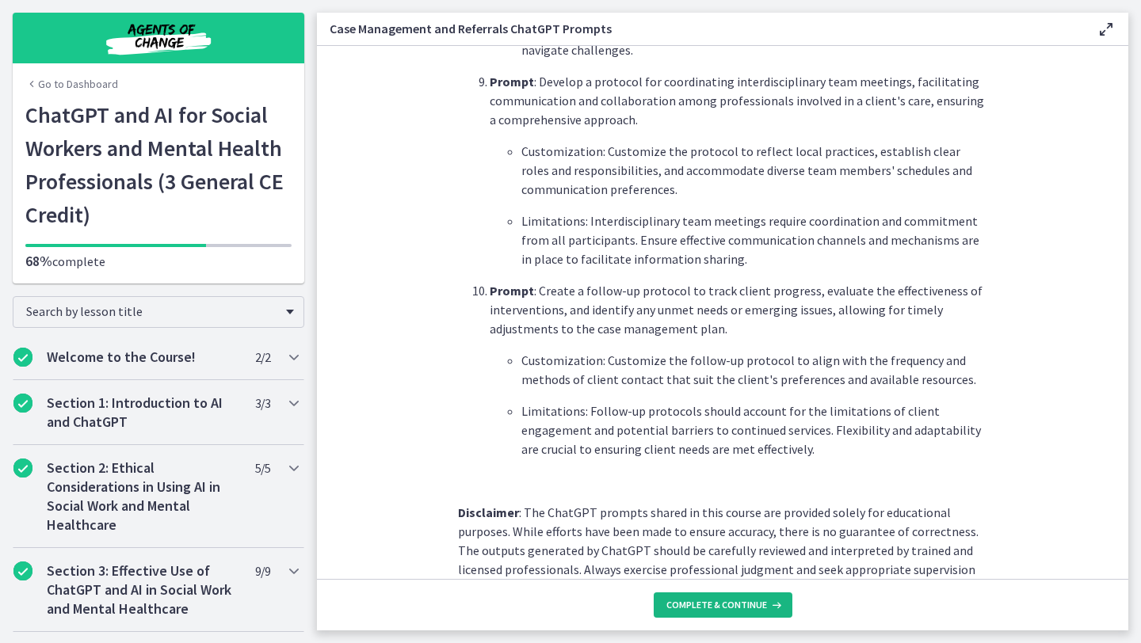
click at [726, 603] on span "Complete & continue" at bounding box center [716, 605] width 101 height 13
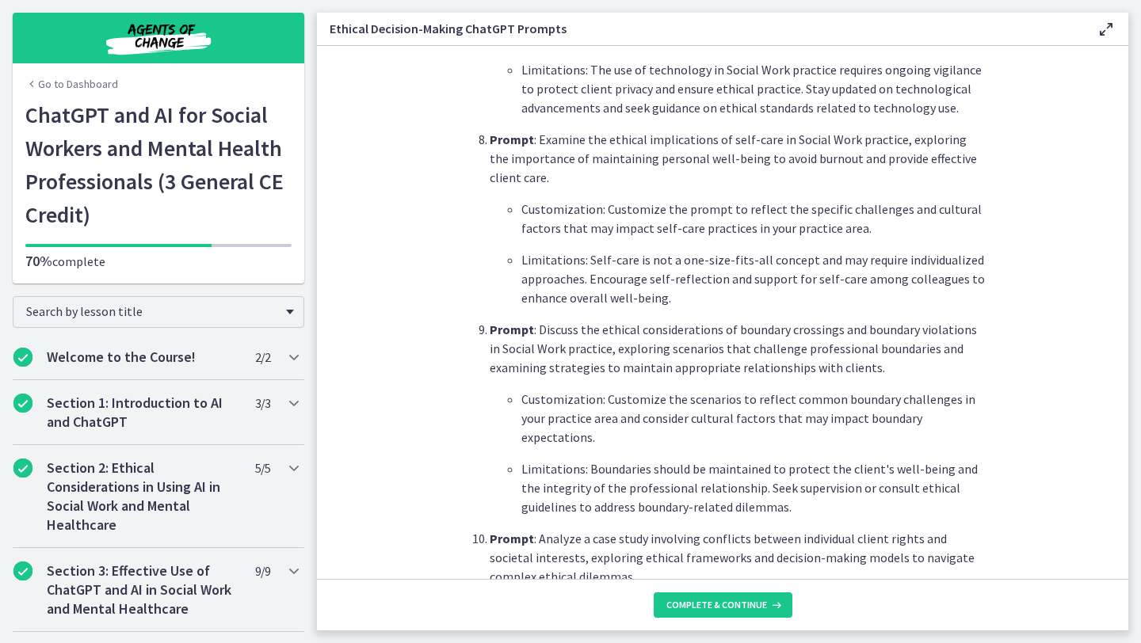
scroll to position [2135, 0]
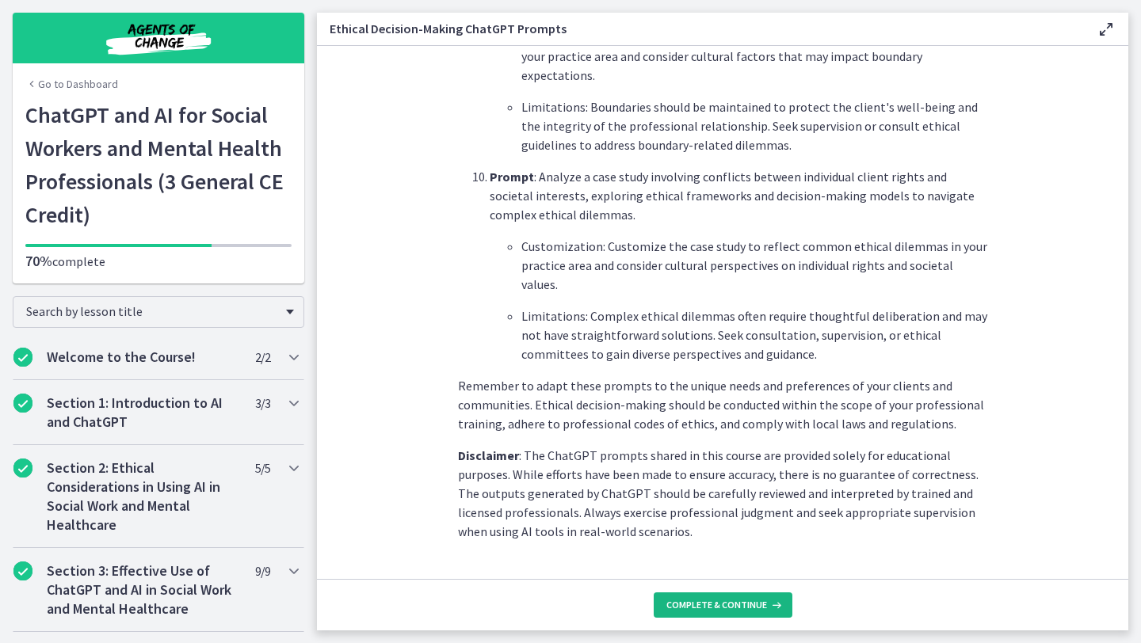
click at [744, 599] on span "Complete & continue" at bounding box center [716, 605] width 101 height 13
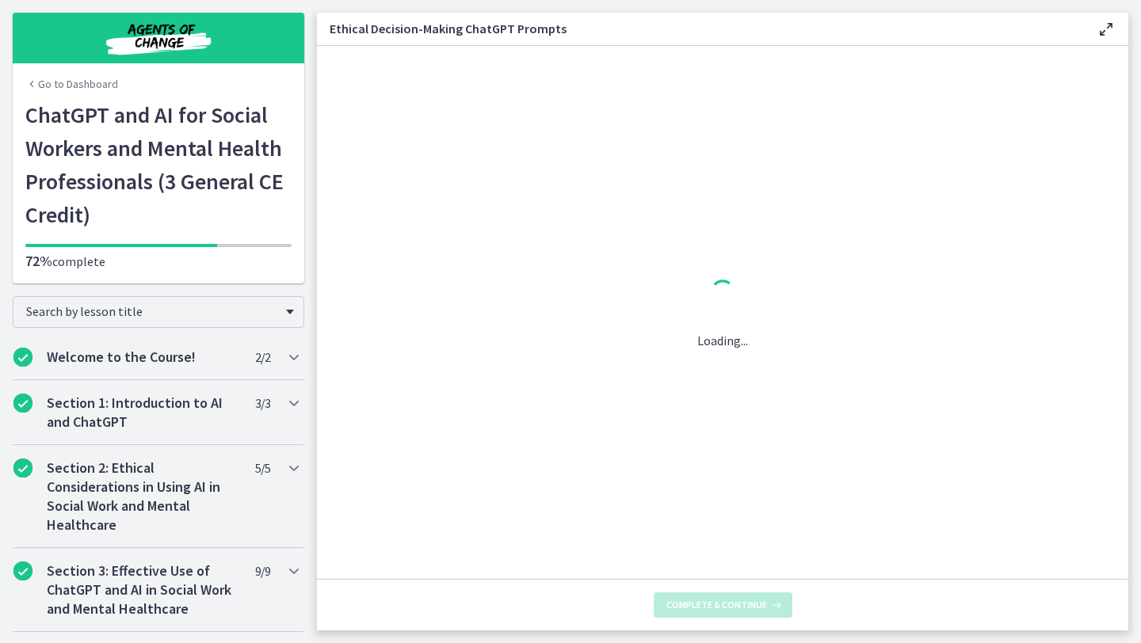
scroll to position [0, 0]
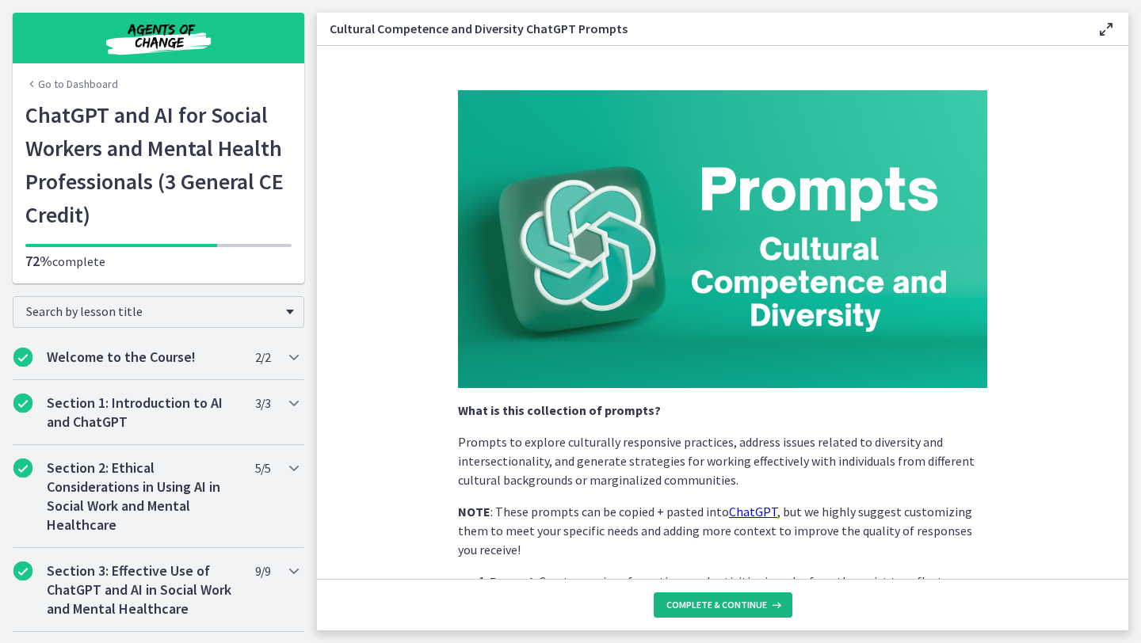
click at [749, 604] on span "Complete & continue" at bounding box center [716, 605] width 101 height 13
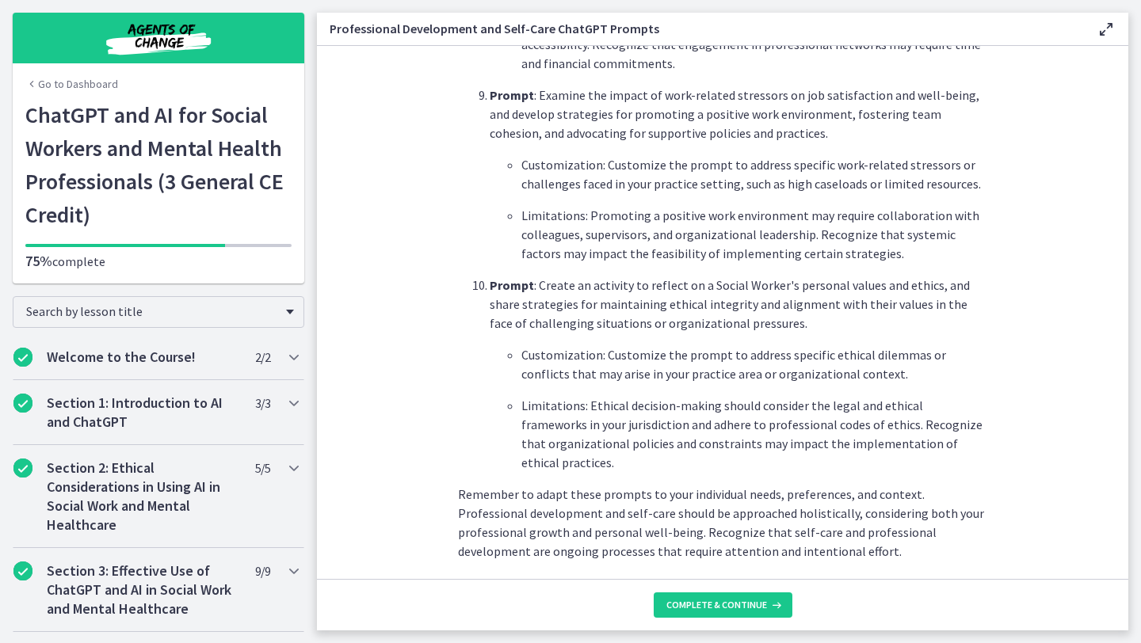
scroll to position [2268, 0]
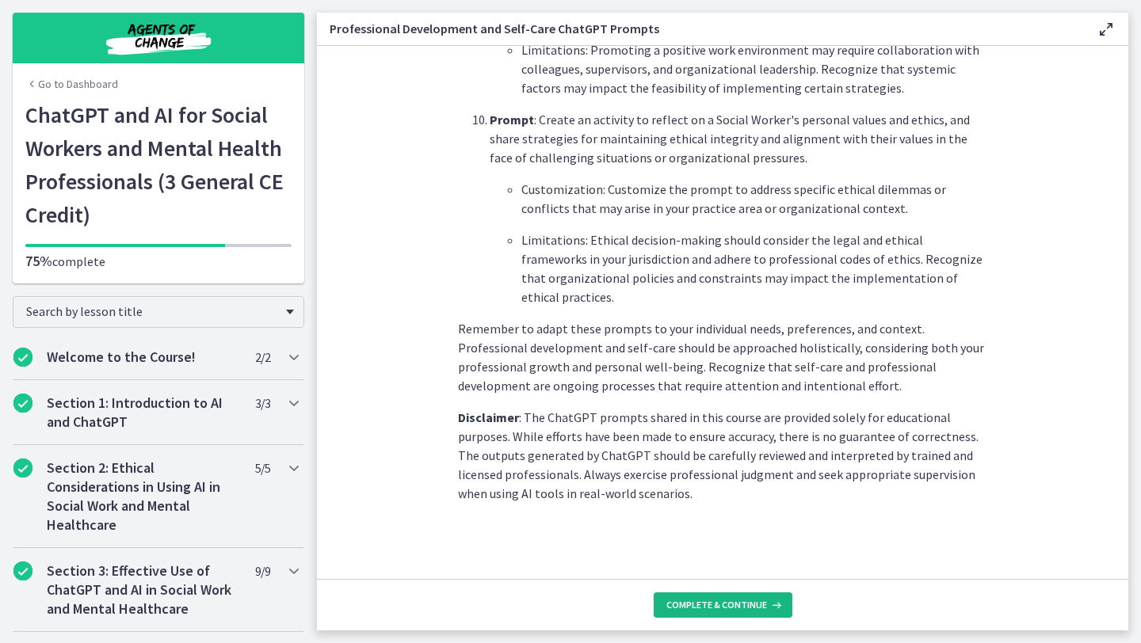
click at [709, 607] on span "Complete & continue" at bounding box center [716, 605] width 101 height 13
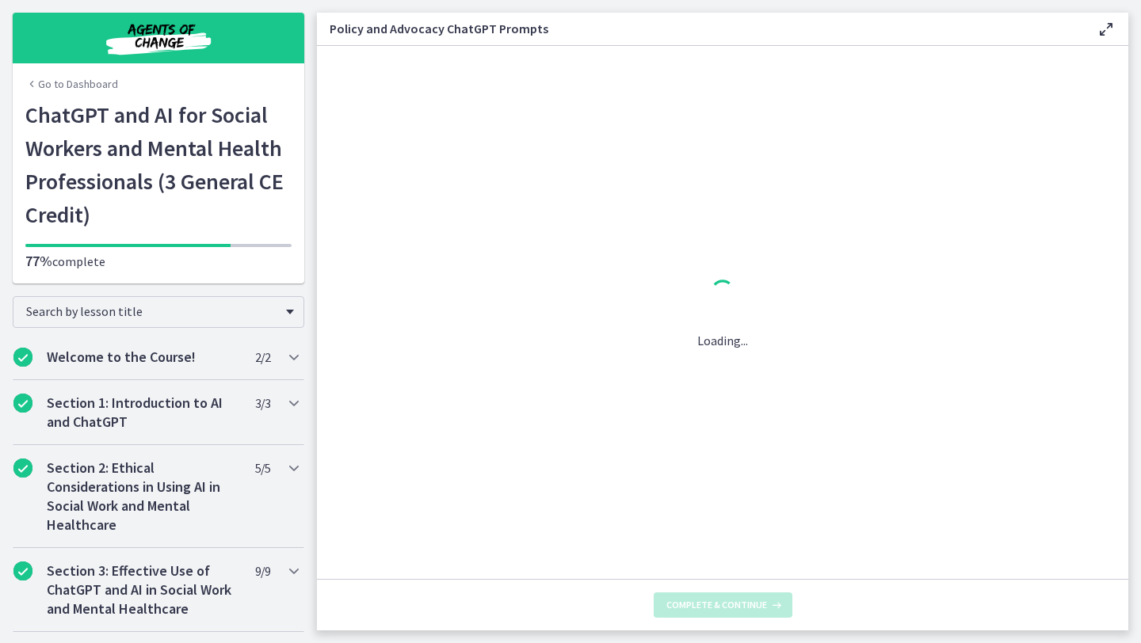
scroll to position [0, 0]
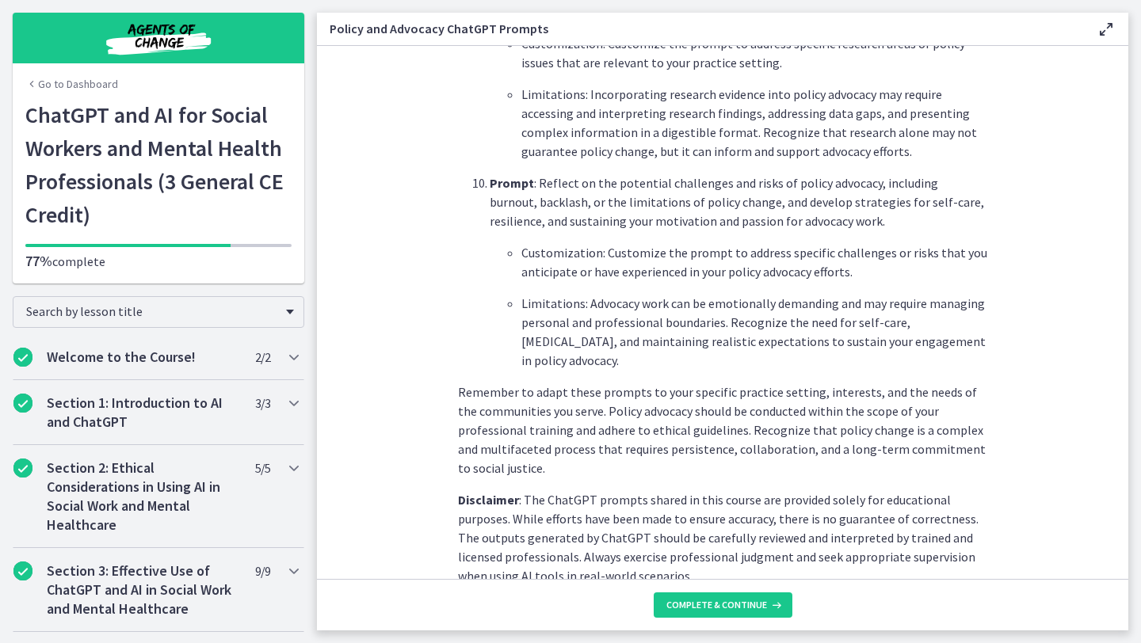
scroll to position [2268, 0]
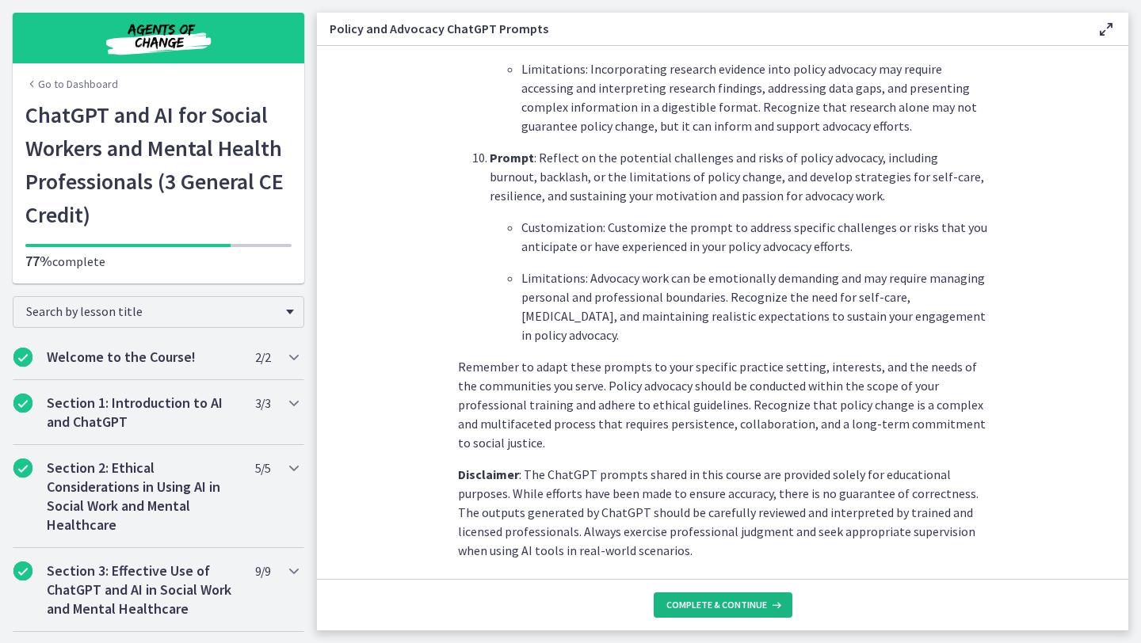
click at [721, 610] on span "Complete & continue" at bounding box center [716, 605] width 101 height 13
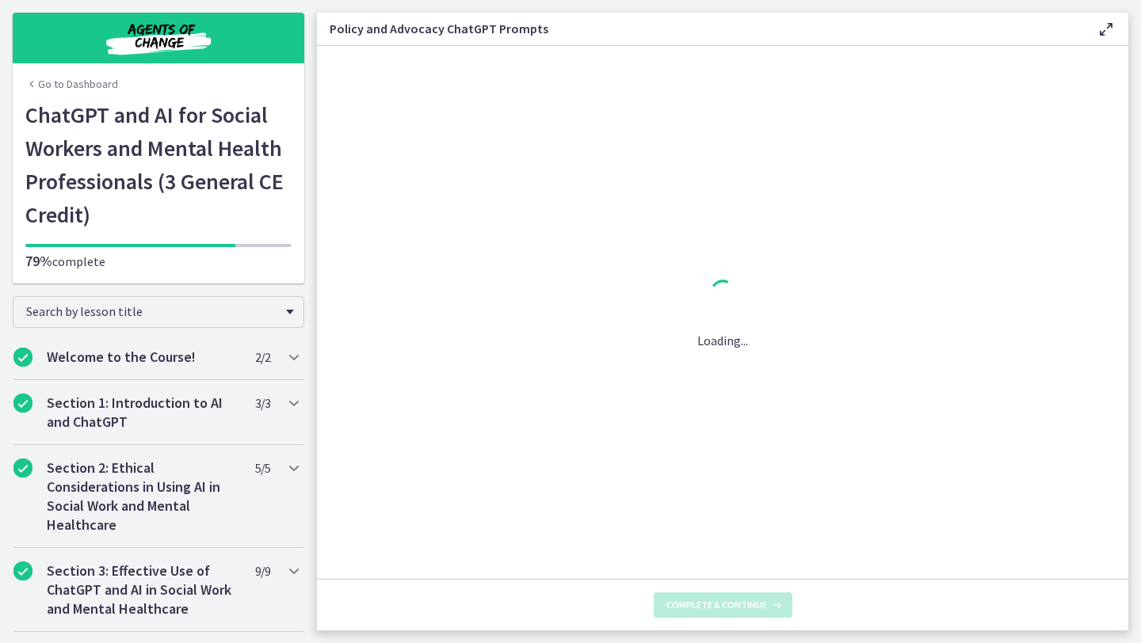
scroll to position [0, 0]
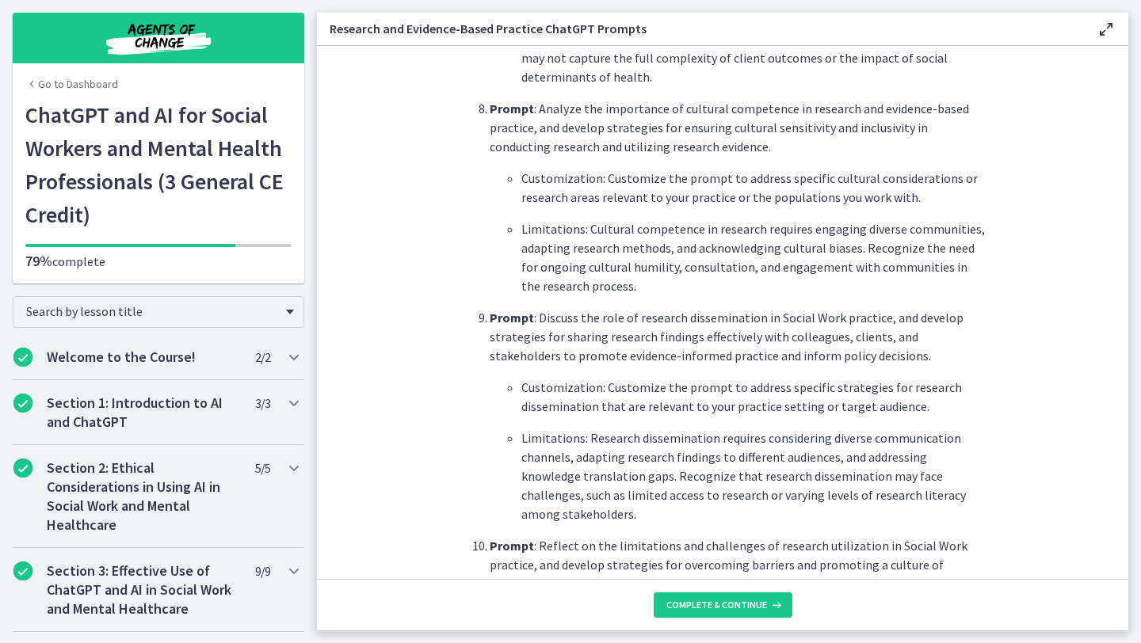
scroll to position [2375, 0]
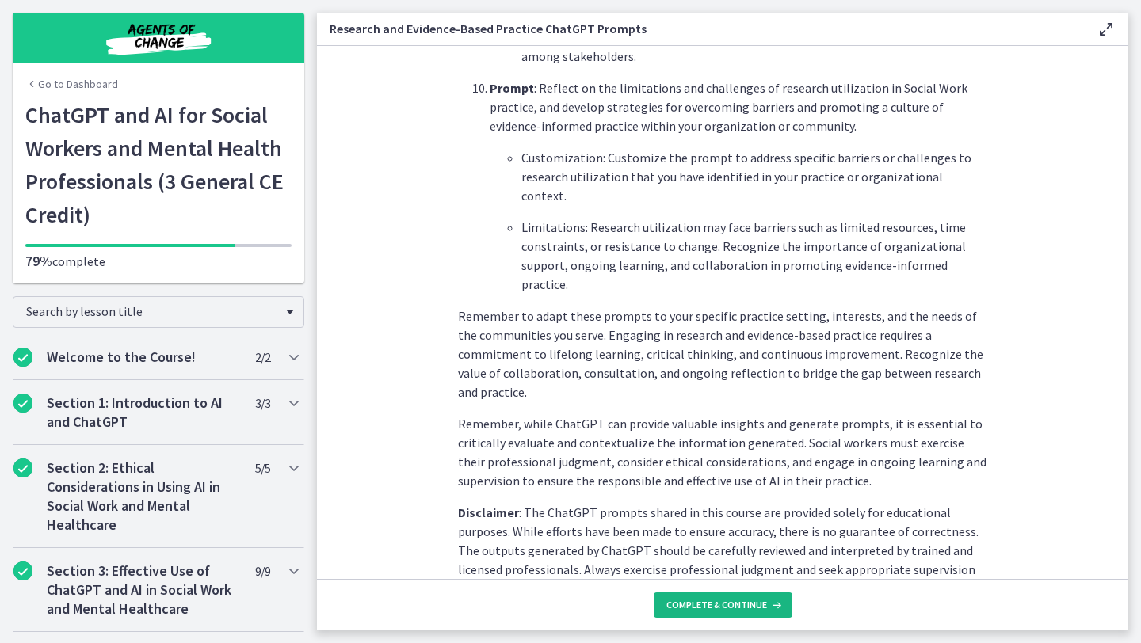
click at [717, 609] on span "Complete & continue" at bounding box center [716, 605] width 101 height 13
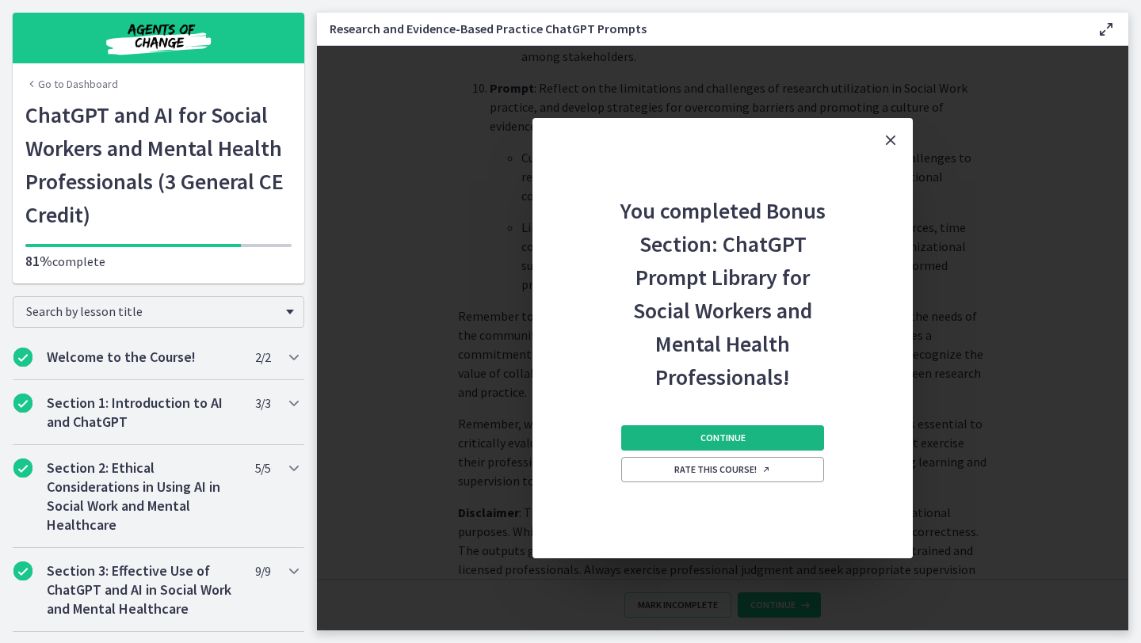
click at [691, 436] on button "Continue" at bounding box center [722, 437] width 203 height 25
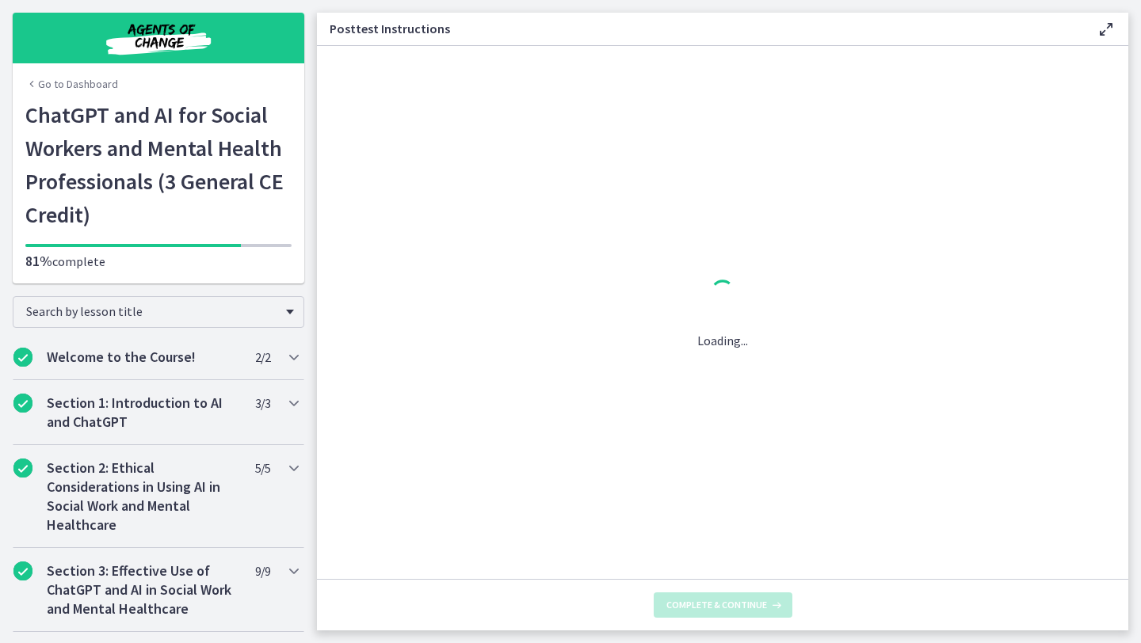
scroll to position [0, 0]
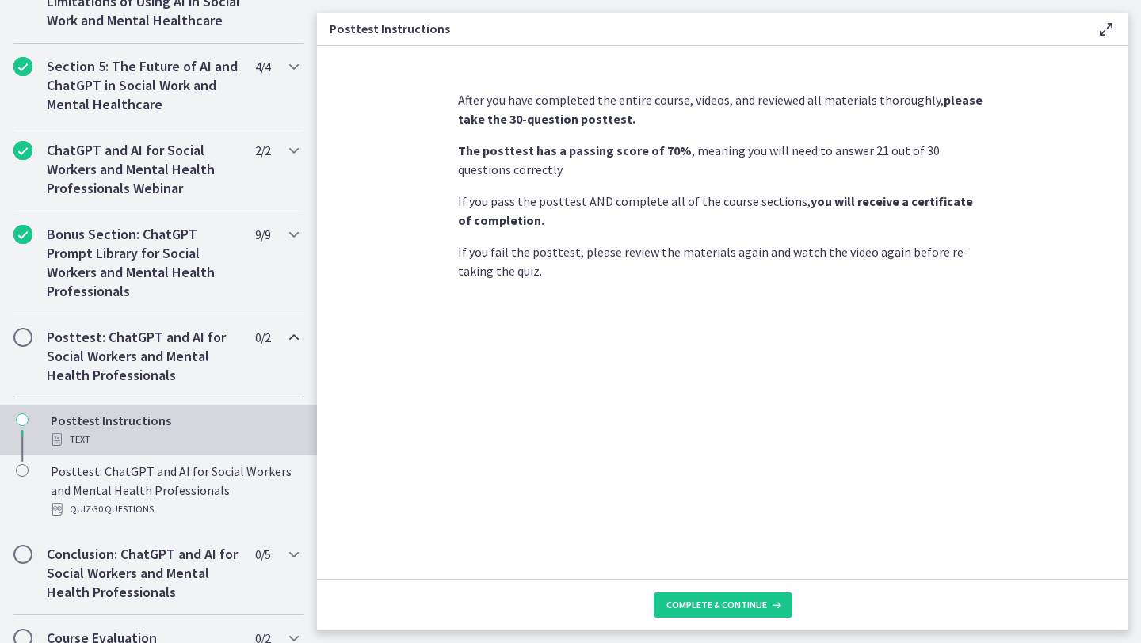
scroll to position [646, 0]
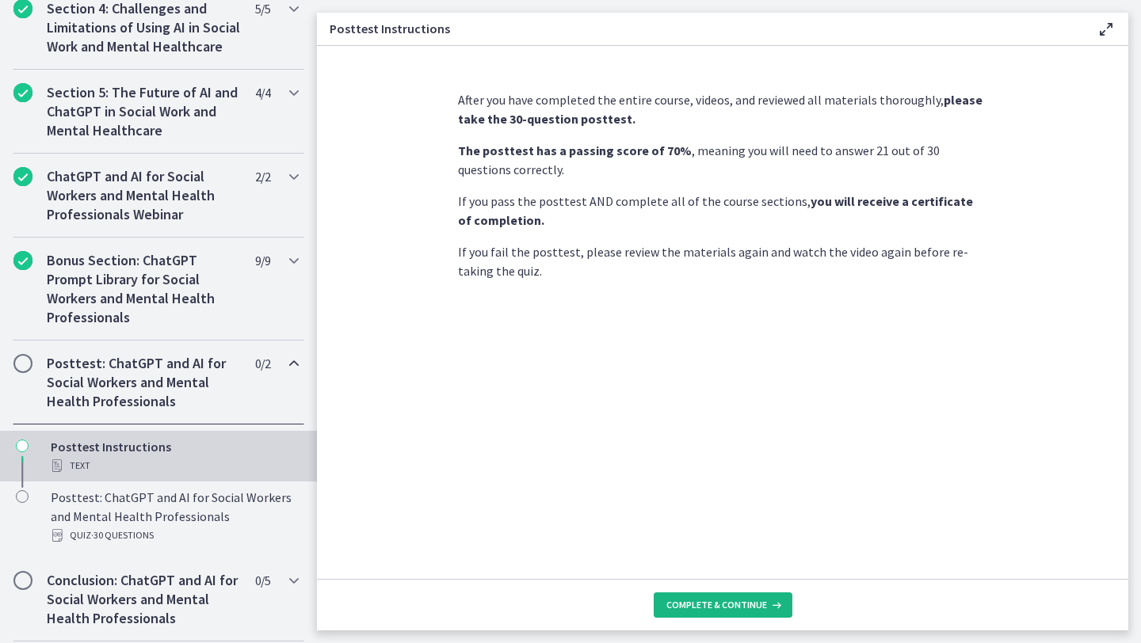
click at [737, 611] on button "Complete & continue" at bounding box center [722, 604] width 139 height 25
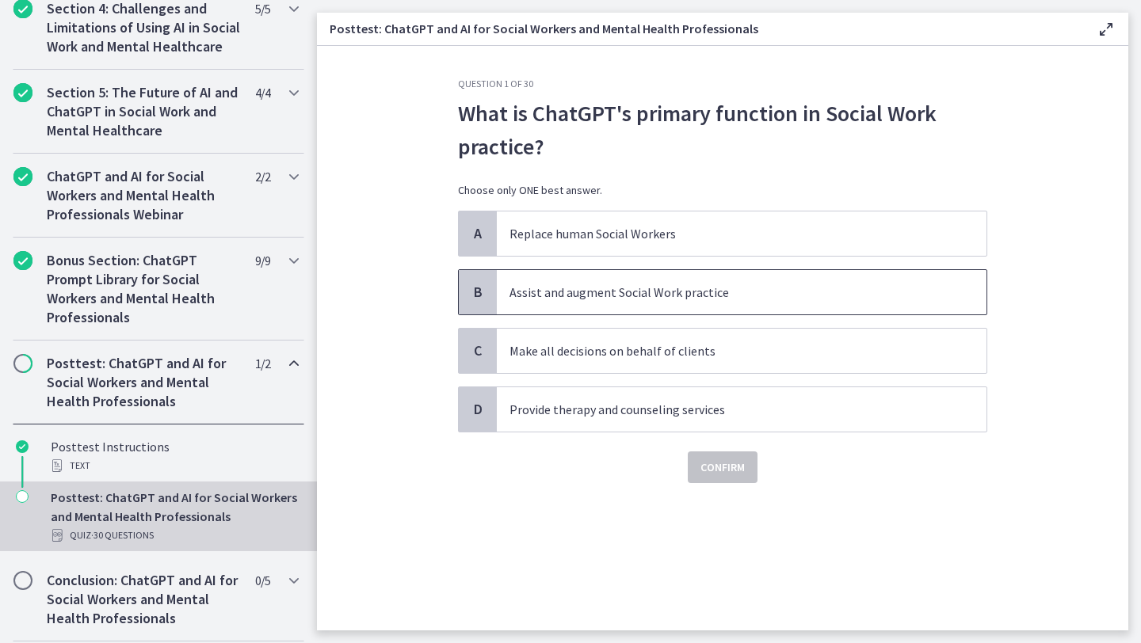
click at [706, 295] on p "Assist and augment Social Work practice" at bounding box center [725, 292] width 432 height 19
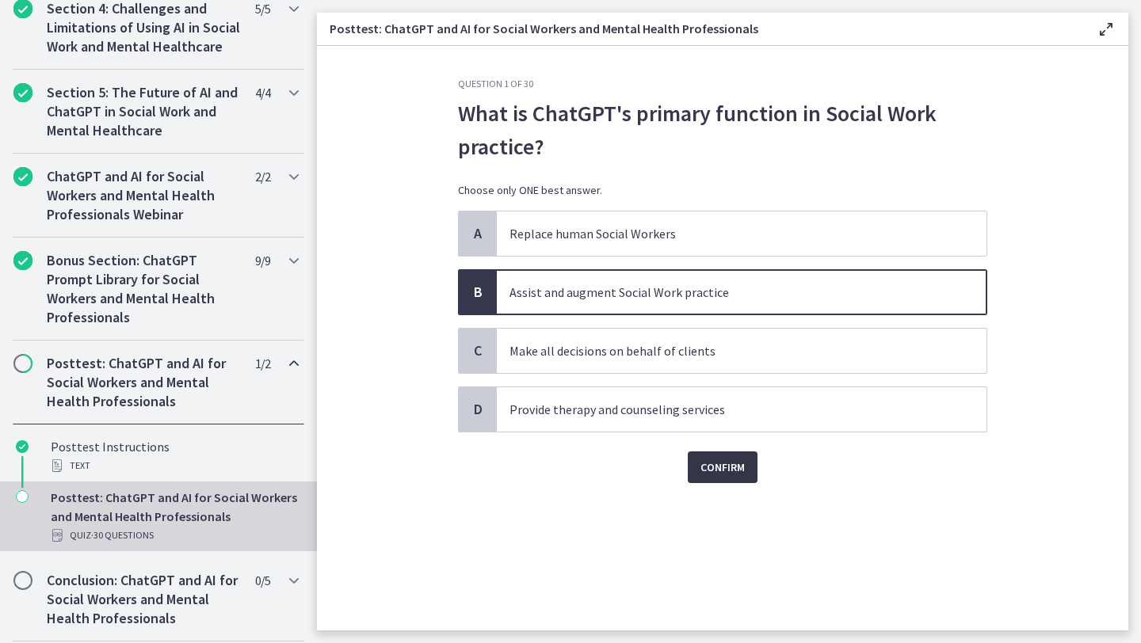
click at [745, 474] on button "Confirm" at bounding box center [723, 467] width 70 height 32
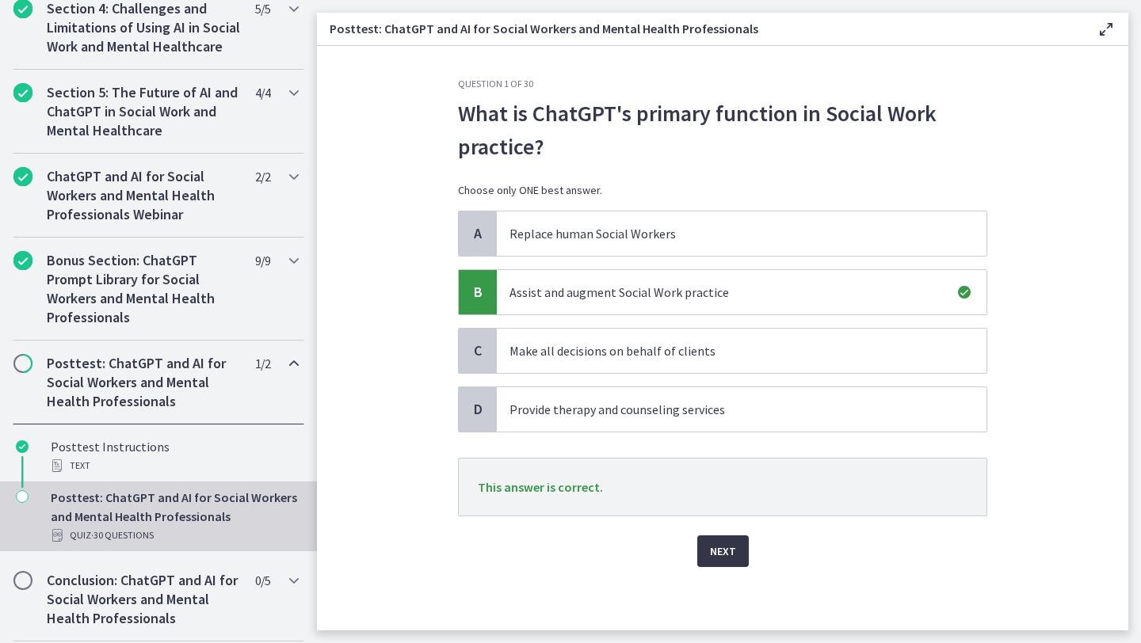
click at [737, 539] on button "Next" at bounding box center [722, 551] width 51 height 32
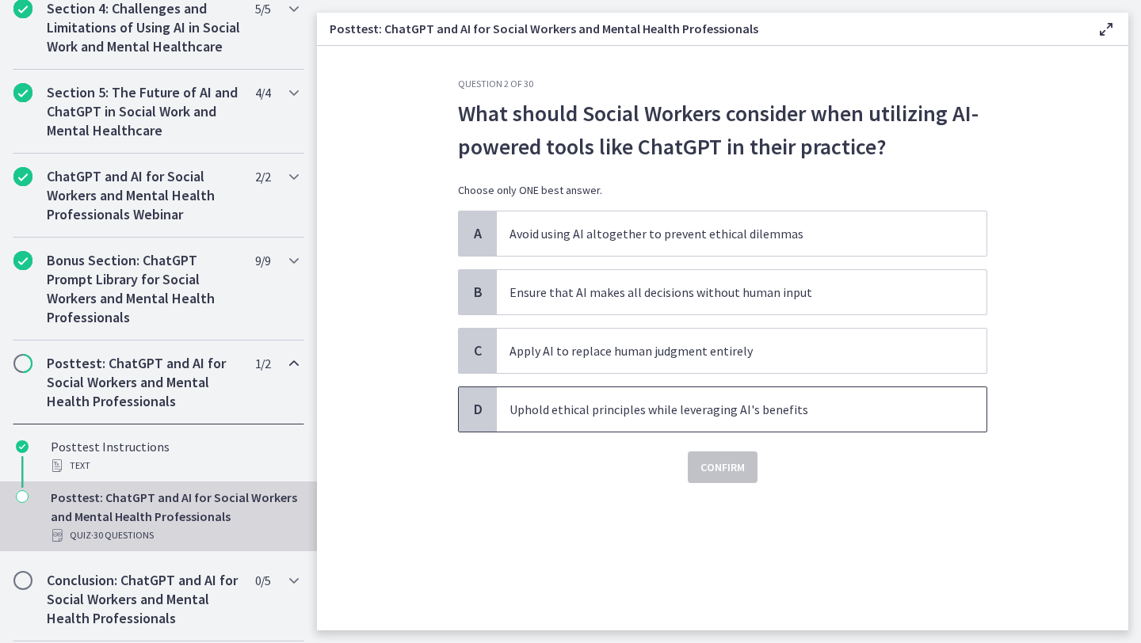
click at [722, 408] on p "Uphold ethical principles while leveraging AI's benefits" at bounding box center [725, 409] width 432 height 19
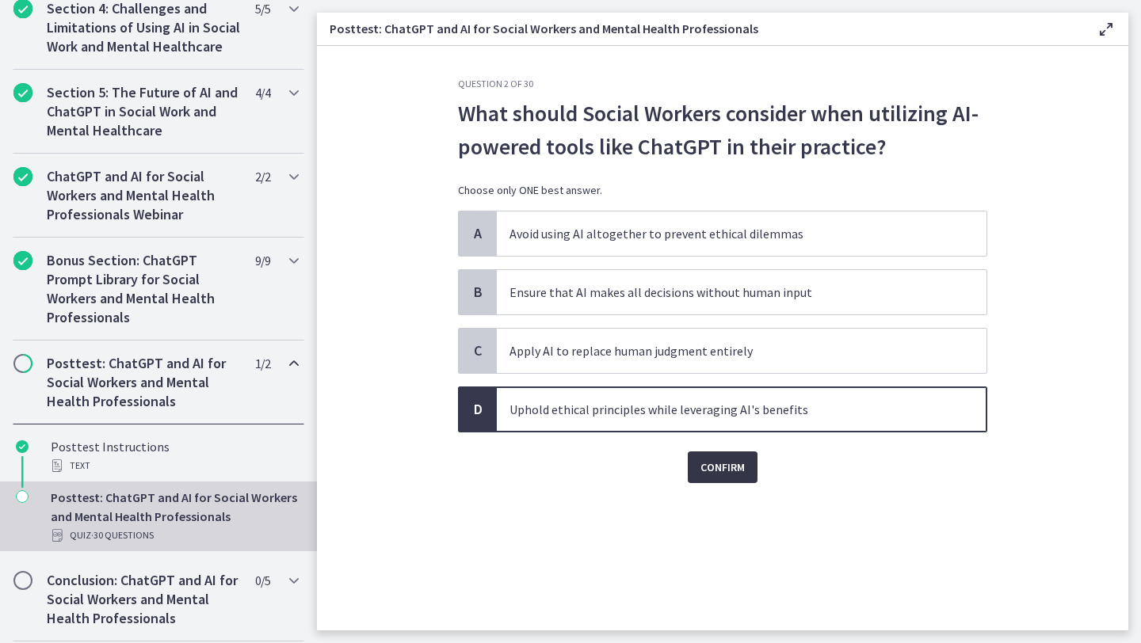
click at [724, 471] on span "Confirm" at bounding box center [722, 467] width 44 height 19
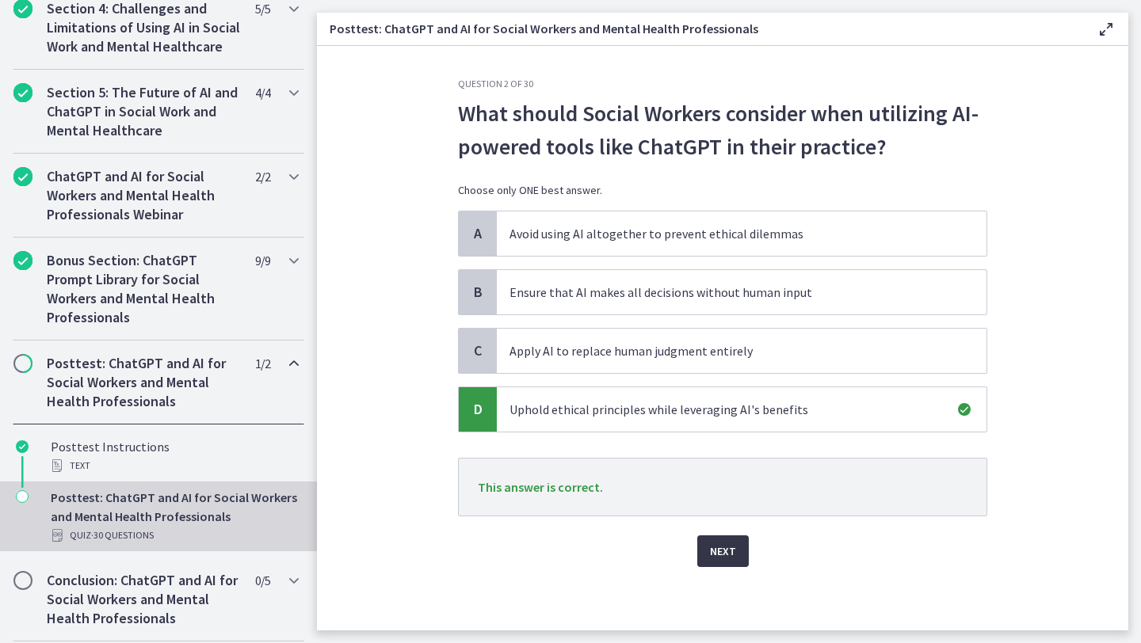
click at [735, 550] on button "Next" at bounding box center [722, 551] width 51 height 32
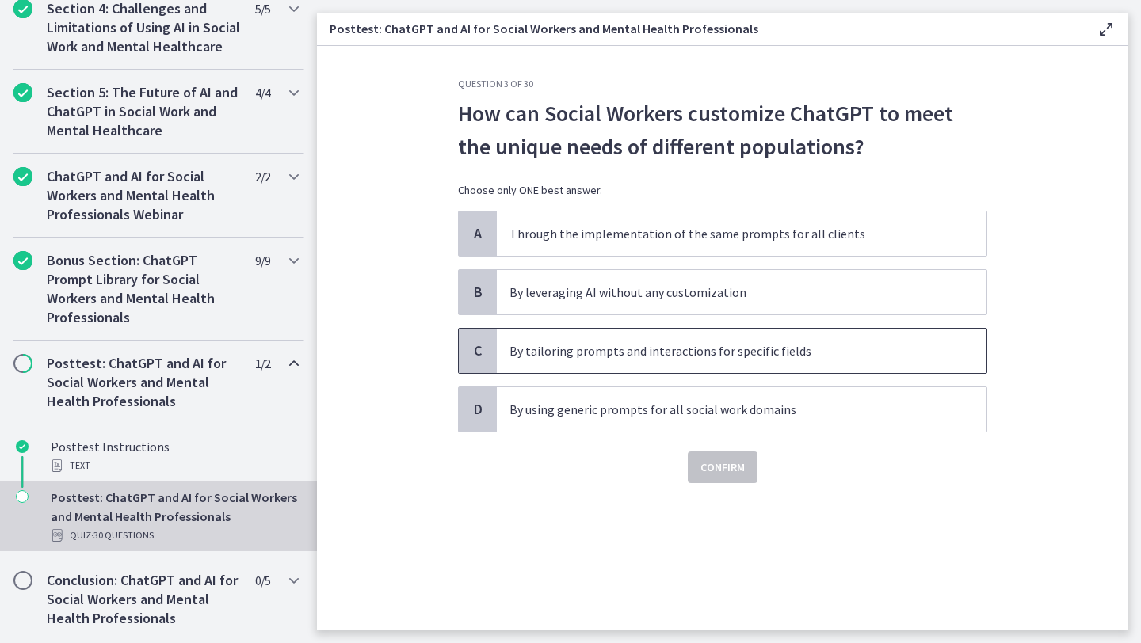
click at [736, 360] on span "By tailoring prompts and interactions for specific fields" at bounding box center [741, 351] width 489 height 44
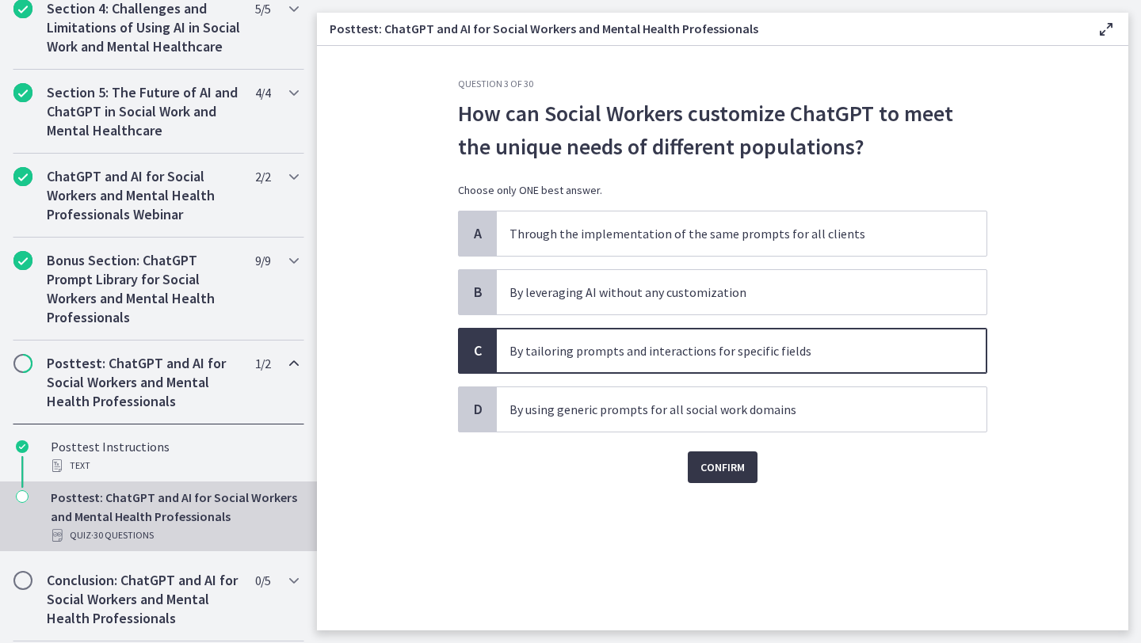
click at [745, 462] on button "Confirm" at bounding box center [723, 467] width 70 height 32
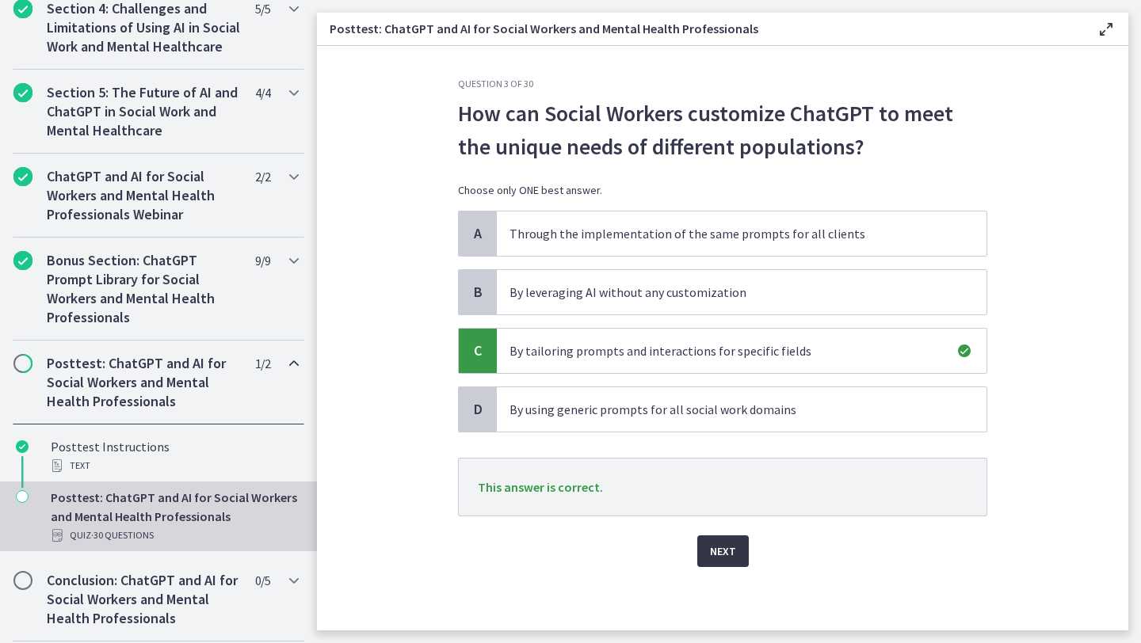
click at [737, 559] on button "Next" at bounding box center [722, 551] width 51 height 32
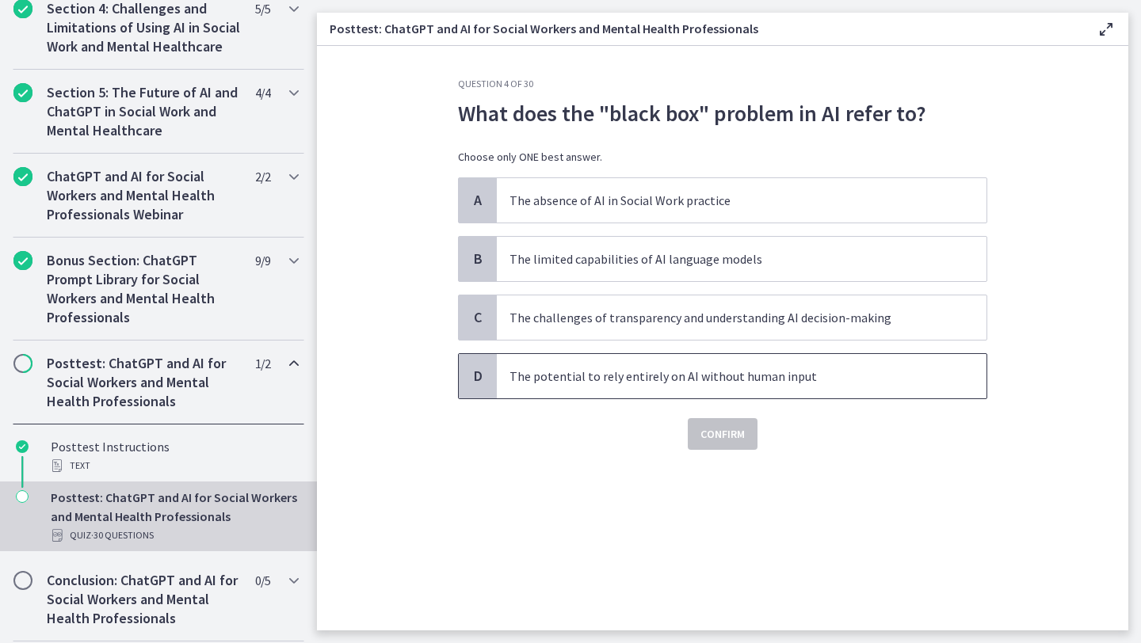
click at [817, 371] on p "The potential to rely entirely on AI without human input" at bounding box center [725, 376] width 432 height 19
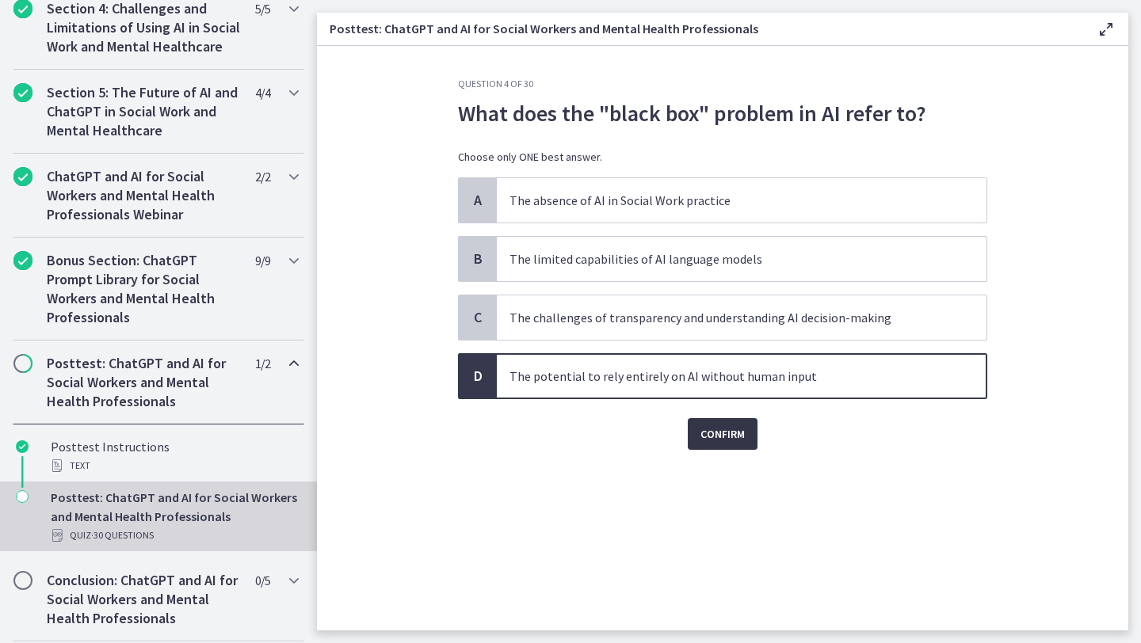
click at [743, 434] on span "Confirm" at bounding box center [722, 434] width 44 height 19
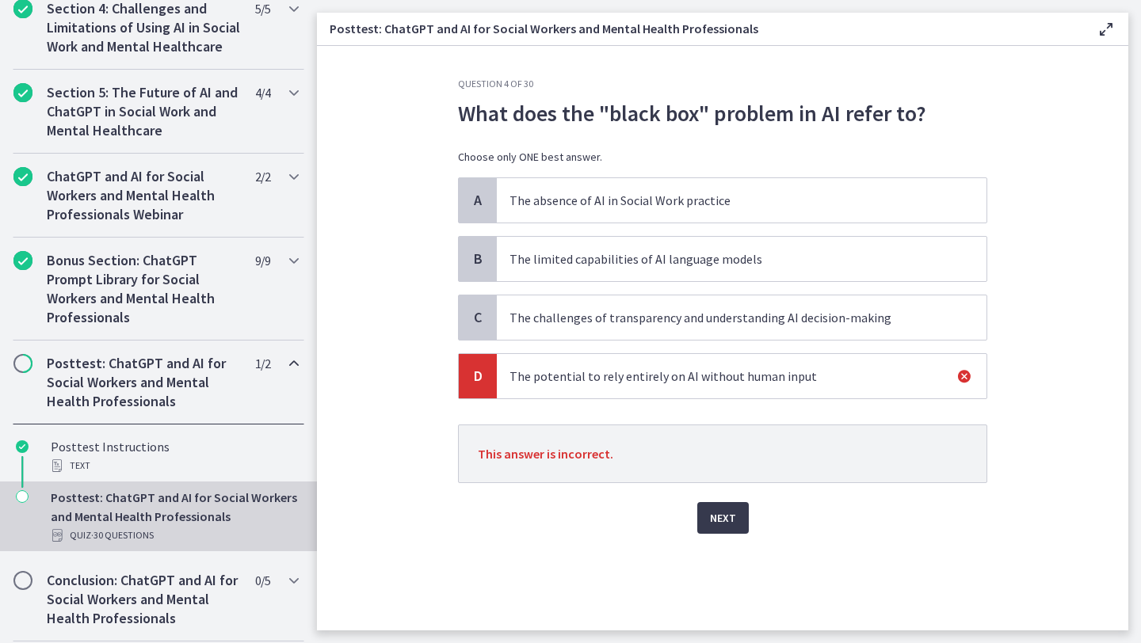
click at [713, 324] on p "The challenges of transparency and understanding AI decision-making" at bounding box center [725, 317] width 432 height 19
click at [482, 313] on span "C" at bounding box center [477, 317] width 19 height 19
click at [718, 513] on span "Next" at bounding box center [723, 518] width 26 height 19
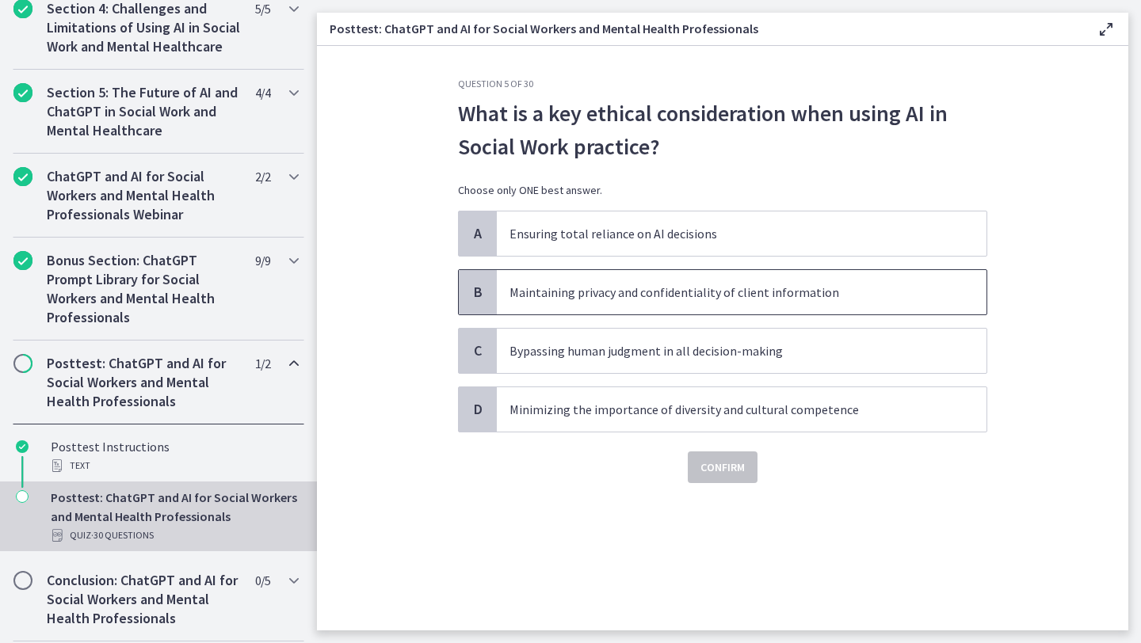
click at [760, 299] on p "Maintaining privacy and confidentiality of client information" at bounding box center [725, 292] width 432 height 19
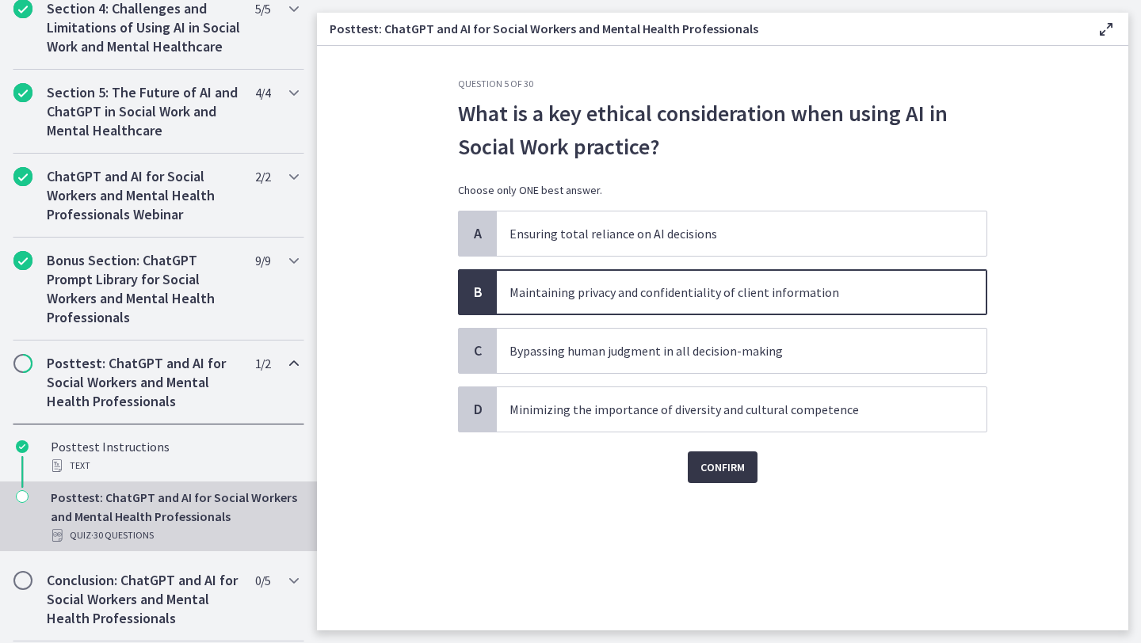
click at [743, 462] on span "Confirm" at bounding box center [722, 467] width 44 height 19
